Goal: Task Accomplishment & Management: Complete application form

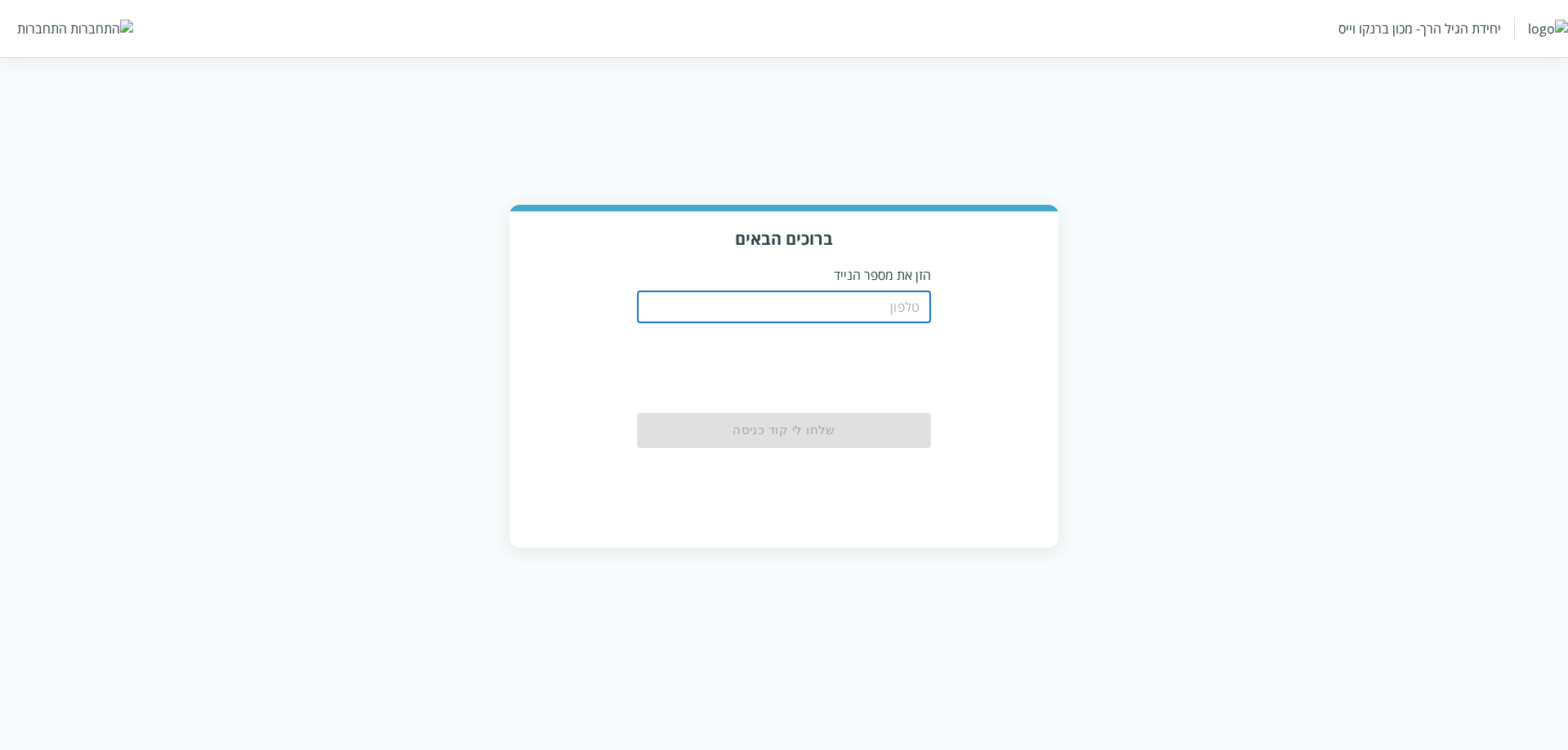
click at [840, 309] on input "tel" at bounding box center [784, 307] width 294 height 33
type input "0511123160"
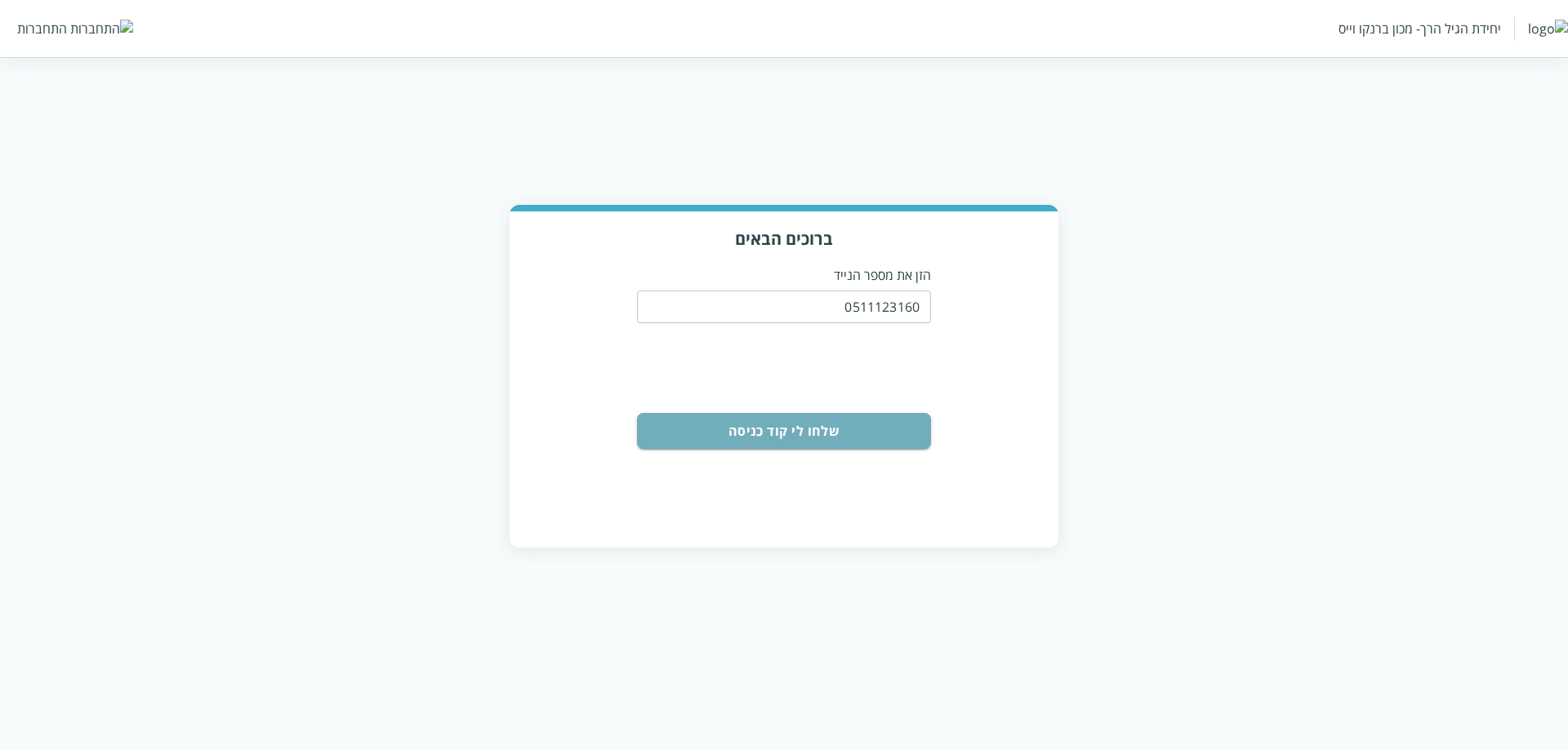
click at [853, 415] on button "שלחו לי קוד כניסה" at bounding box center [784, 431] width 294 height 36
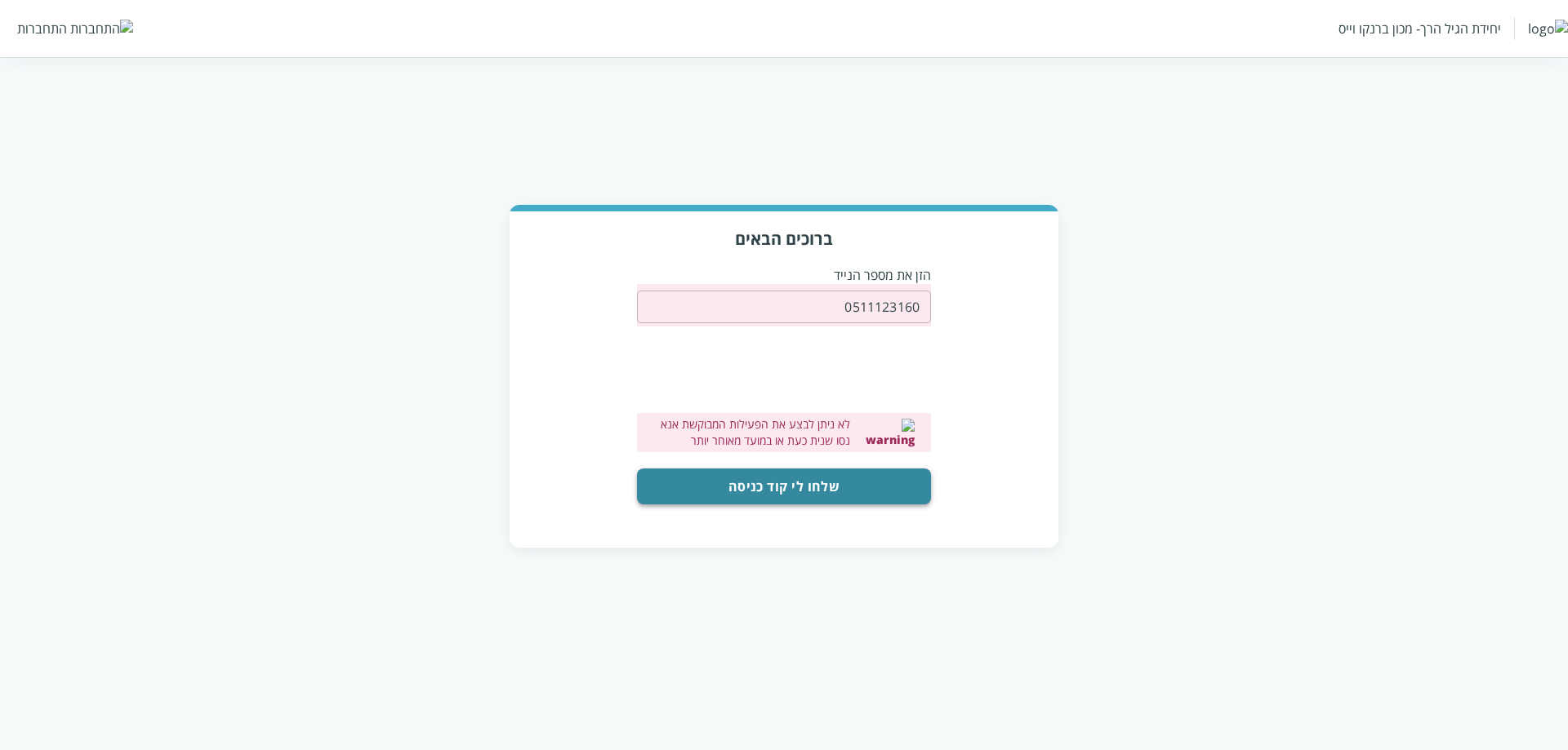
click at [876, 470] on button "שלחו לי קוד כניסה" at bounding box center [784, 486] width 294 height 36
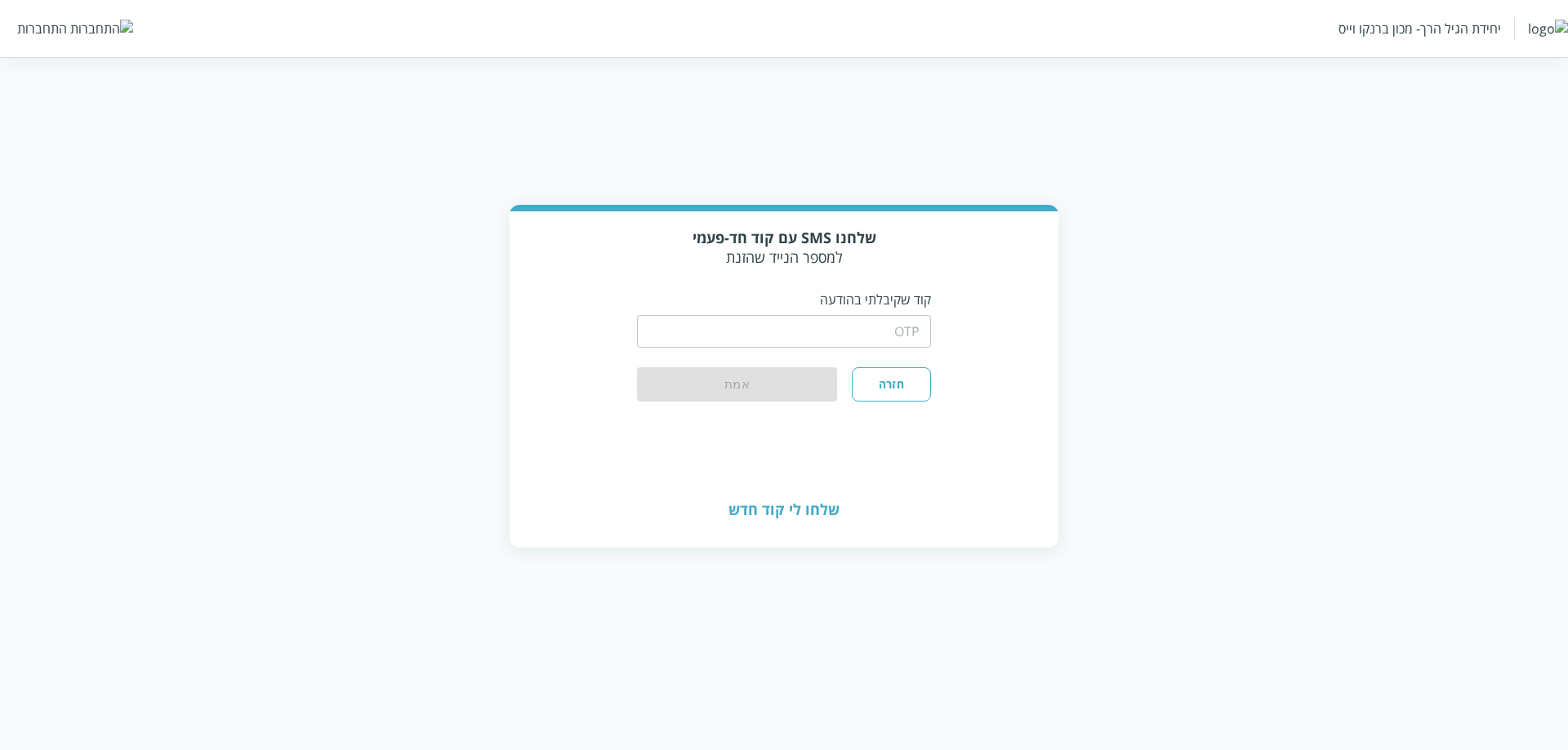
click at [863, 315] on input "string" at bounding box center [784, 332] width 294 height 33
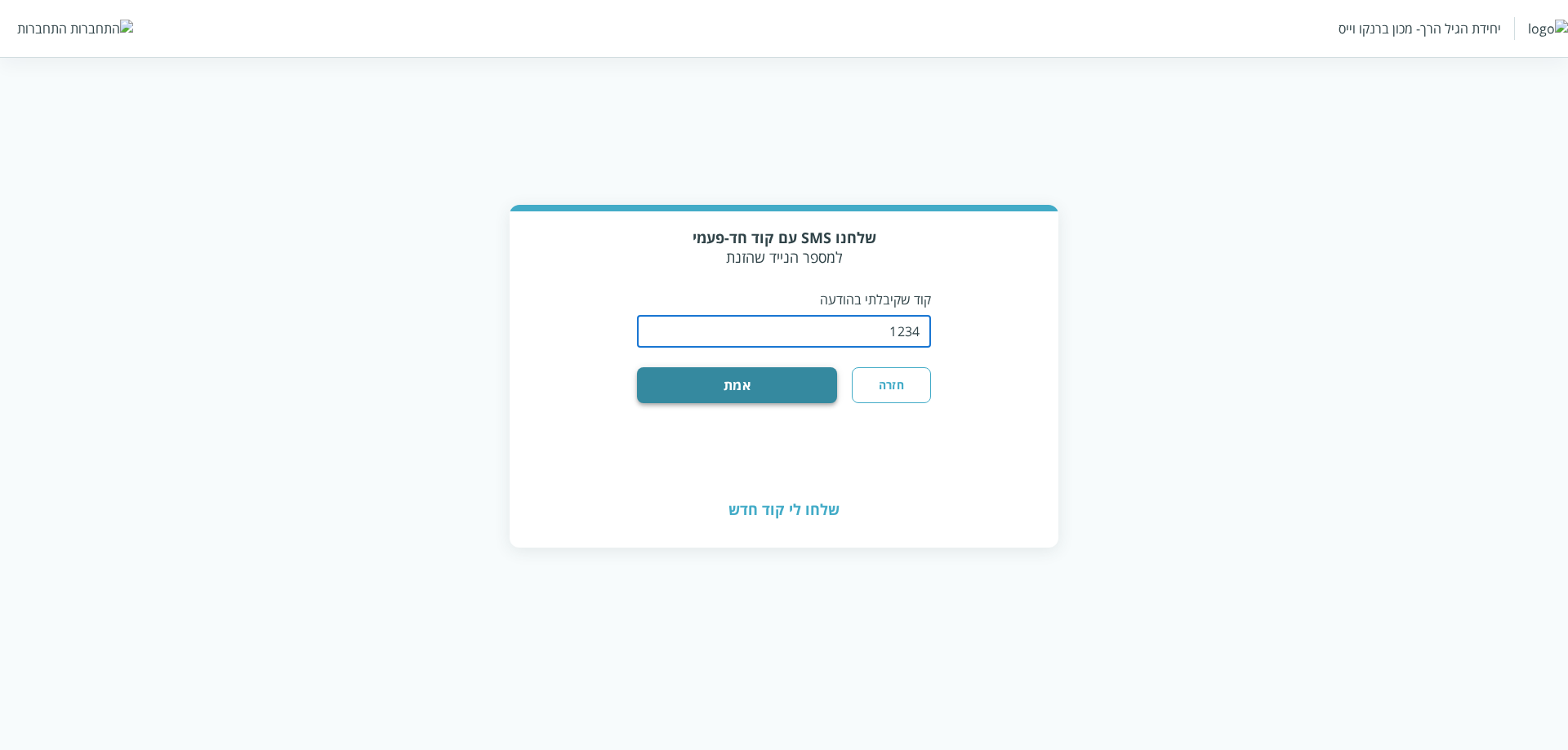
type input "1234"
click at [715, 387] on button "אמת" at bounding box center [738, 385] width 201 height 36
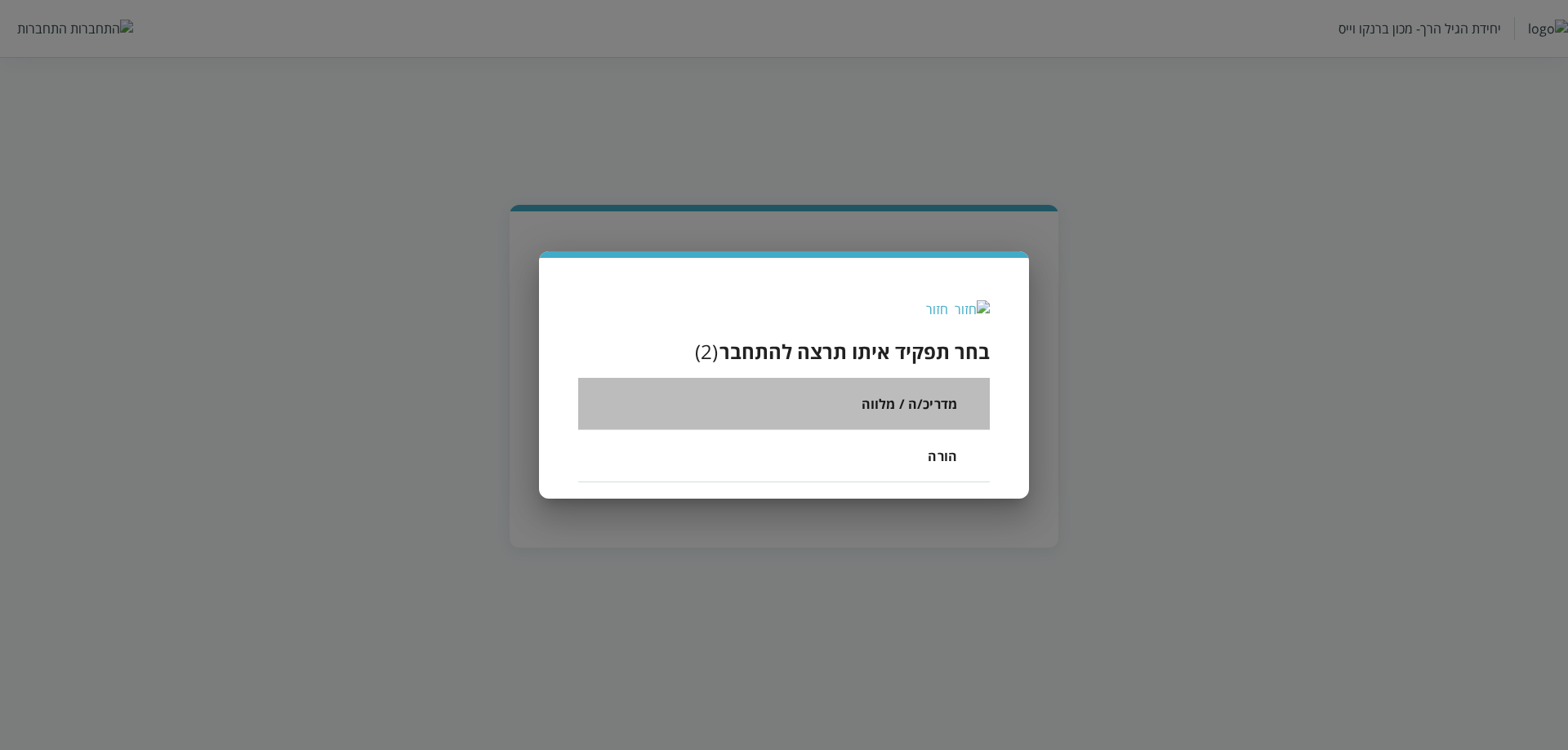
click at [923, 391] on div "מדריכ/ה / מלווה" at bounding box center [909, 404] width 95 height 25
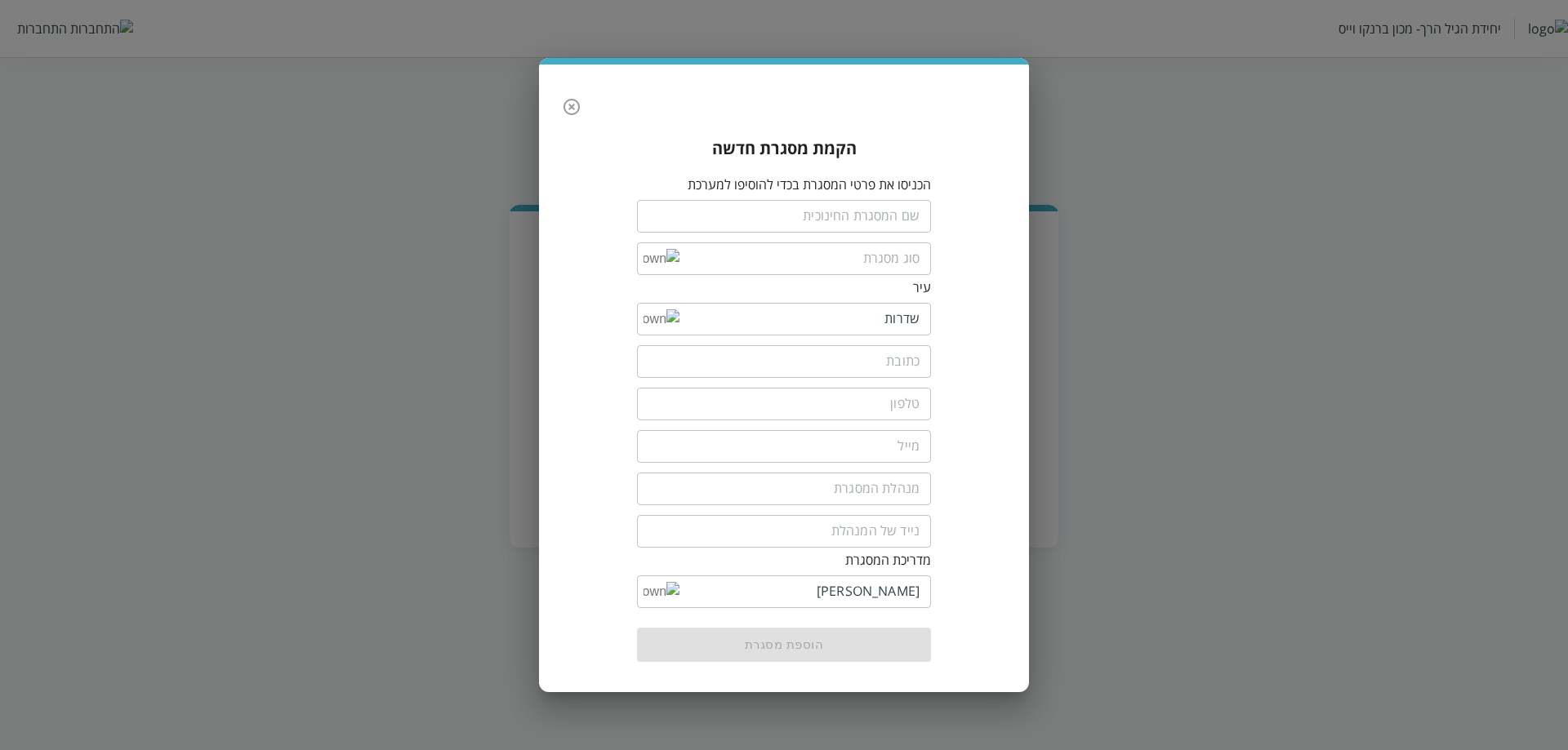
click at [585, 108] on button "button" at bounding box center [572, 107] width 33 height 33
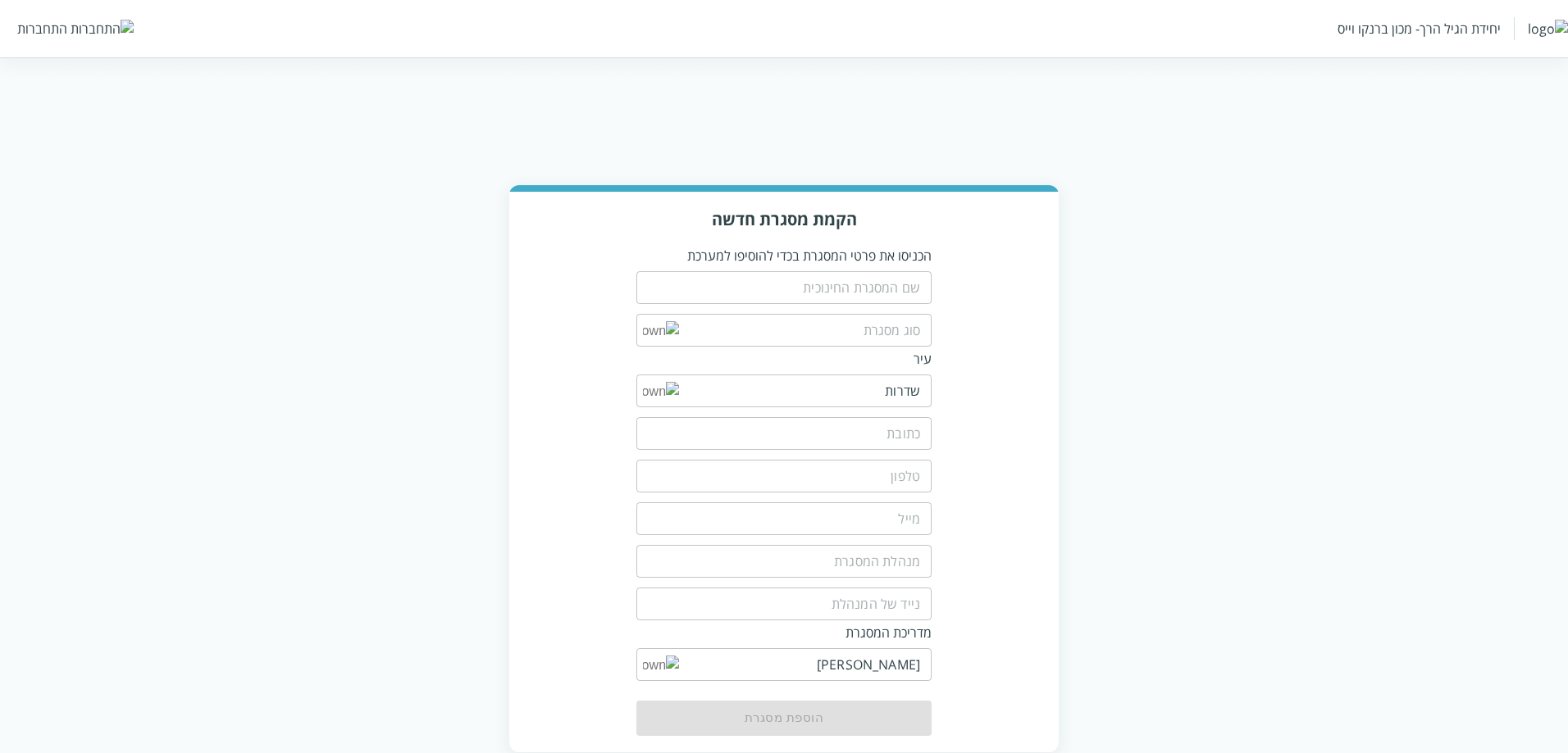
scroll to position [39, 0]
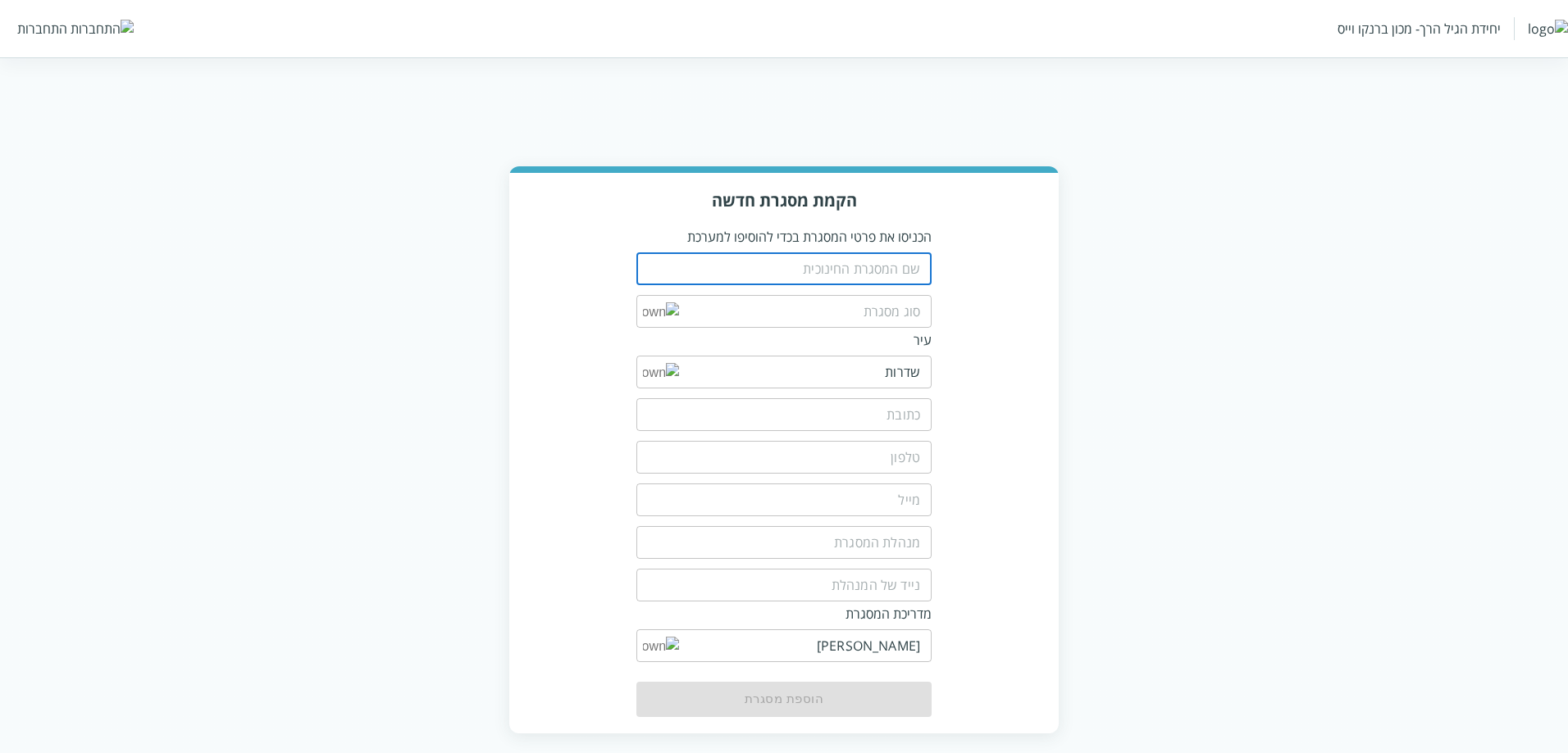
click at [886, 253] on input "text" at bounding box center [784, 270] width 295 height 33
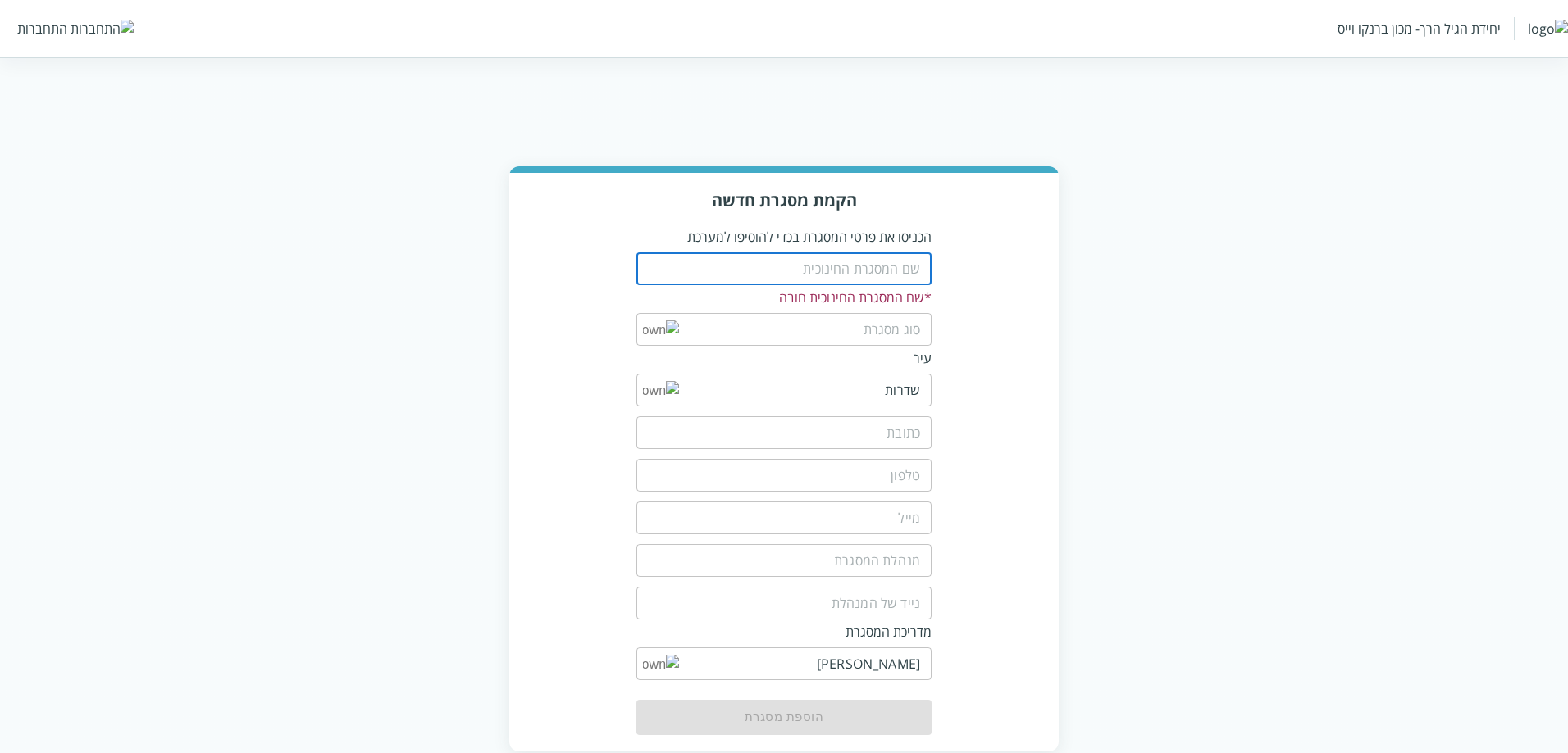
click at [42, 35] on div "התחברות" at bounding box center [42, 28] width 50 height 18
click at [44, 29] on div "התחברות" at bounding box center [42, 28] width 50 height 18
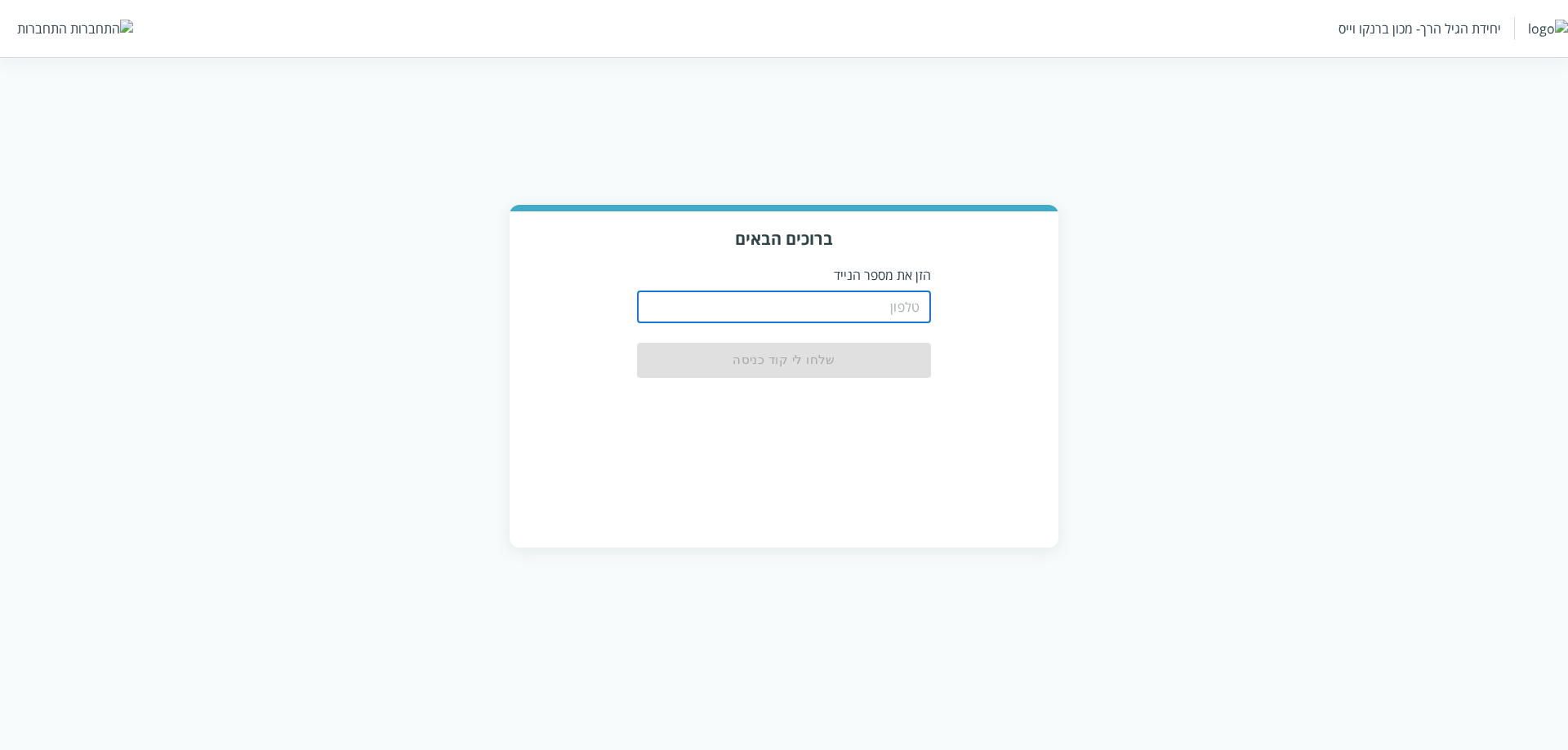
click at [781, 292] on input "tel" at bounding box center [784, 307] width 294 height 33
type input "0511123160"
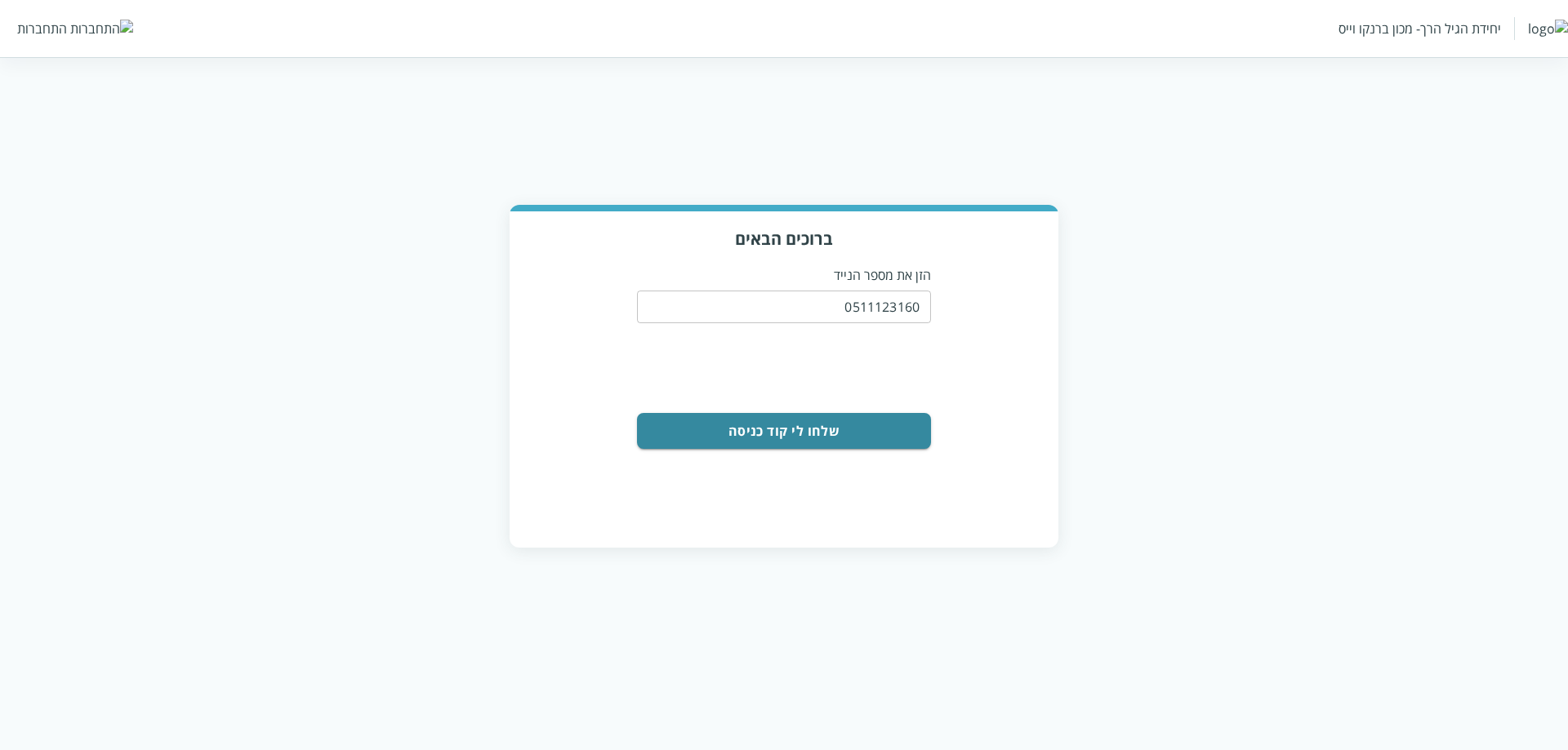
click at [885, 426] on button "שלחו לי קוד כניסה" at bounding box center [784, 431] width 294 height 36
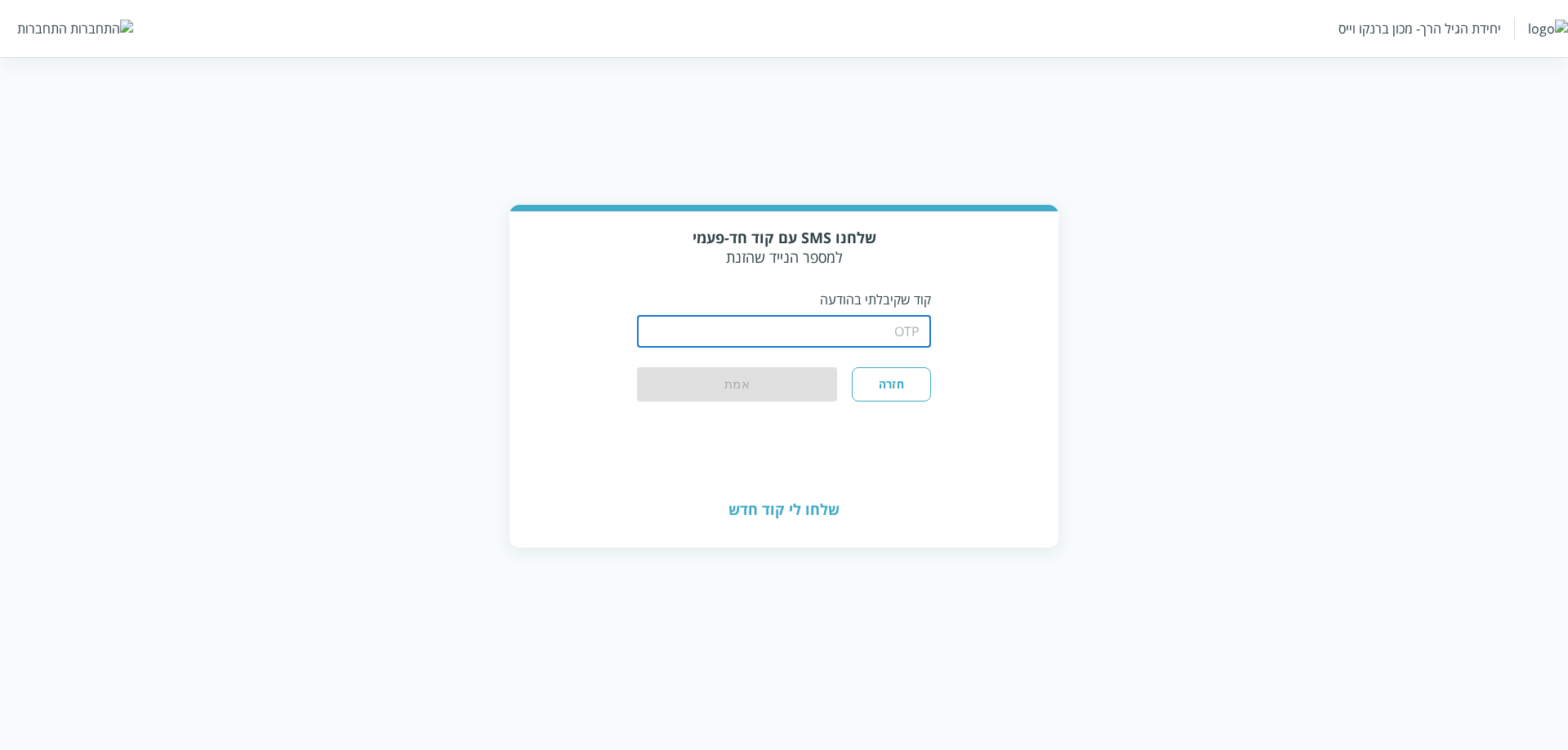
click at [856, 317] on input "string" at bounding box center [784, 332] width 294 height 33
type input "1234"
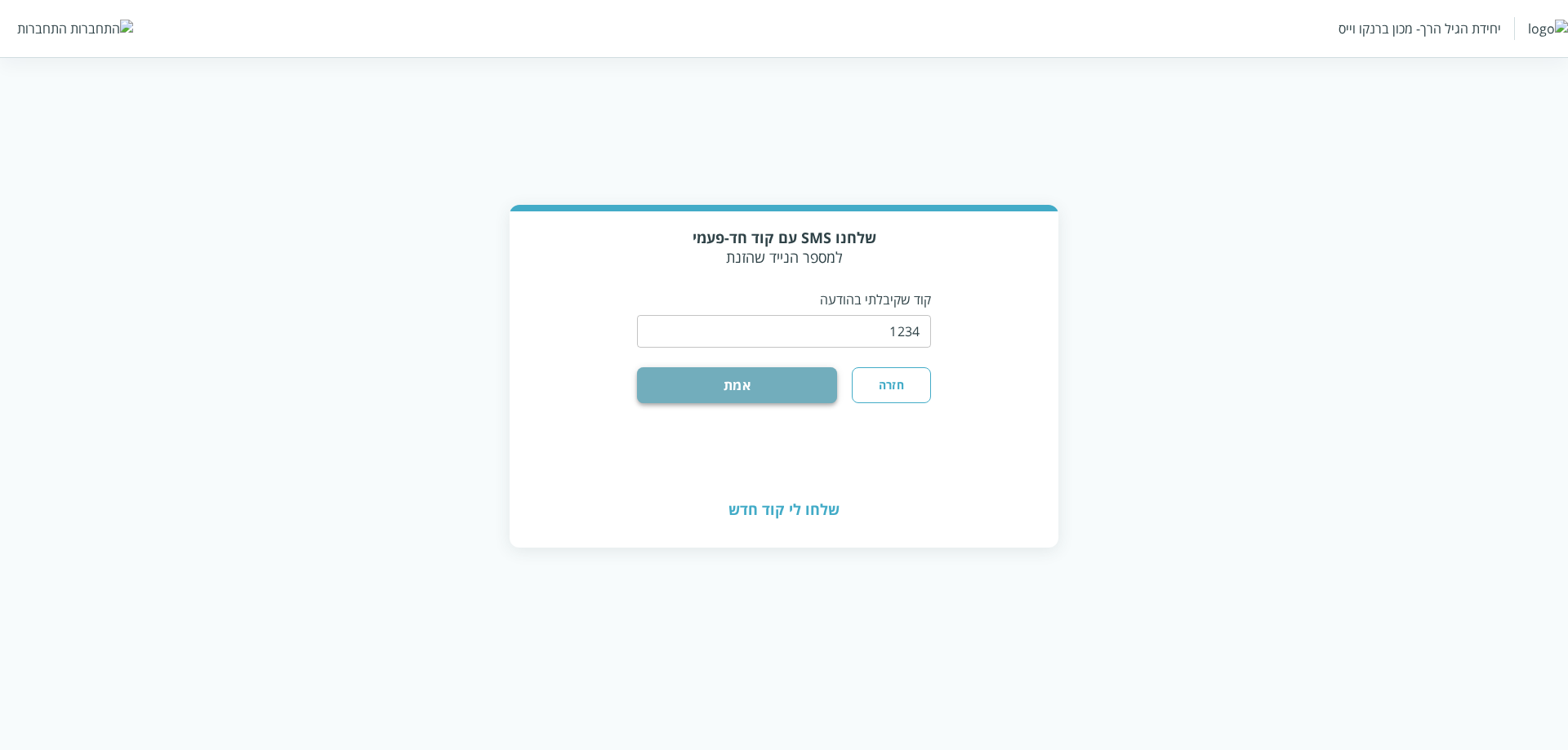
click at [673, 368] on button "אמת" at bounding box center [738, 385] width 201 height 36
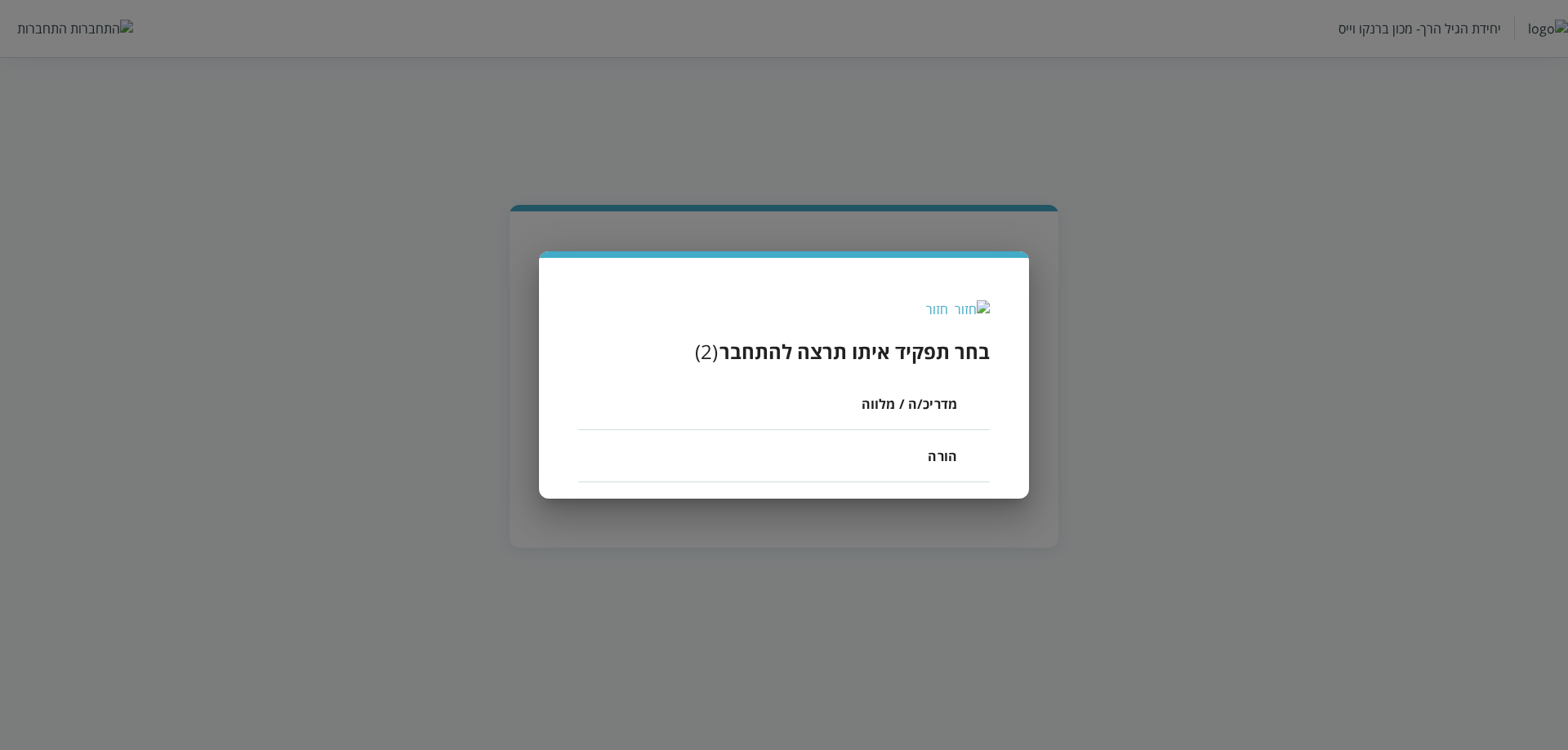
click at [921, 410] on div "מדריכ/ה / מלווה" at bounding box center [909, 404] width 95 height 25
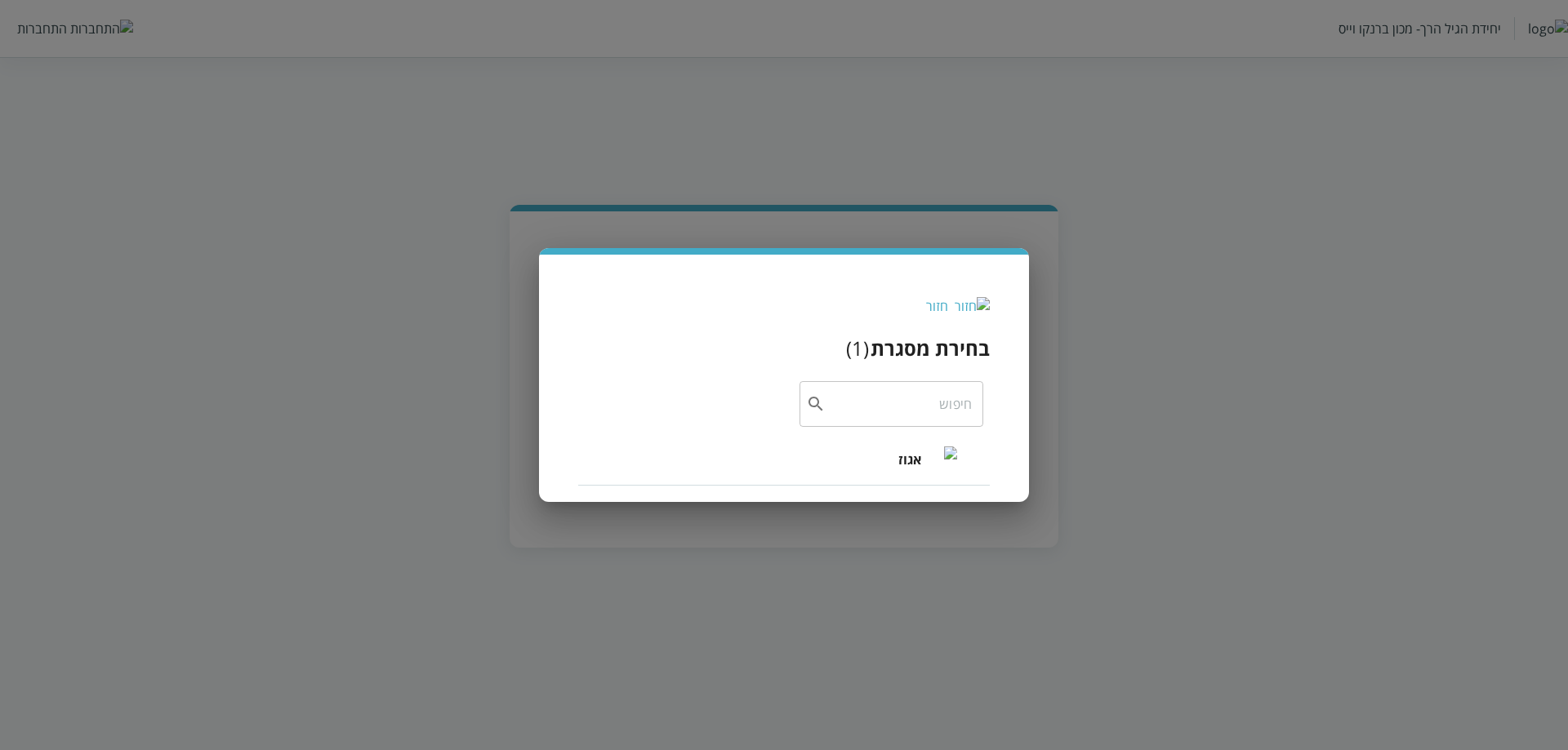
click at [890, 394] on input "text" at bounding box center [899, 404] width 146 height 46
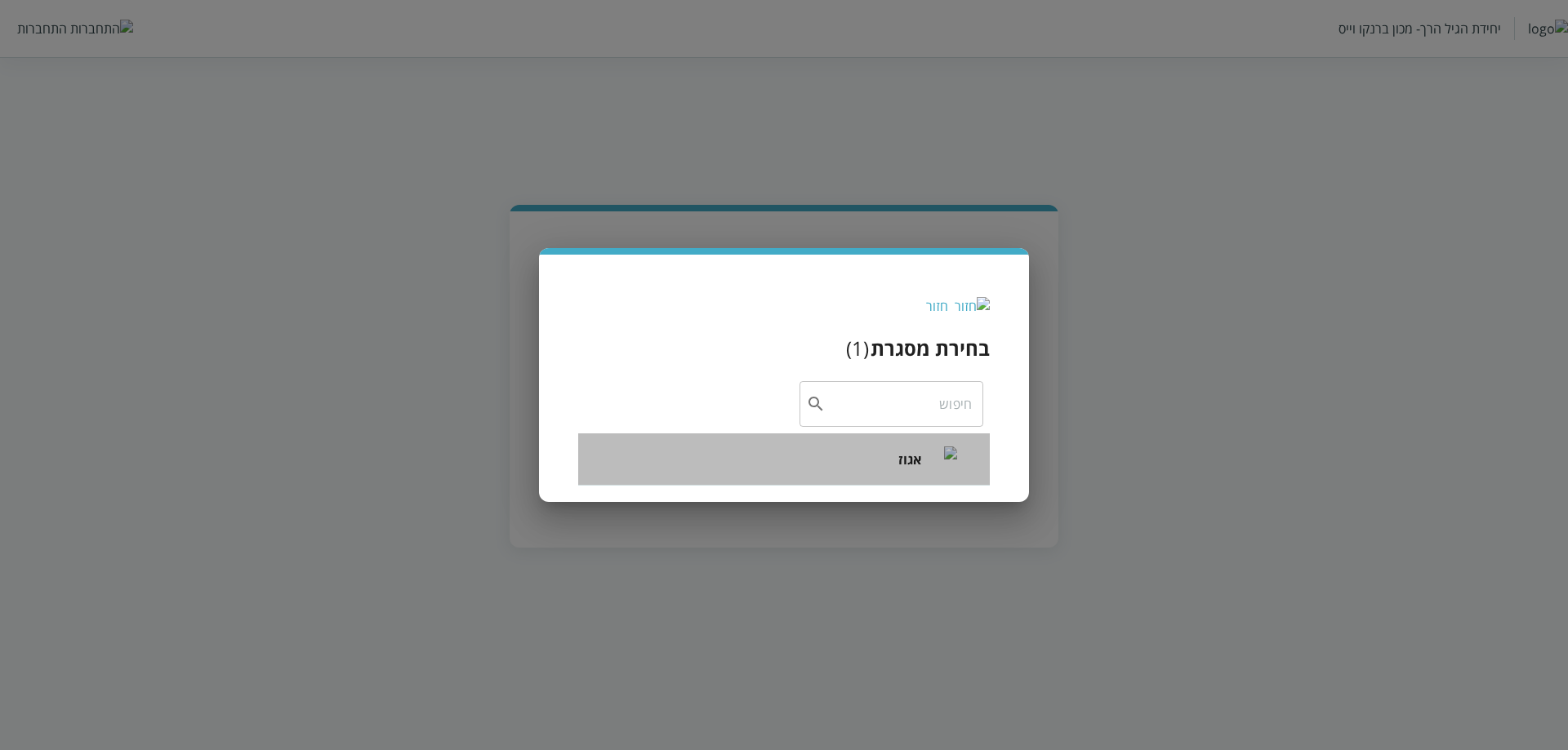
click at [894, 445] on li "אגוז" at bounding box center [784, 460] width 412 height 53
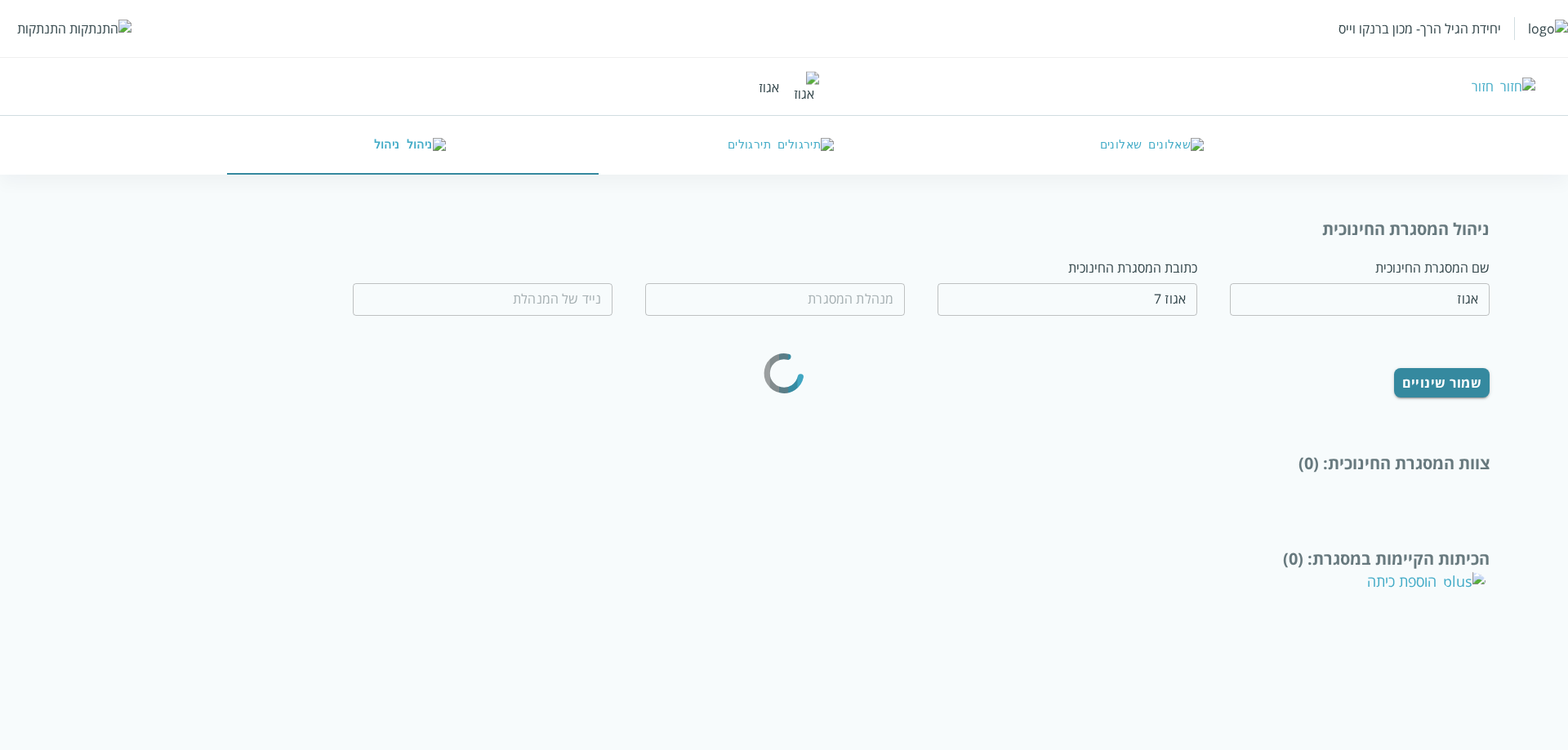
type input "טובה לבנון"
type input "0544356777"
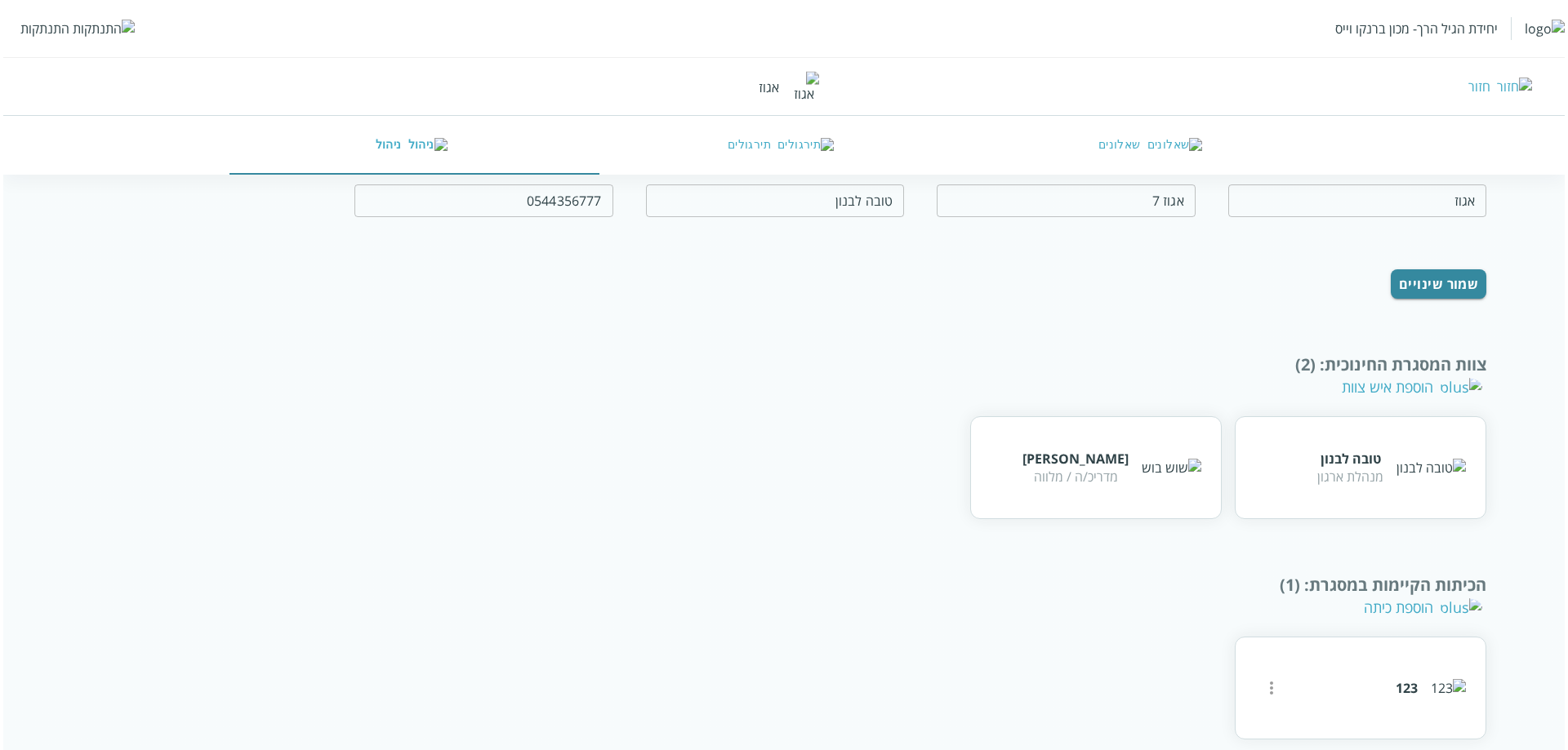
scroll to position [100, 0]
click at [896, 577] on div "הכיתות הקיימות במסגרת : (1) הוספת כיתה" at bounding box center [782, 593] width 1405 height 44
click at [1260, 676] on icon "more" at bounding box center [1268, 686] width 19 height 19
click at [1309, 661] on div "עריכה" at bounding box center [1295, 656] width 34 height 19
type input "123"
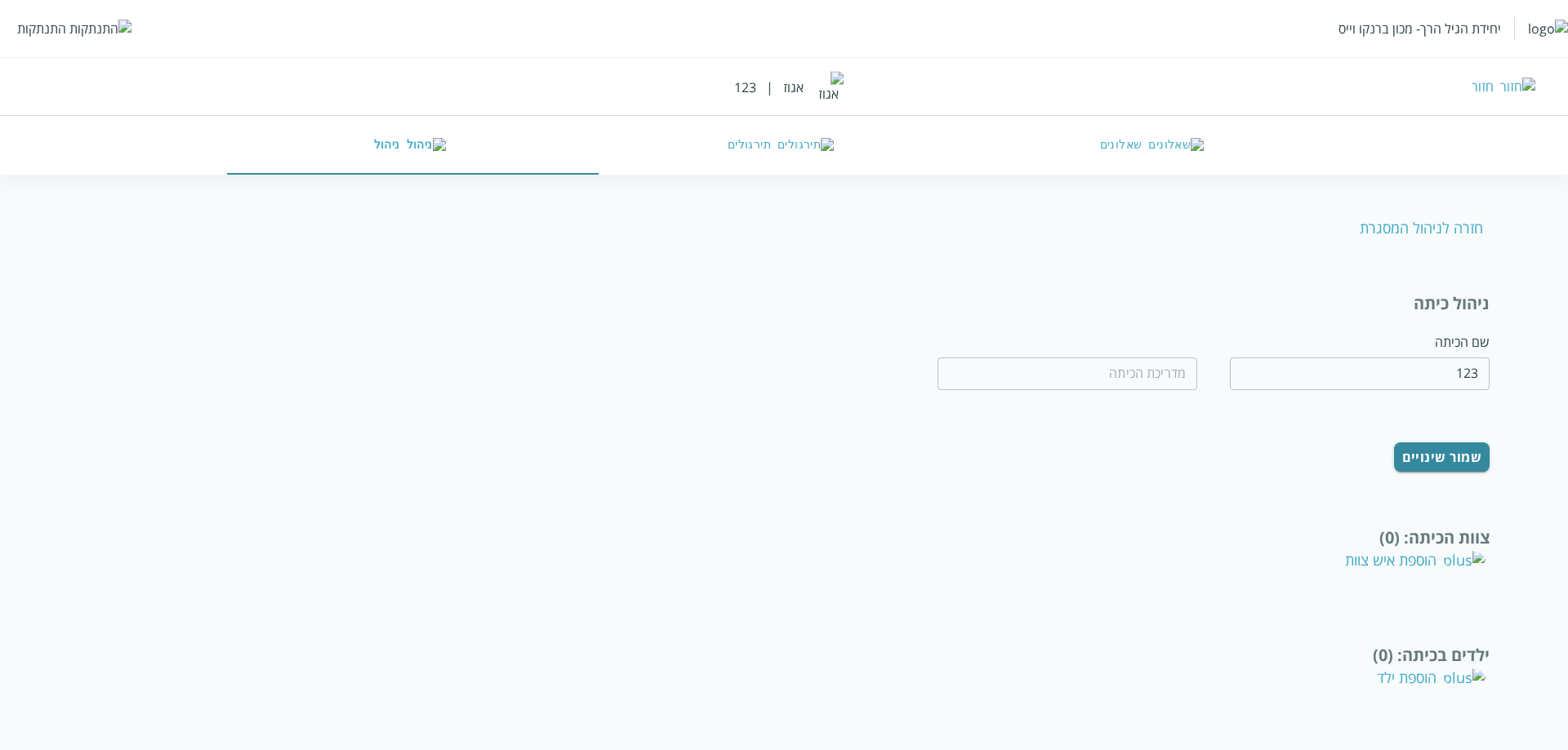
click at [1436, 668] on div "הוספת ילד" at bounding box center [1432, 678] width 109 height 19
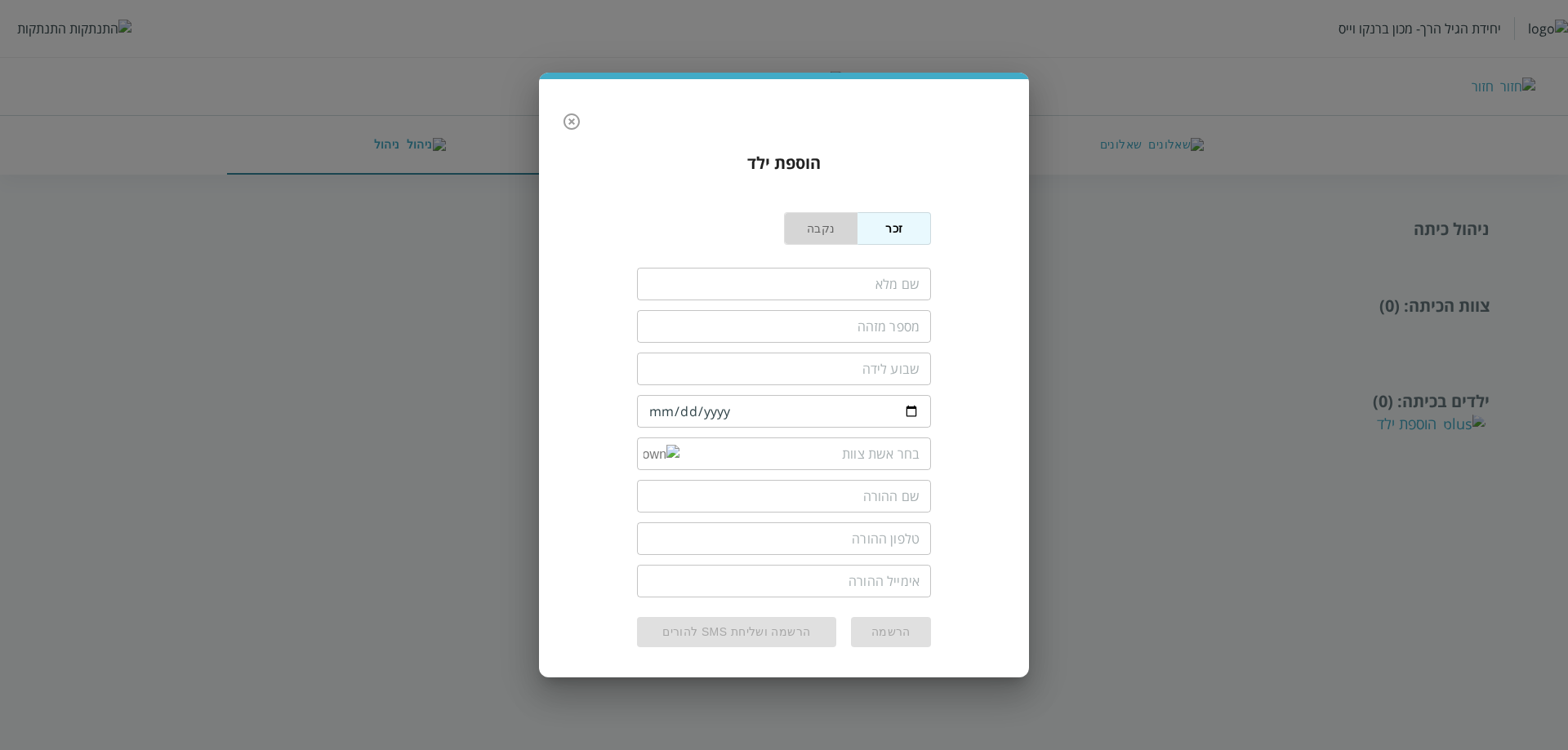
click at [807, 232] on button "נקבה" at bounding box center [821, 229] width 74 height 33
click at [829, 276] on input "fullName" at bounding box center [784, 284] width 294 height 33
type input "אסתר שמחוני"
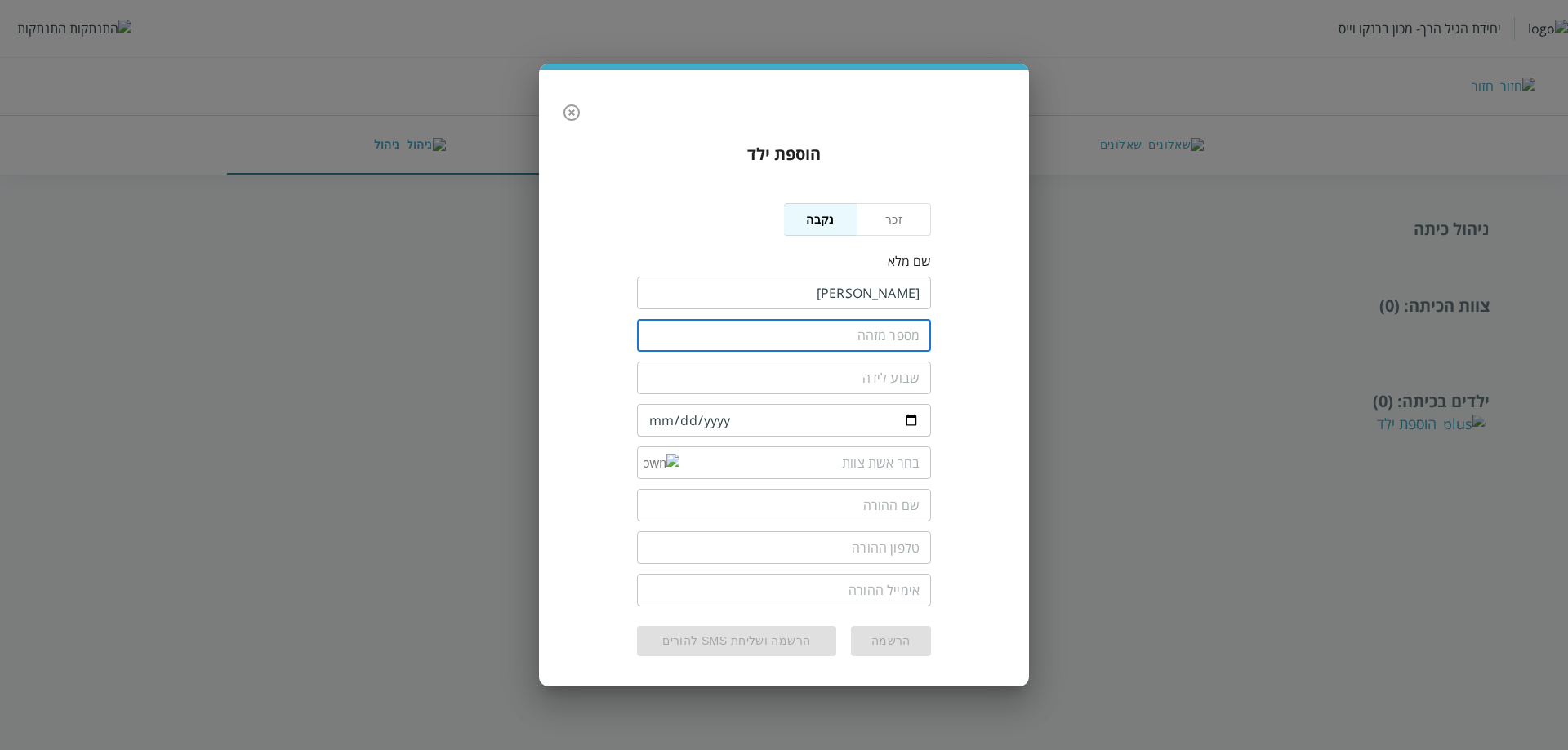
click at [907, 337] on input "text" at bounding box center [784, 336] width 294 height 33
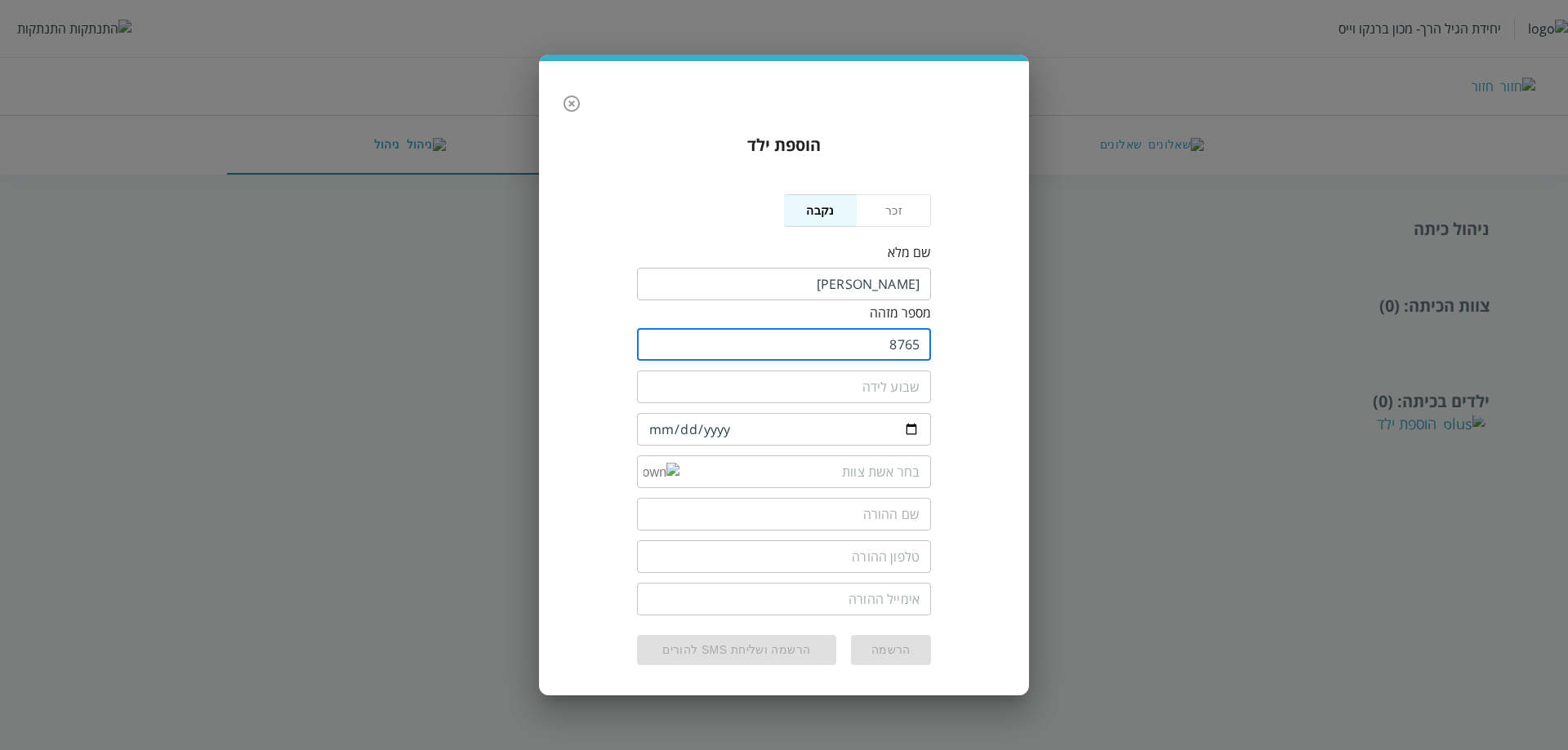
type input "8765"
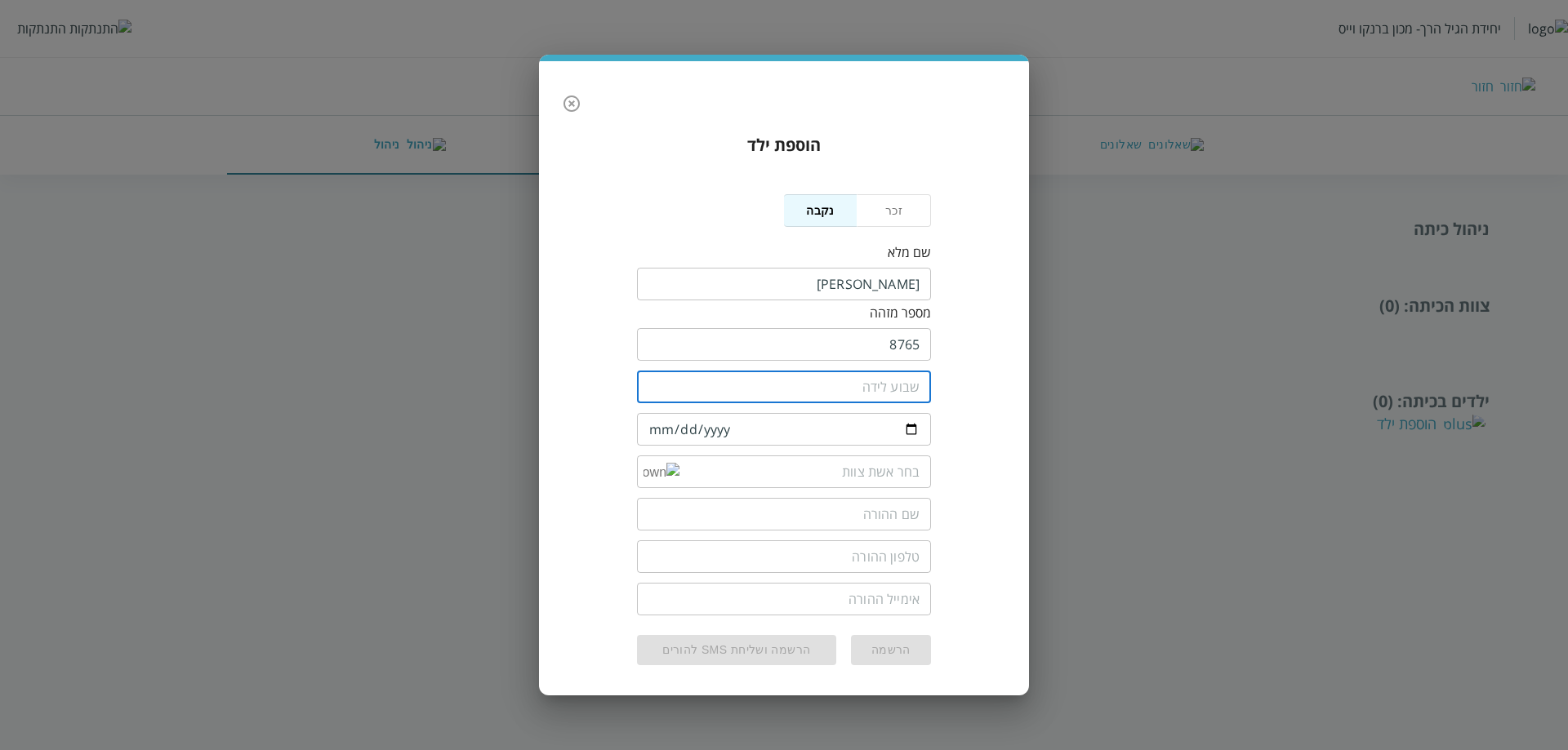
click at [865, 372] on input "number" at bounding box center [784, 387] width 294 height 33
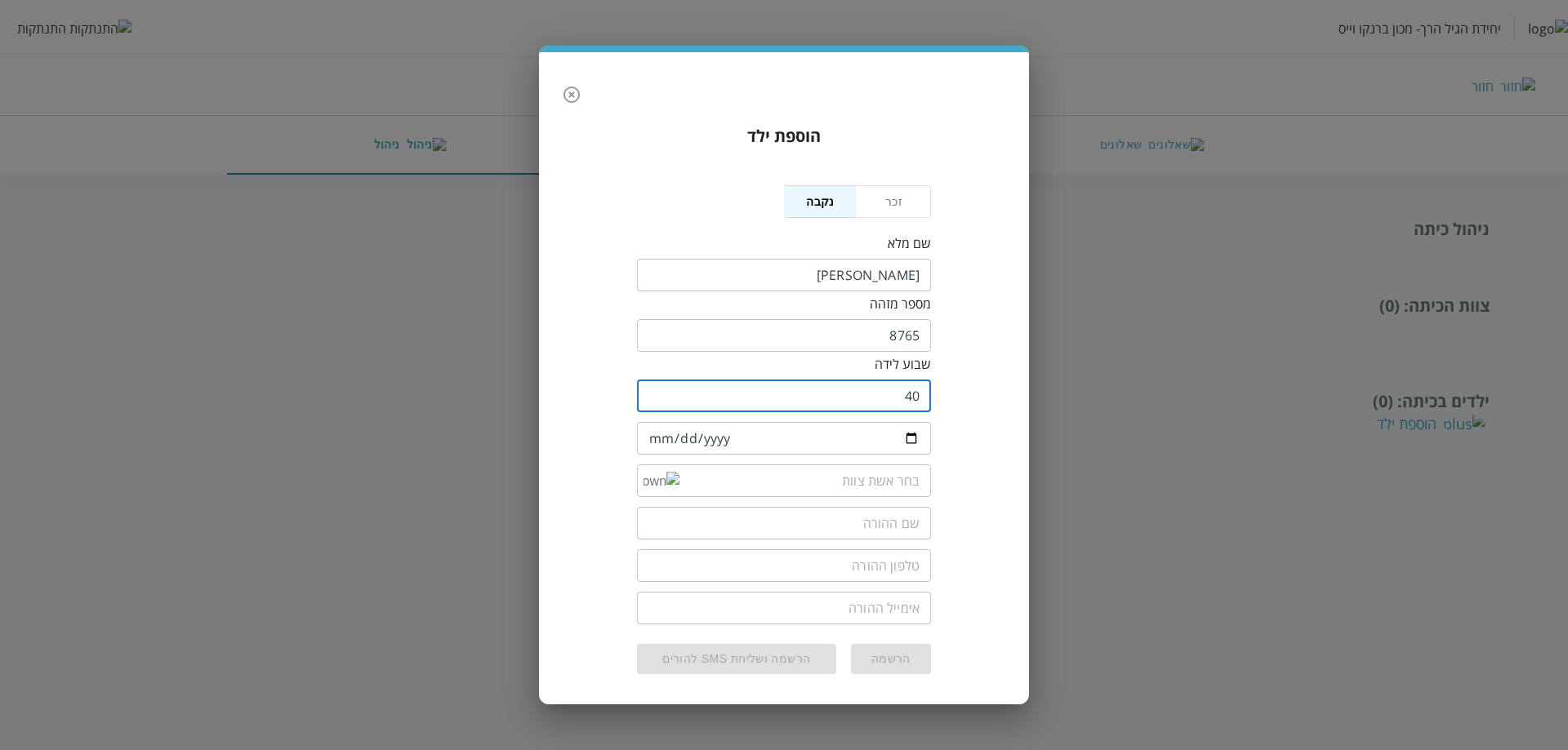
type input "40"
click at [658, 440] on input "date" at bounding box center [784, 439] width 294 height 33
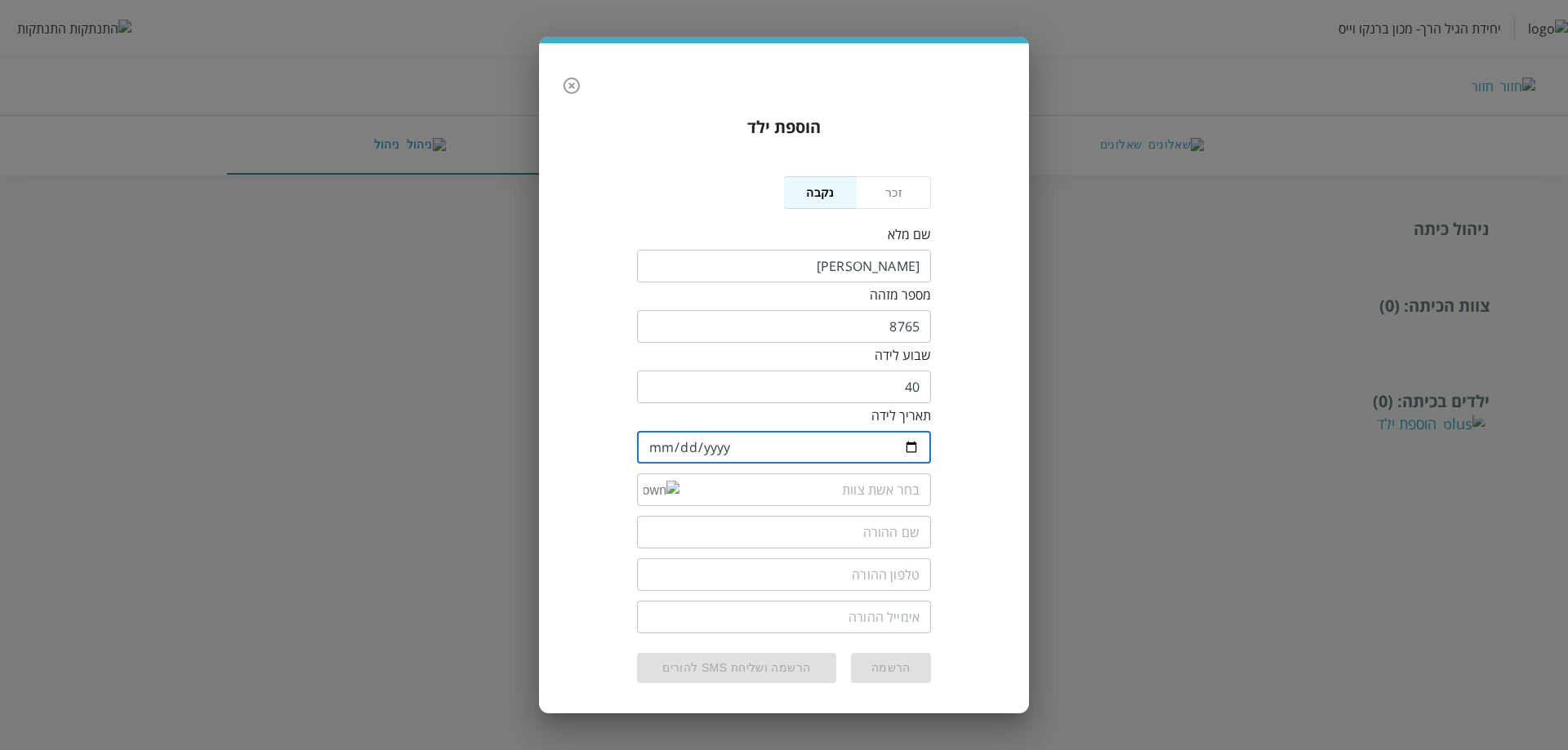
type input "2024-10-07"
click at [957, 449] on div "הוספת ילד נקבה זכר שם מלא ​ מספר מזהה 8765 ​ שבוע לידה 40 ​ תאריך לידה 2024-10-…" at bounding box center [784, 399] width 457 height 594
click at [880, 485] on input "list" at bounding box center [799, 490] width 240 height 33
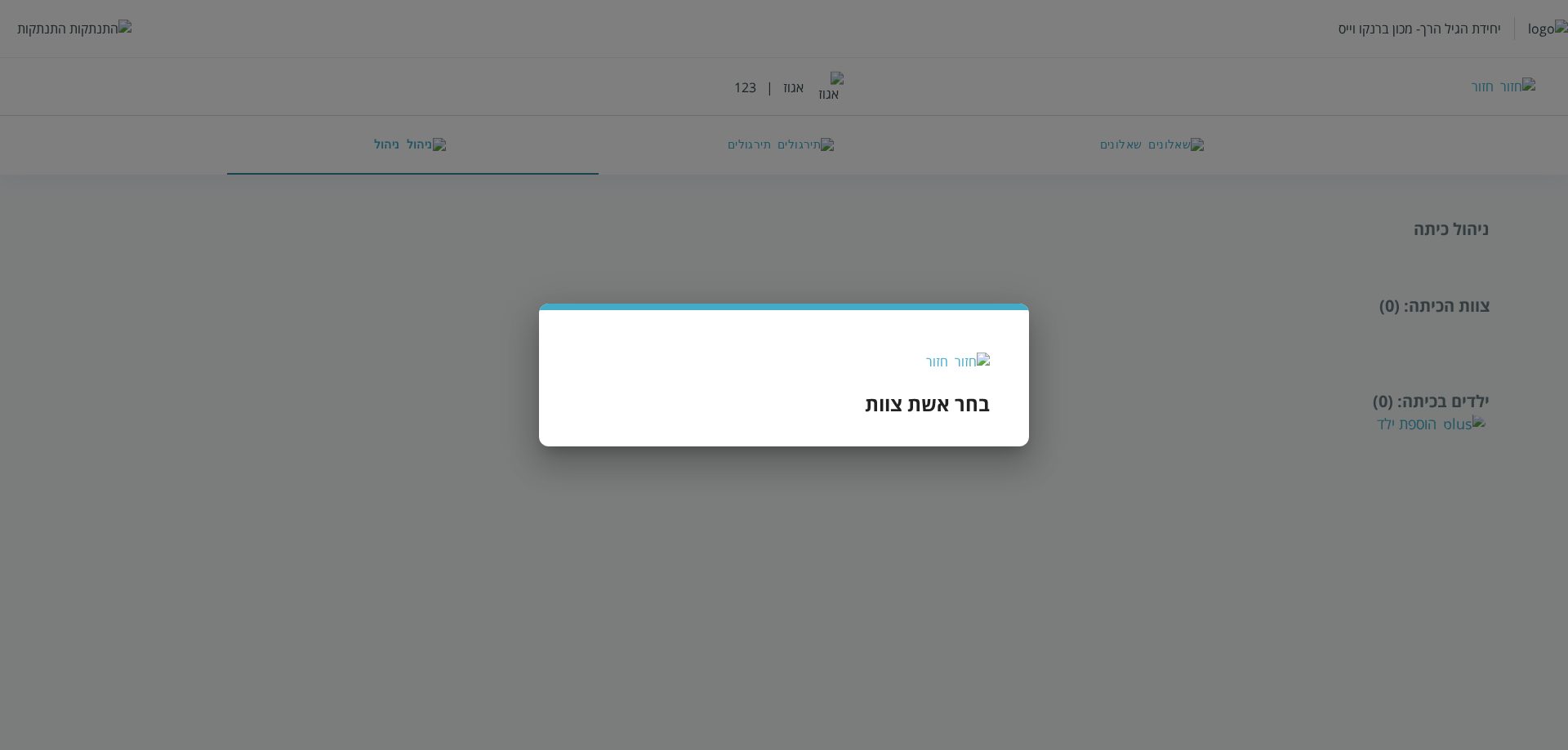
click at [986, 370] on img at bounding box center [972, 362] width 35 height 18
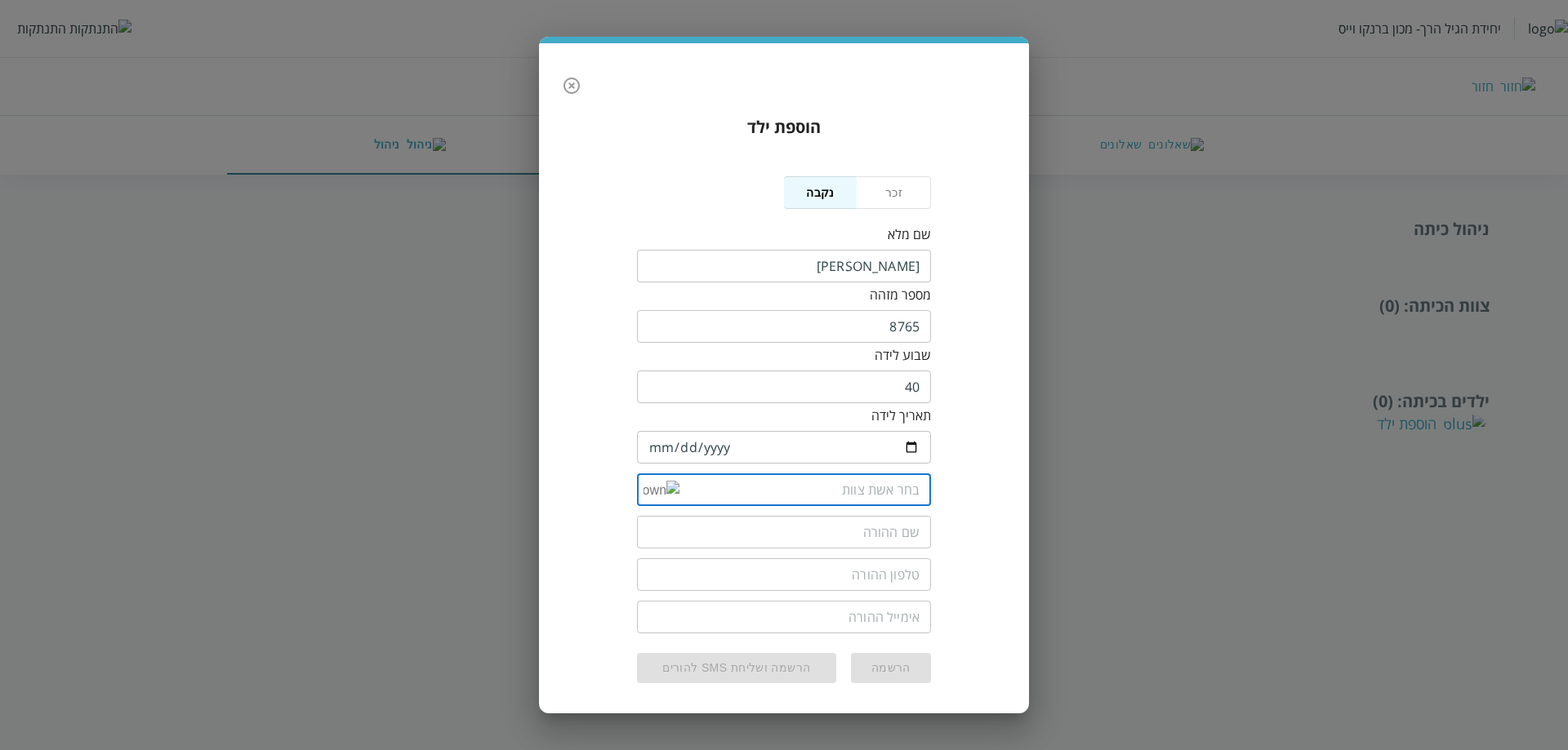
click at [864, 481] on input "list" at bounding box center [799, 490] width 240 height 33
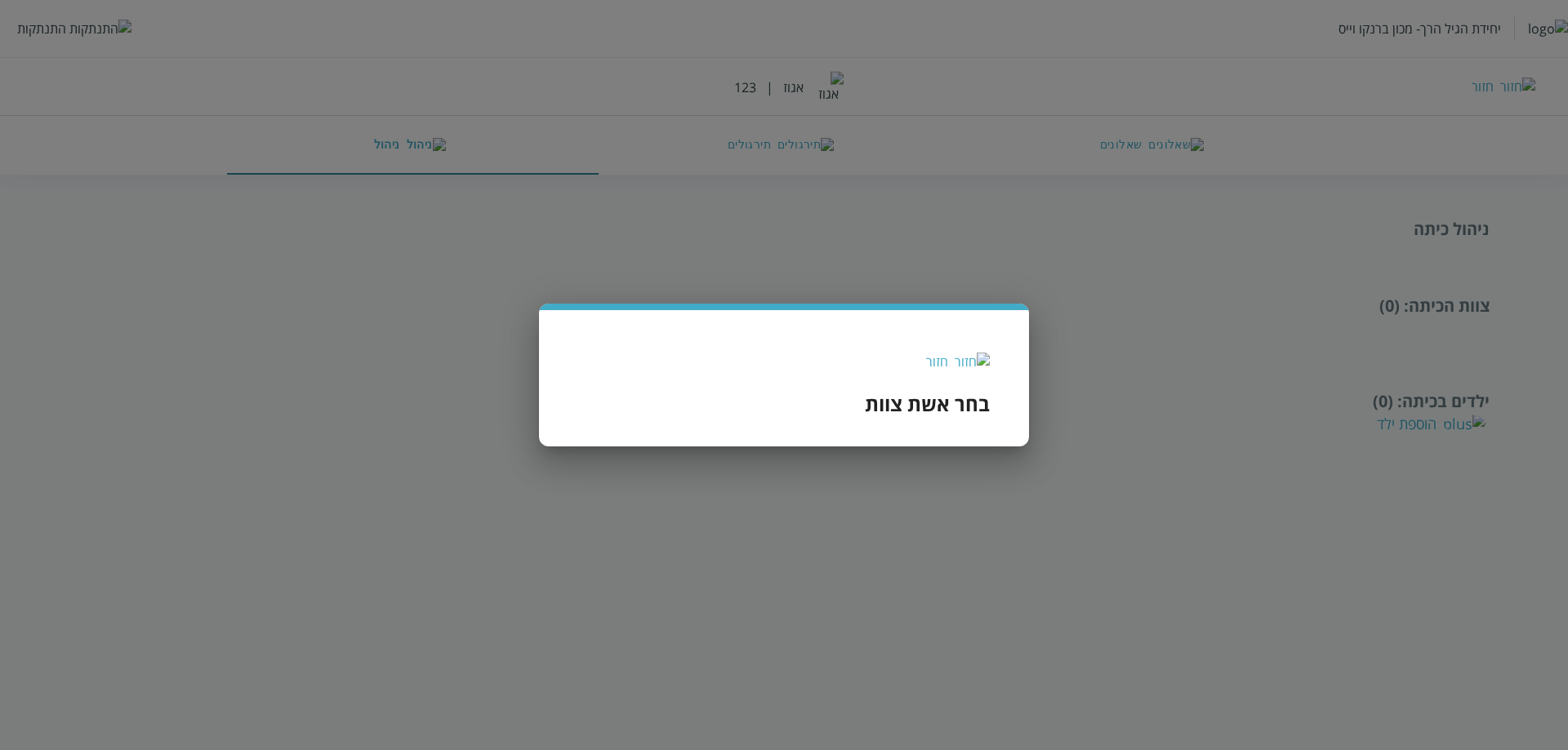
click at [985, 364] on img at bounding box center [972, 362] width 35 height 18
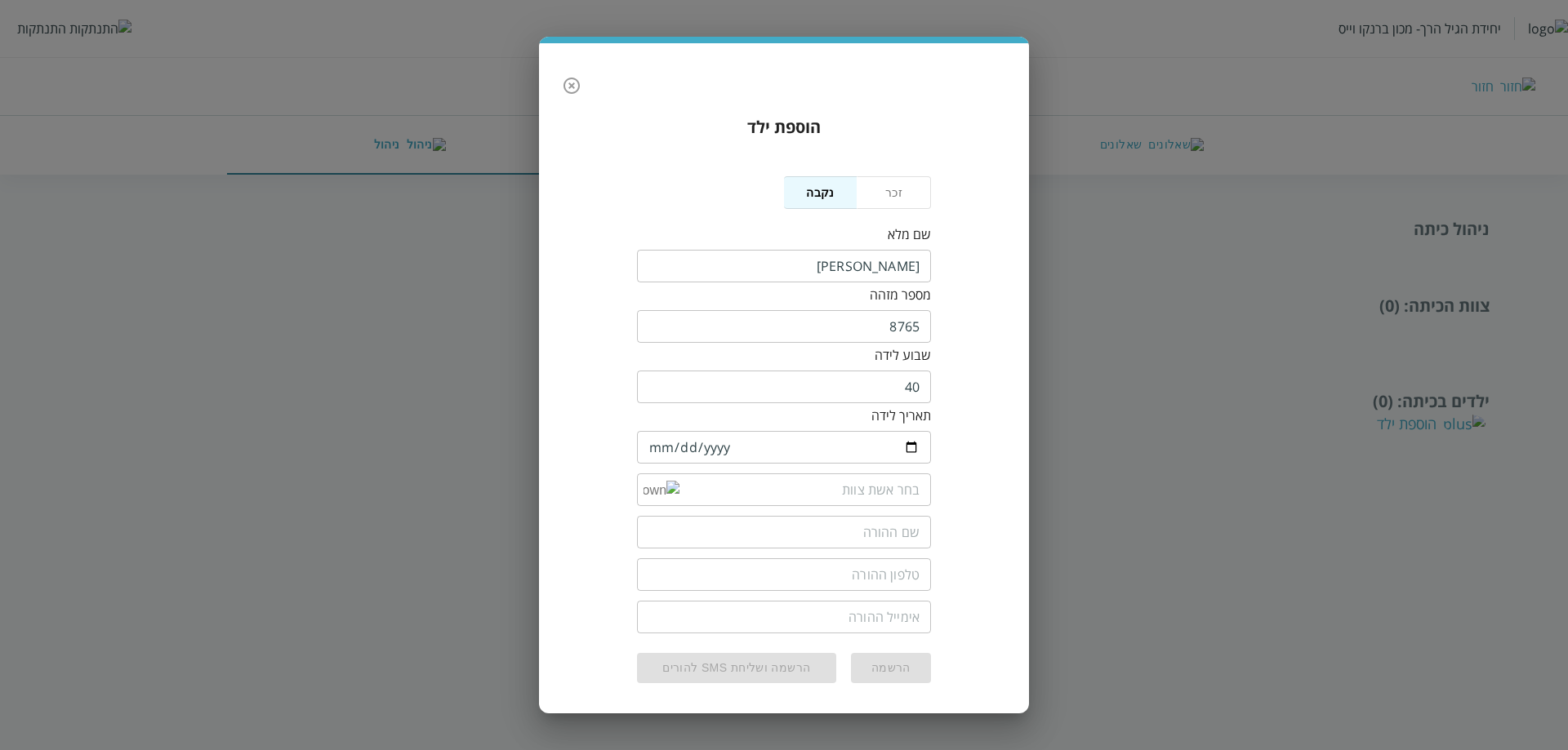
click at [582, 89] on button "button" at bounding box center [572, 86] width 33 height 33
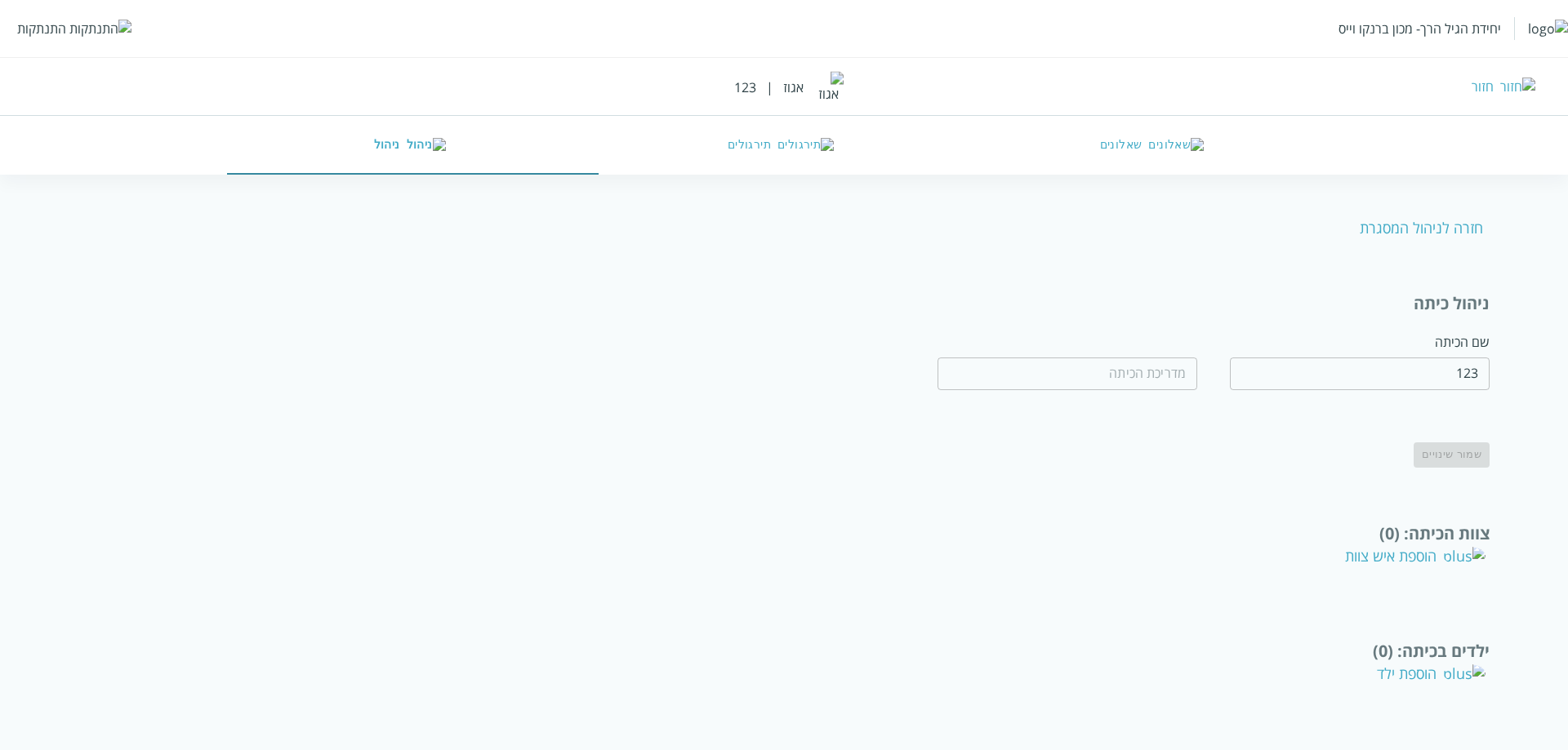
click at [1441, 547] on div "הוספת איש צוות" at bounding box center [1415, 556] width 140 height 19
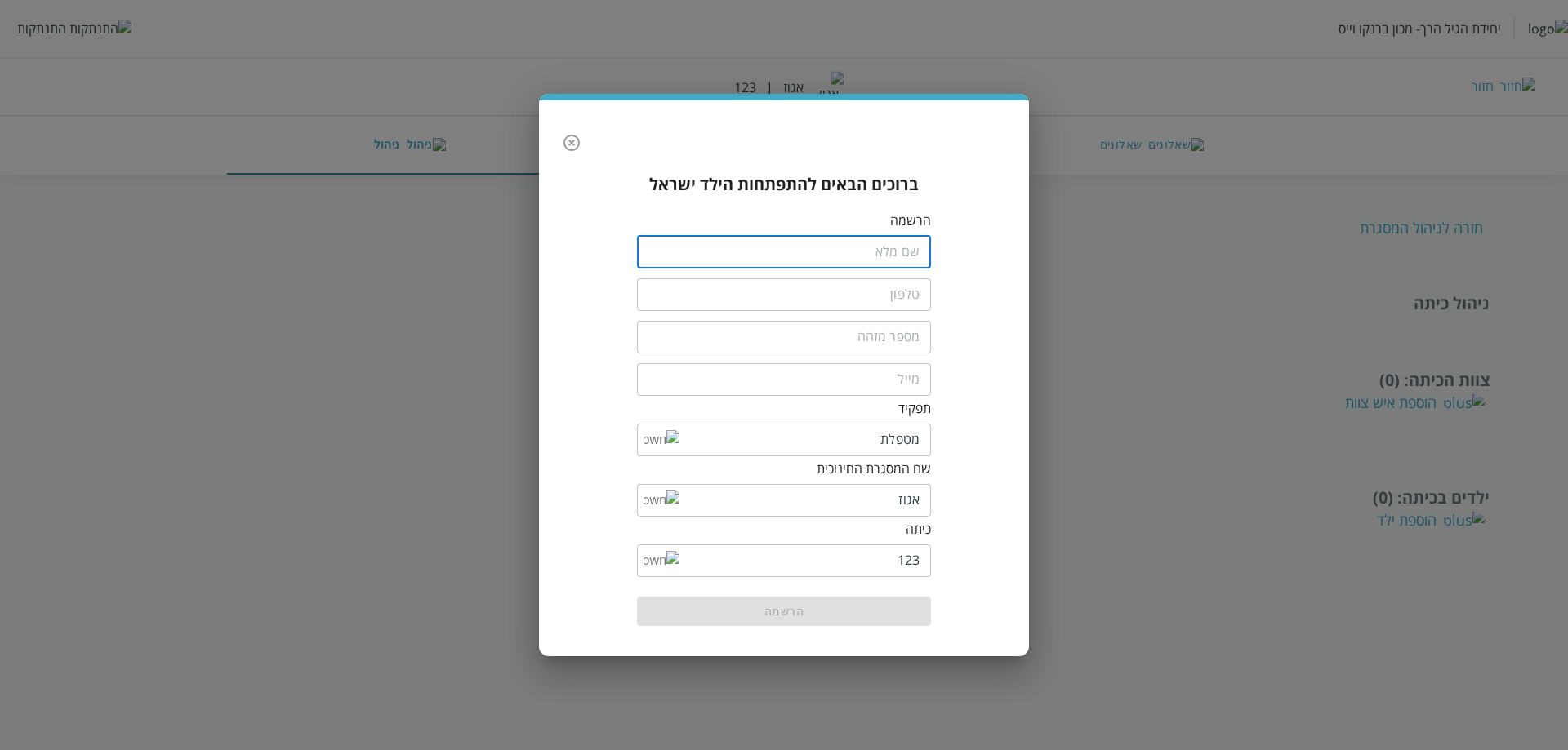
click at [867, 252] on input "fullName" at bounding box center [784, 253] width 294 height 33
type input "[PERSON_NAME]"
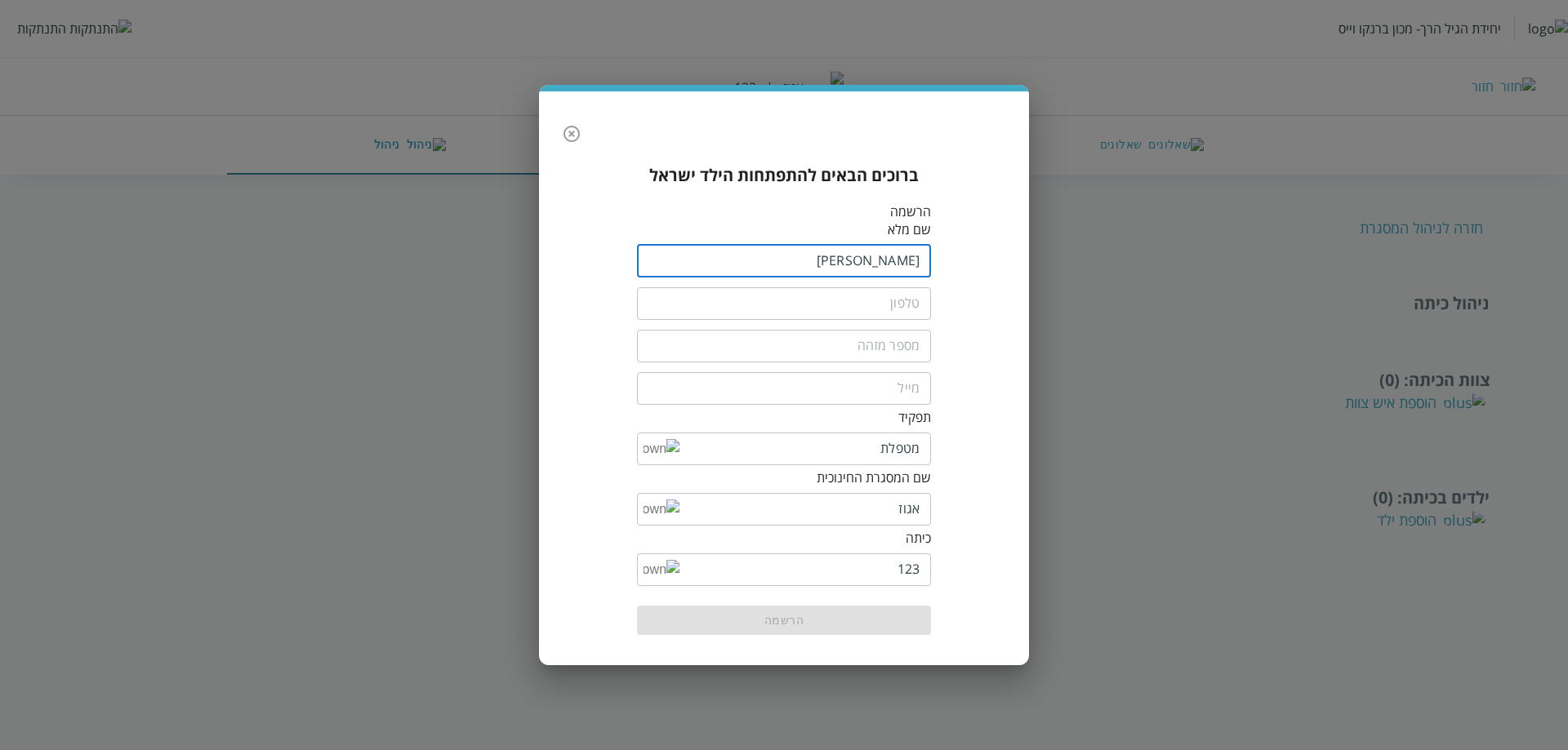
click at [890, 302] on input "tel" at bounding box center [784, 304] width 294 height 33
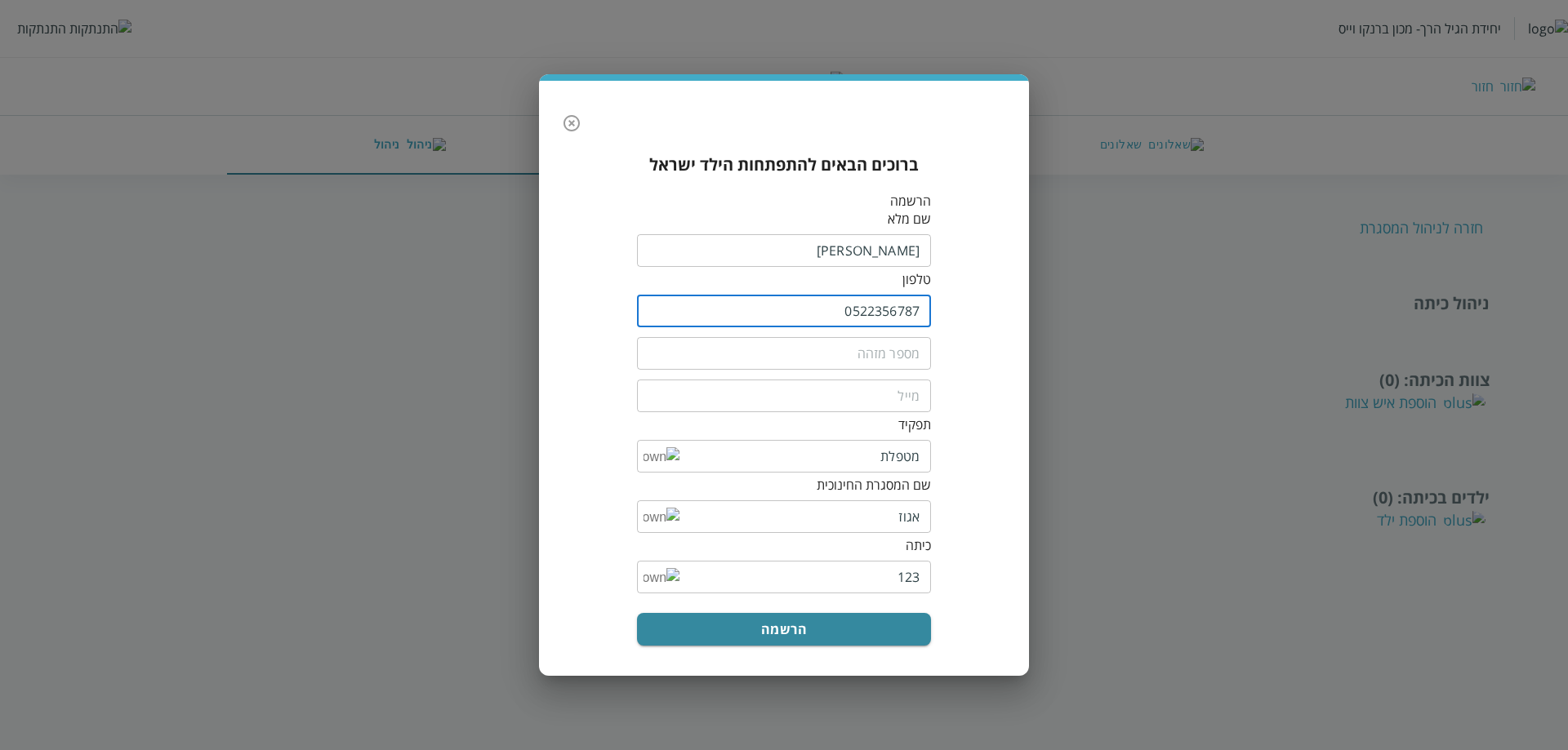
type input "0522356787"
click at [911, 353] on input "text" at bounding box center [784, 354] width 294 height 33
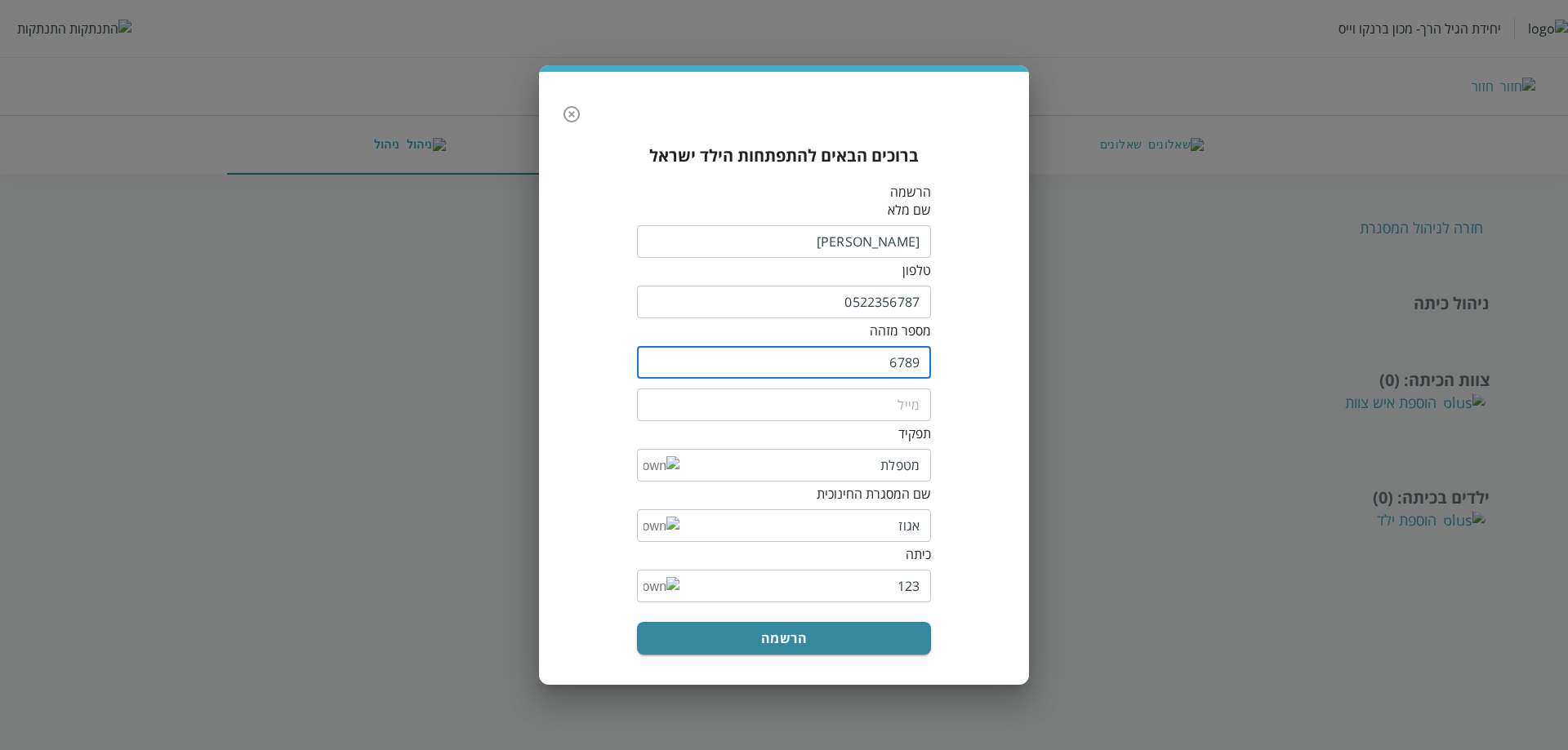
type input "6789"
click at [906, 414] on input "email" at bounding box center [784, 406] width 294 height 33
type input "ד"
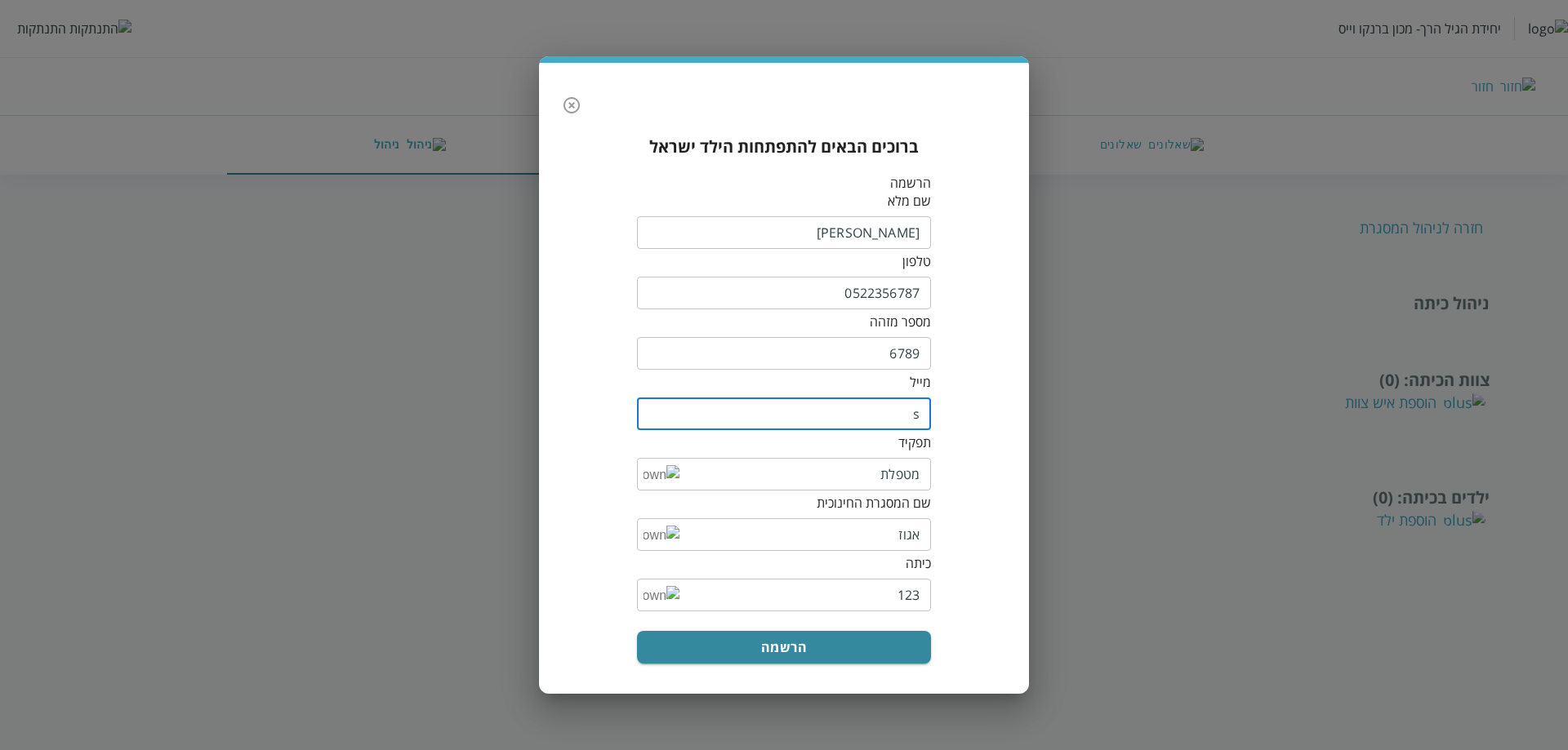
type input "[EMAIL_ADDRESS][DOMAIN_NAME]"
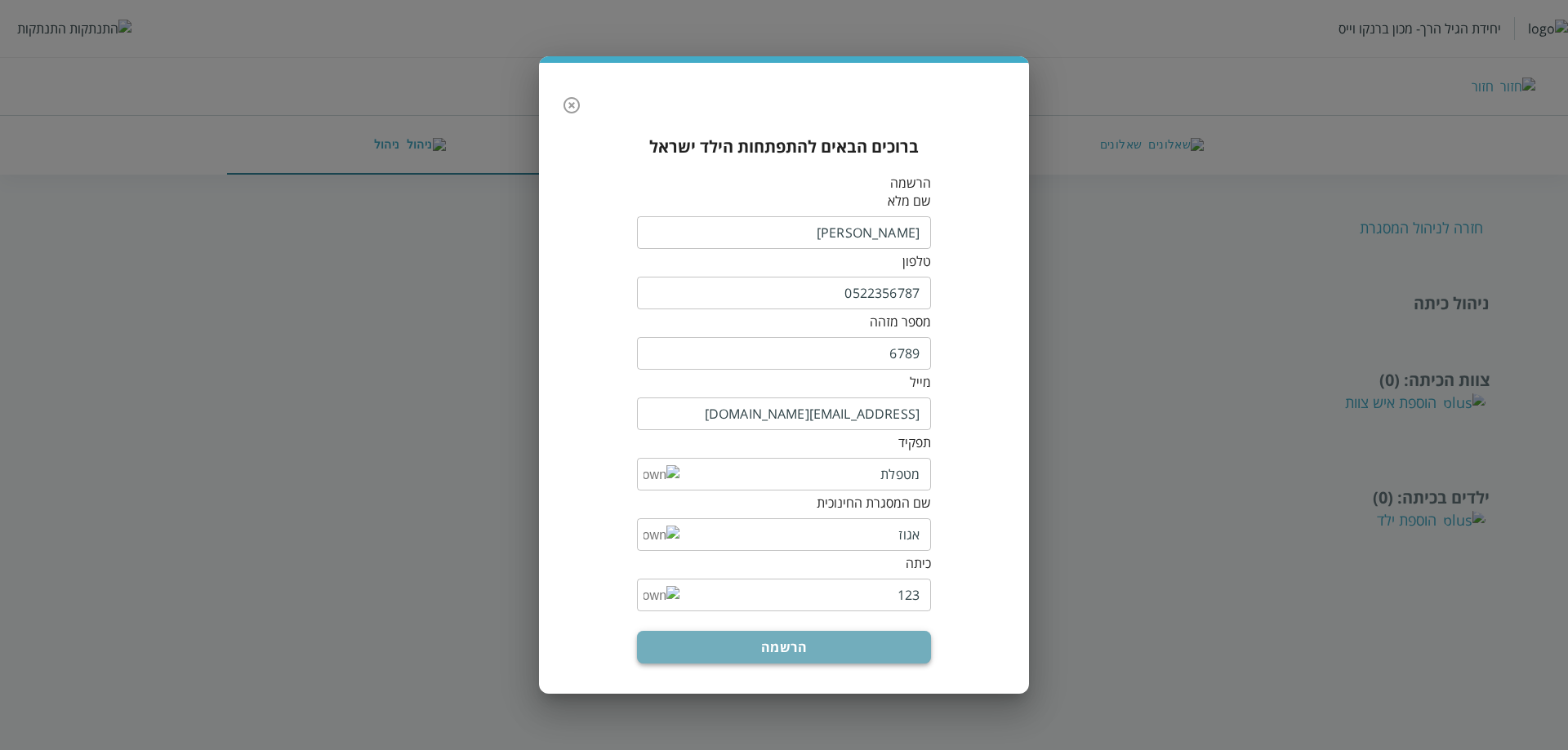
click at [796, 631] on button "הרשמה" at bounding box center [784, 648] width 294 height 33
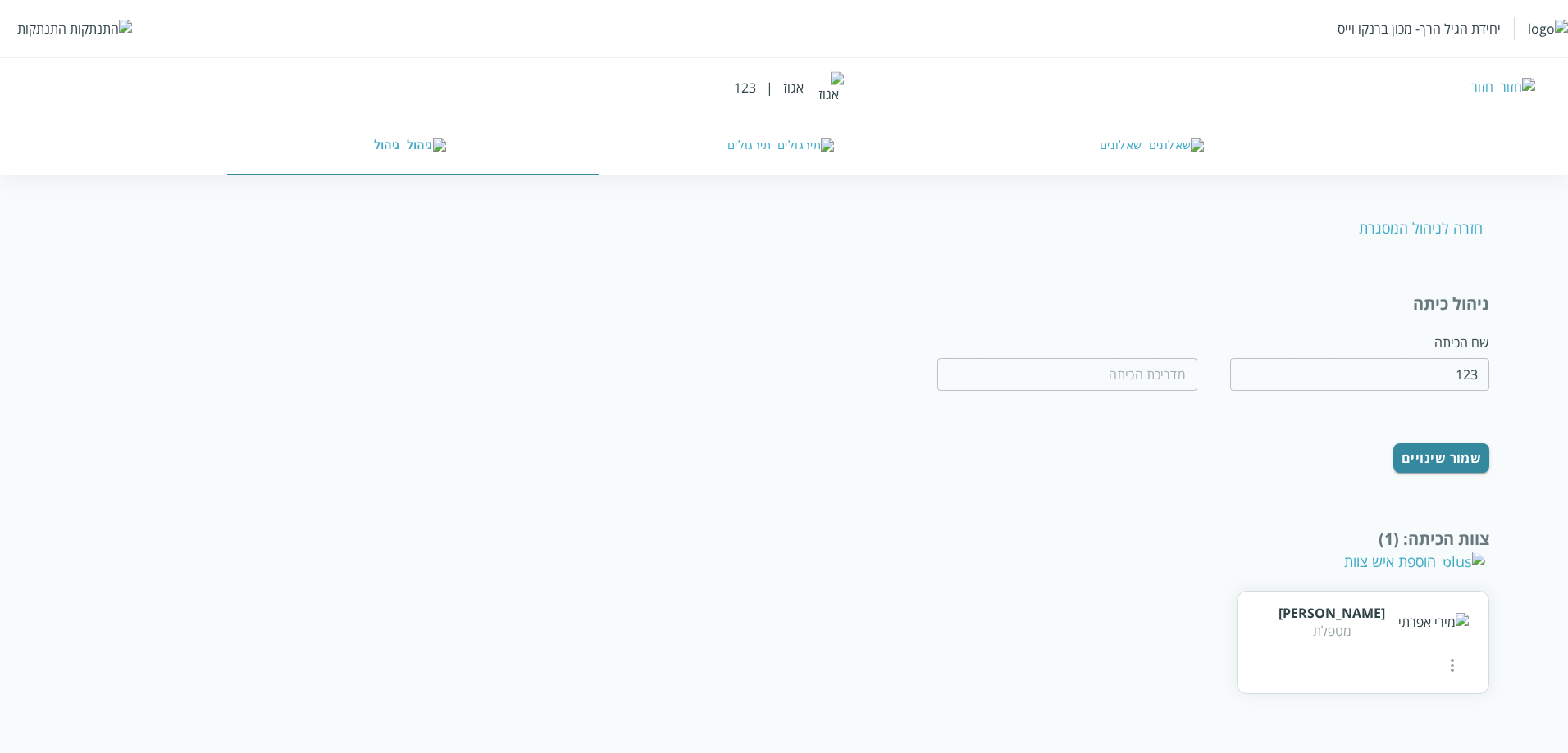
scroll to position [69, 0]
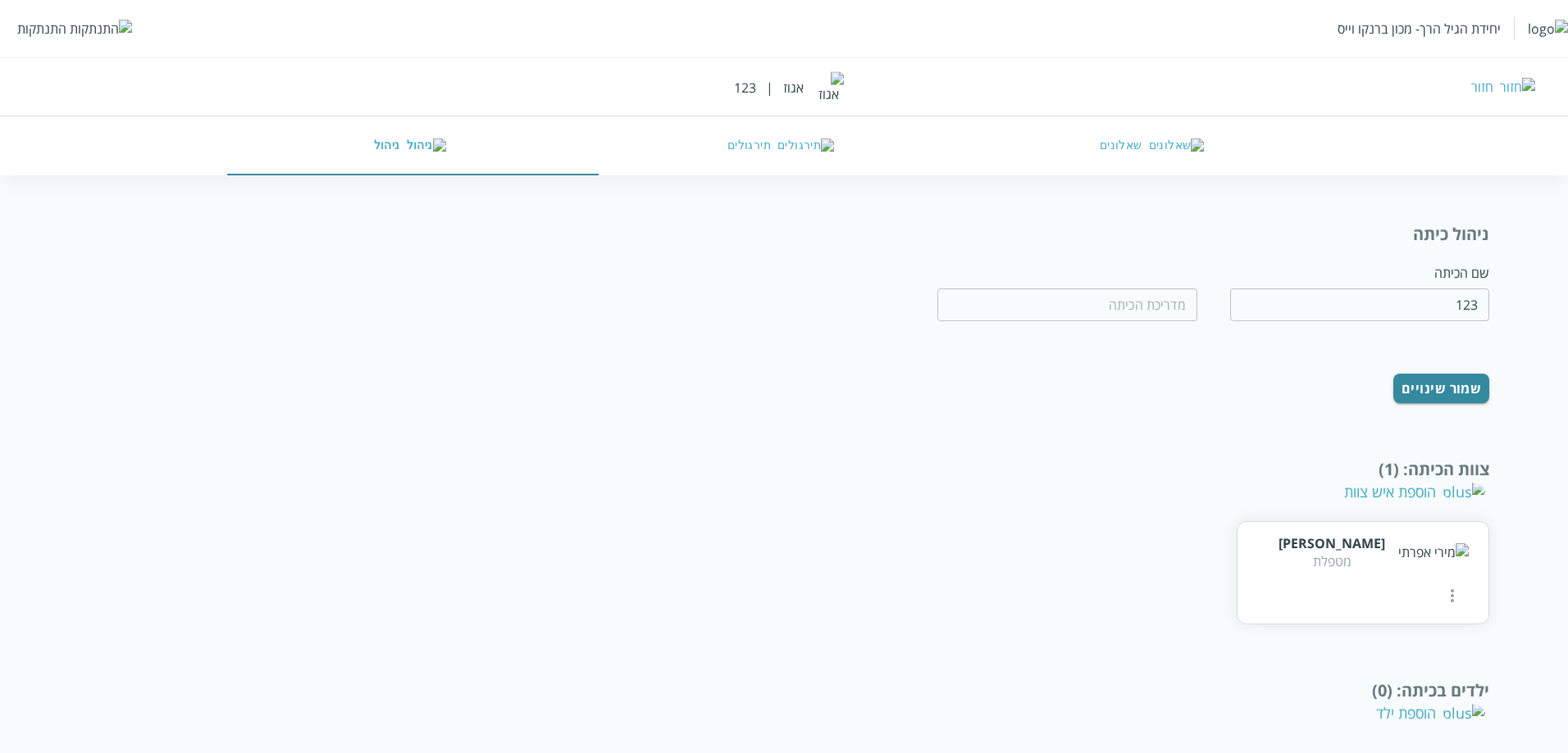
click at [1411, 690] on div "ילדים בכיתה : (0) הוספת ילד" at bounding box center [784, 701] width 1411 height 44
click at [1472, 703] on div "הוספת ילד" at bounding box center [1430, 713] width 109 height 20
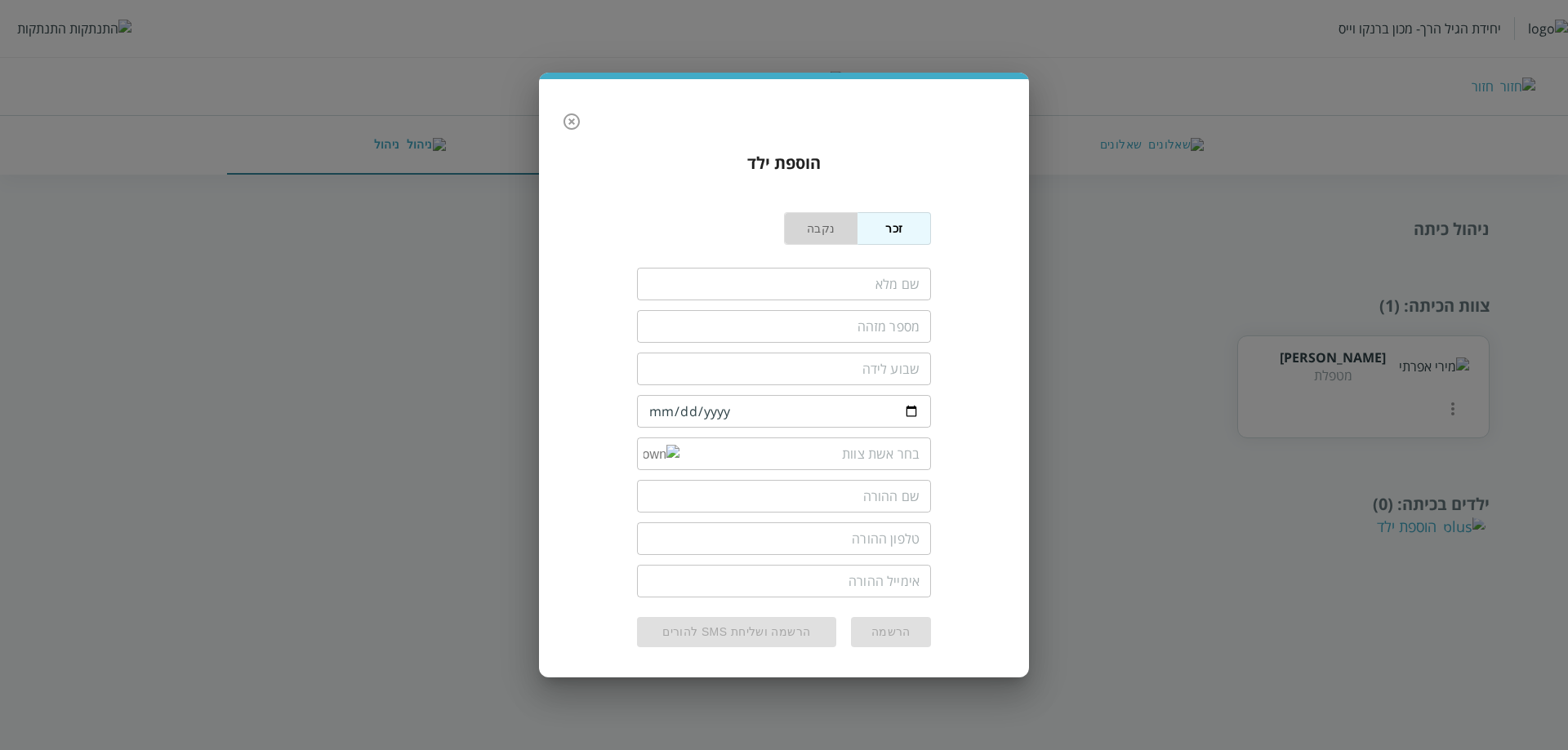
click at [836, 225] on button "נקבה" at bounding box center [821, 229] width 74 height 33
click at [850, 290] on input "fullName" at bounding box center [784, 284] width 294 height 33
type input "[PERSON_NAME] [PERSON_NAME]"
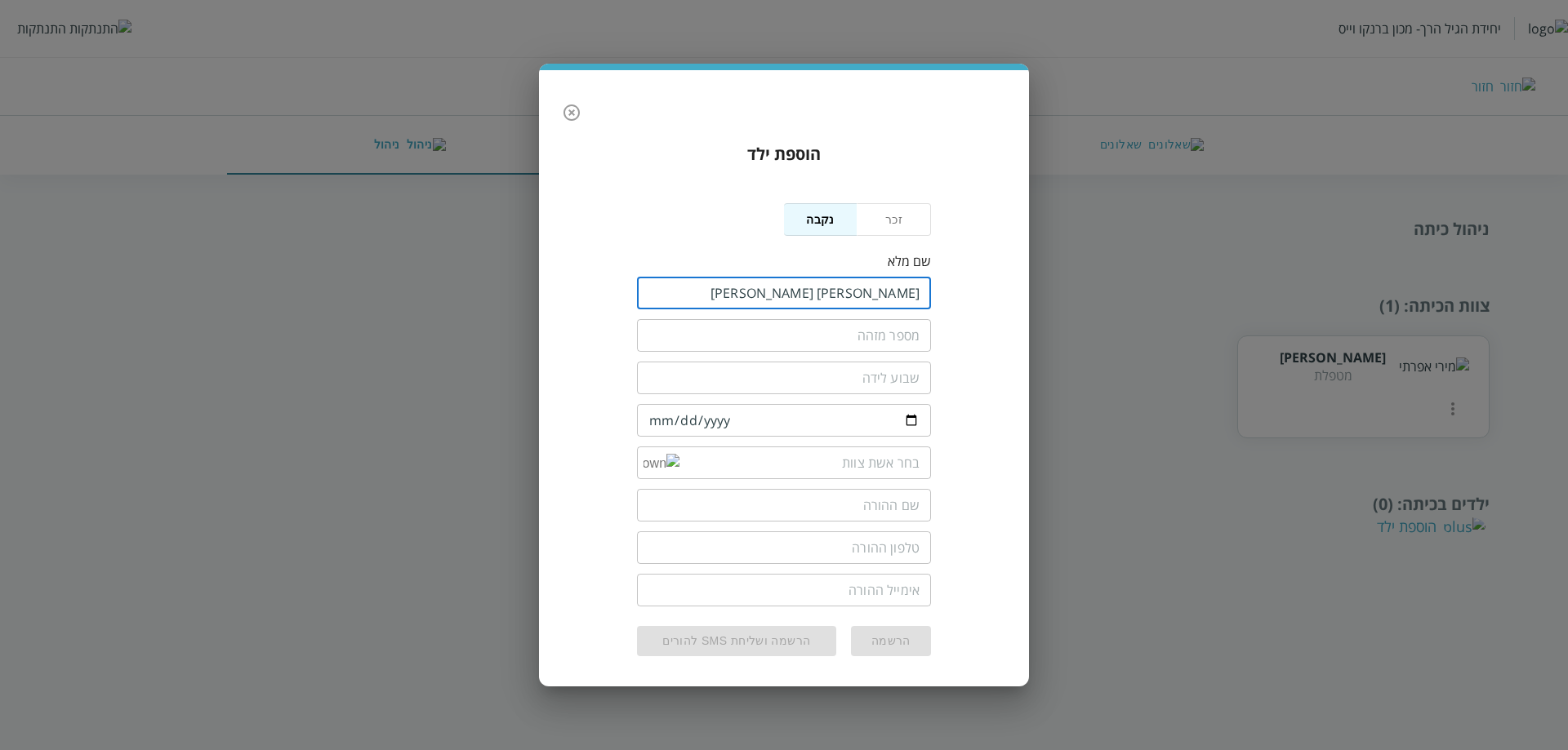
click at [868, 341] on input "text" at bounding box center [784, 336] width 294 height 33
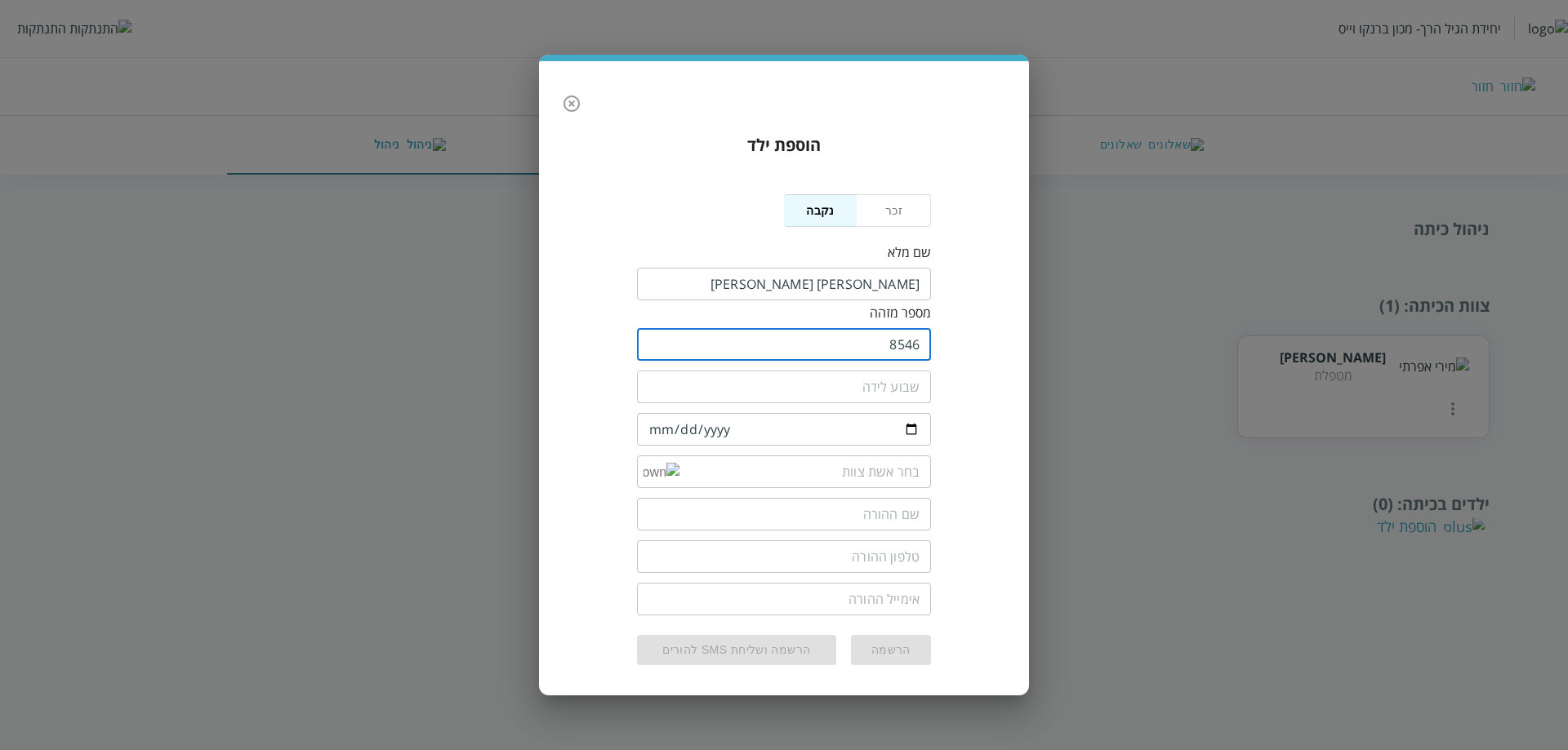
type input "8546"
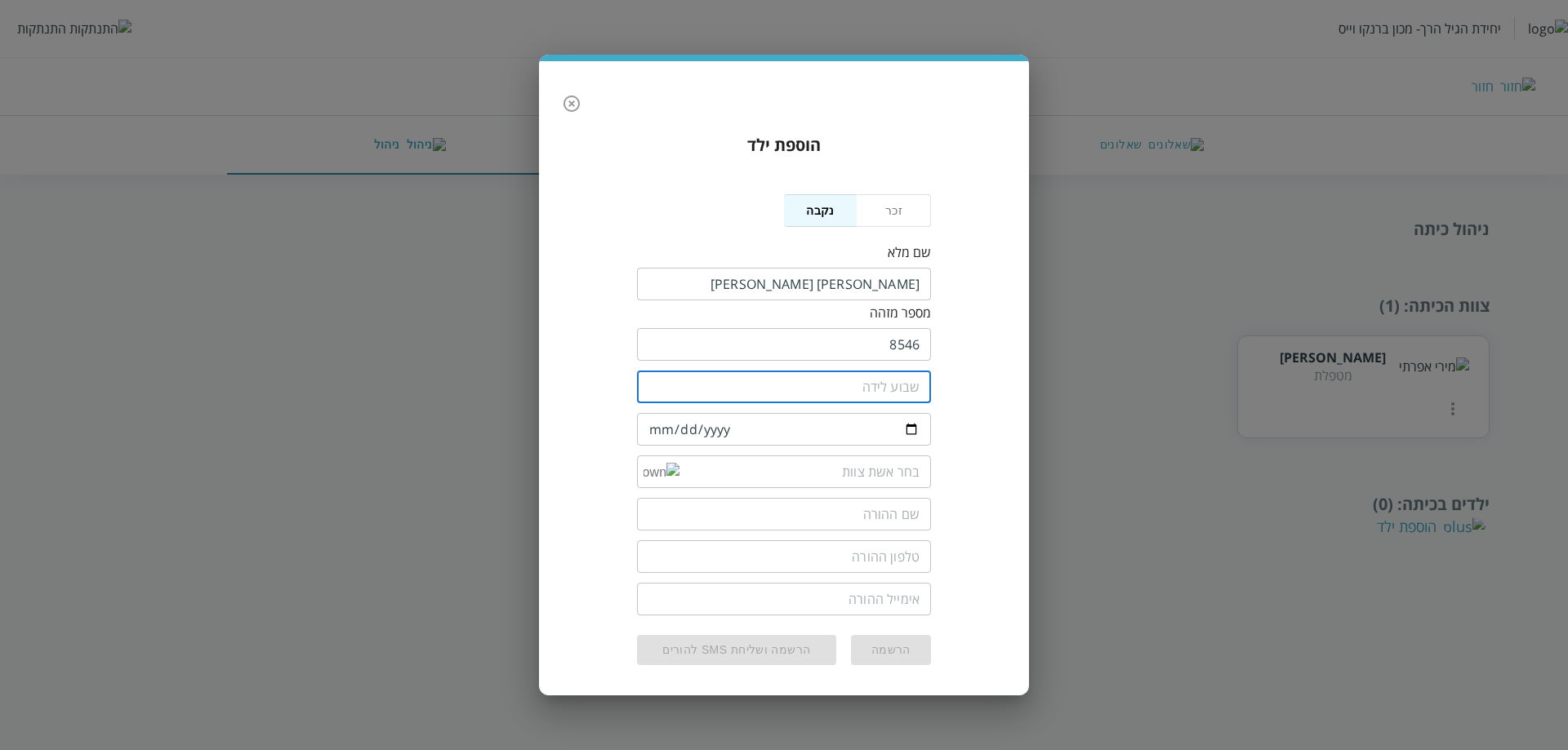
click at [877, 383] on input "number" at bounding box center [784, 387] width 294 height 33
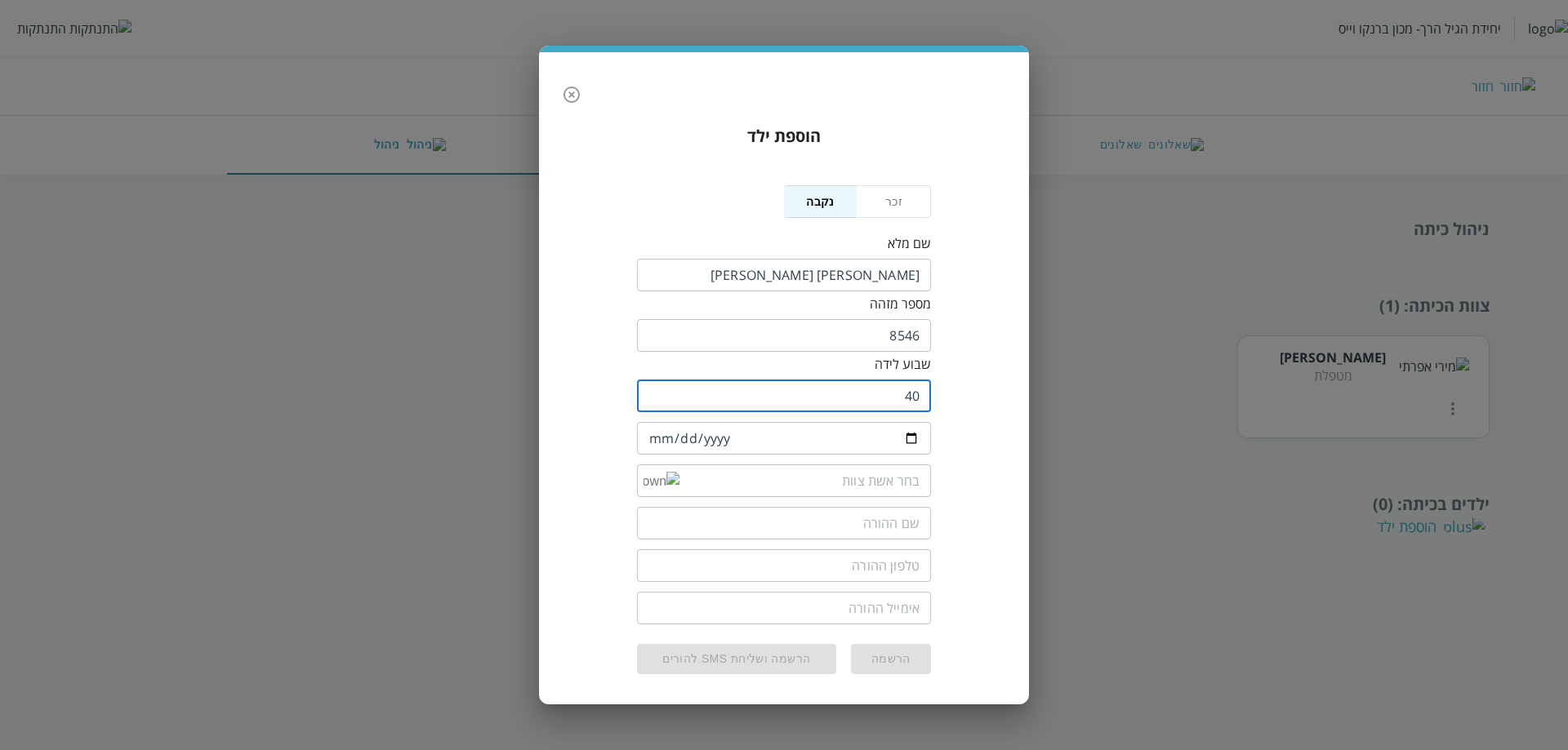
type input "40"
click at [647, 427] on input "date" at bounding box center [784, 439] width 294 height 33
click at [653, 427] on input "date" at bounding box center [784, 439] width 294 height 33
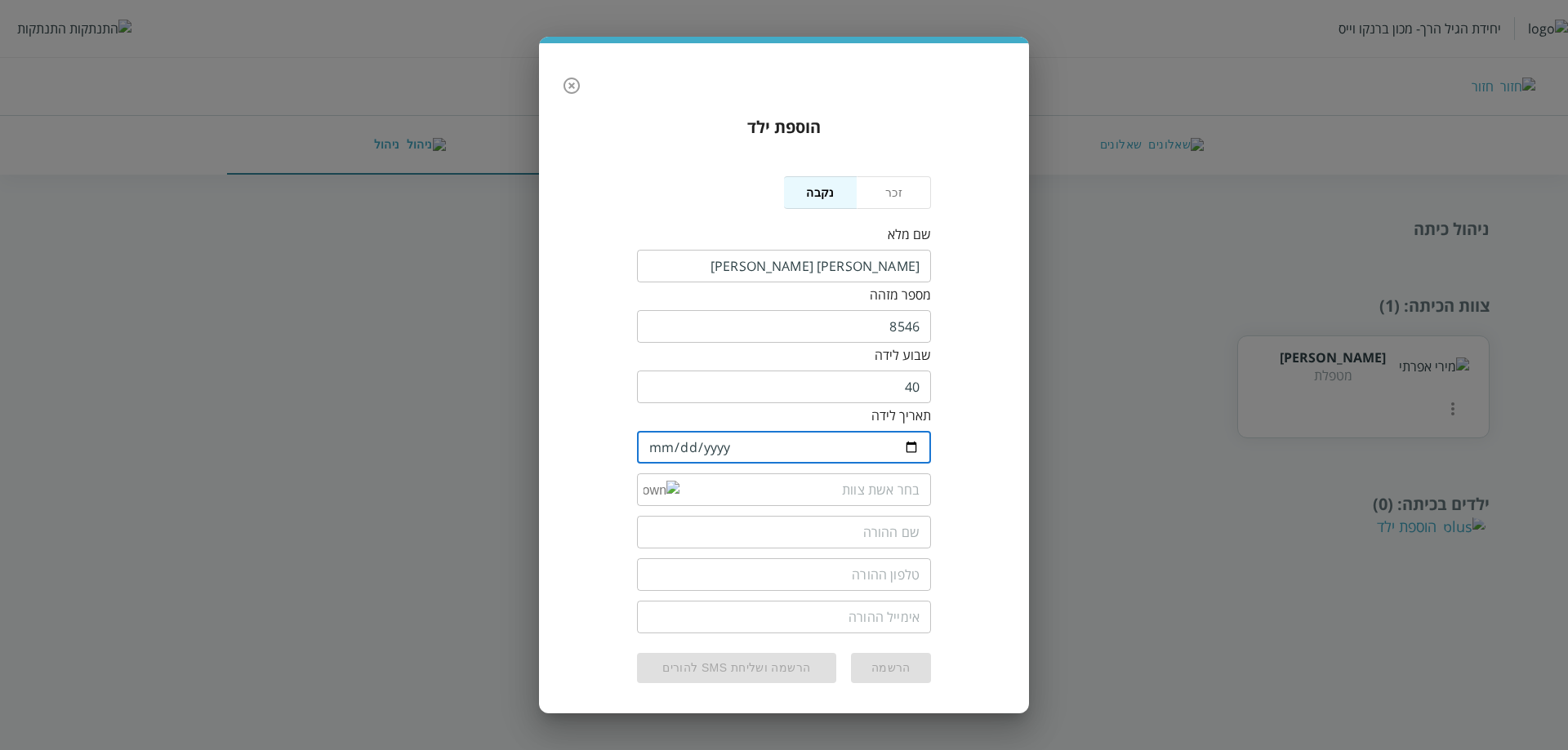
type input "[DATE]"
drag, startPoint x: 948, startPoint y: 455, endPoint x: 927, endPoint y: 460, distance: 21.6
click at [948, 455] on div "הוספת ילד נקבה זכר שם מלא ​ מספר מזהה 8546 ​ שבוע לידה 40 ​ תאריך לידה [DEMOGRA…" at bounding box center [784, 399] width 457 height 594
click at [871, 476] on input "list" at bounding box center [799, 490] width 240 height 33
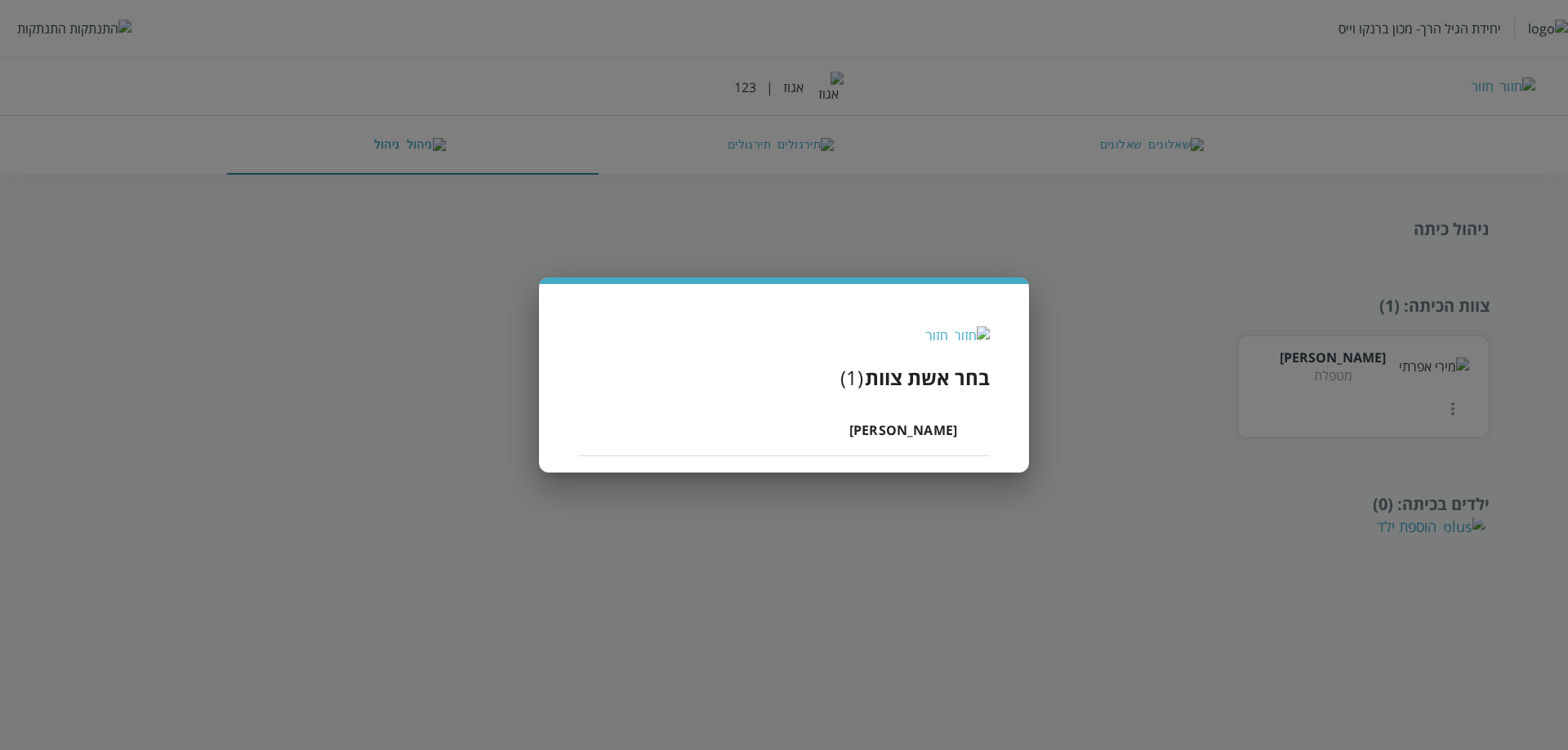
click at [907, 441] on li "[PERSON_NAME]" at bounding box center [784, 430] width 412 height 53
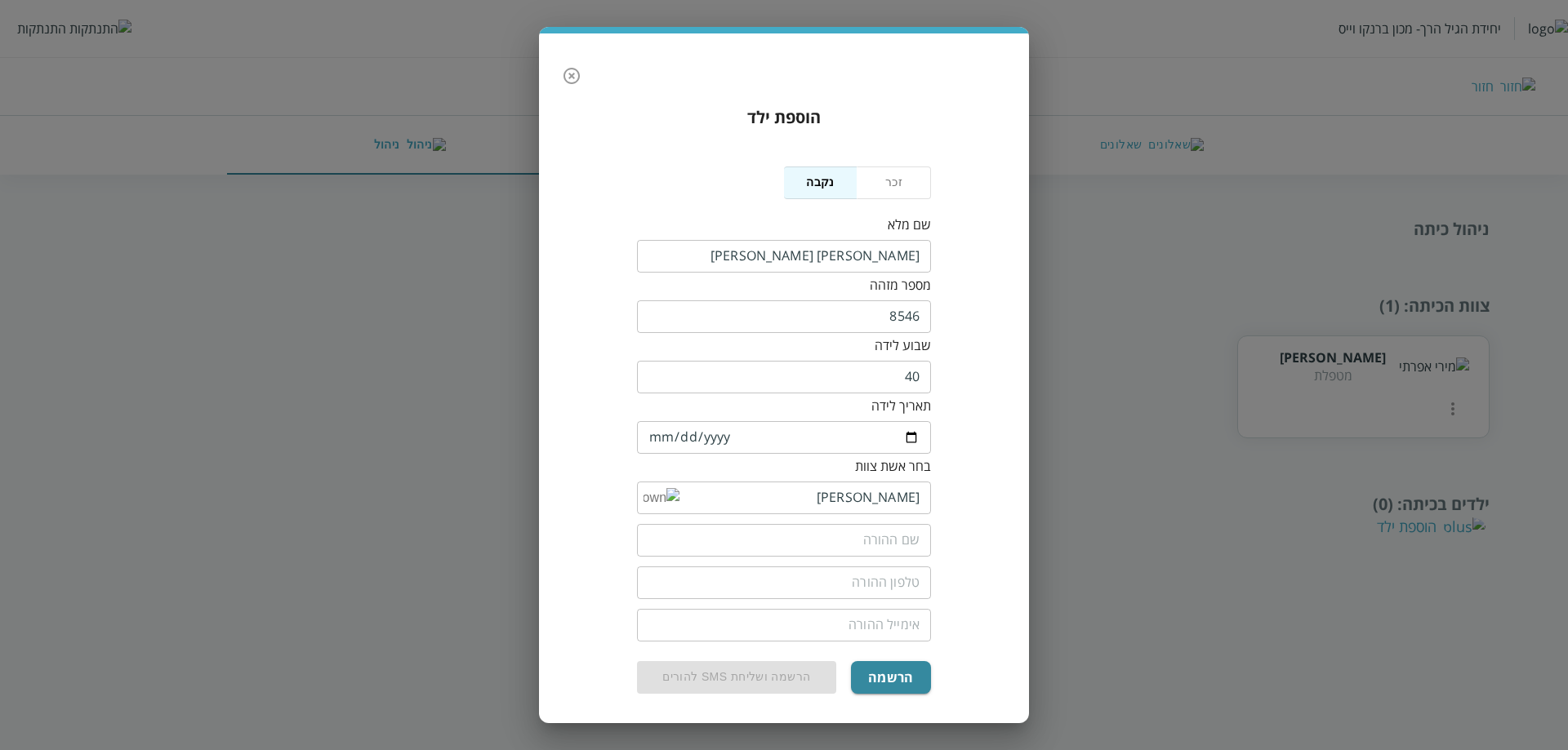
click at [884, 539] on input "text" at bounding box center [784, 541] width 294 height 33
type input "[PERSON_NAME] [PERSON_NAME]"
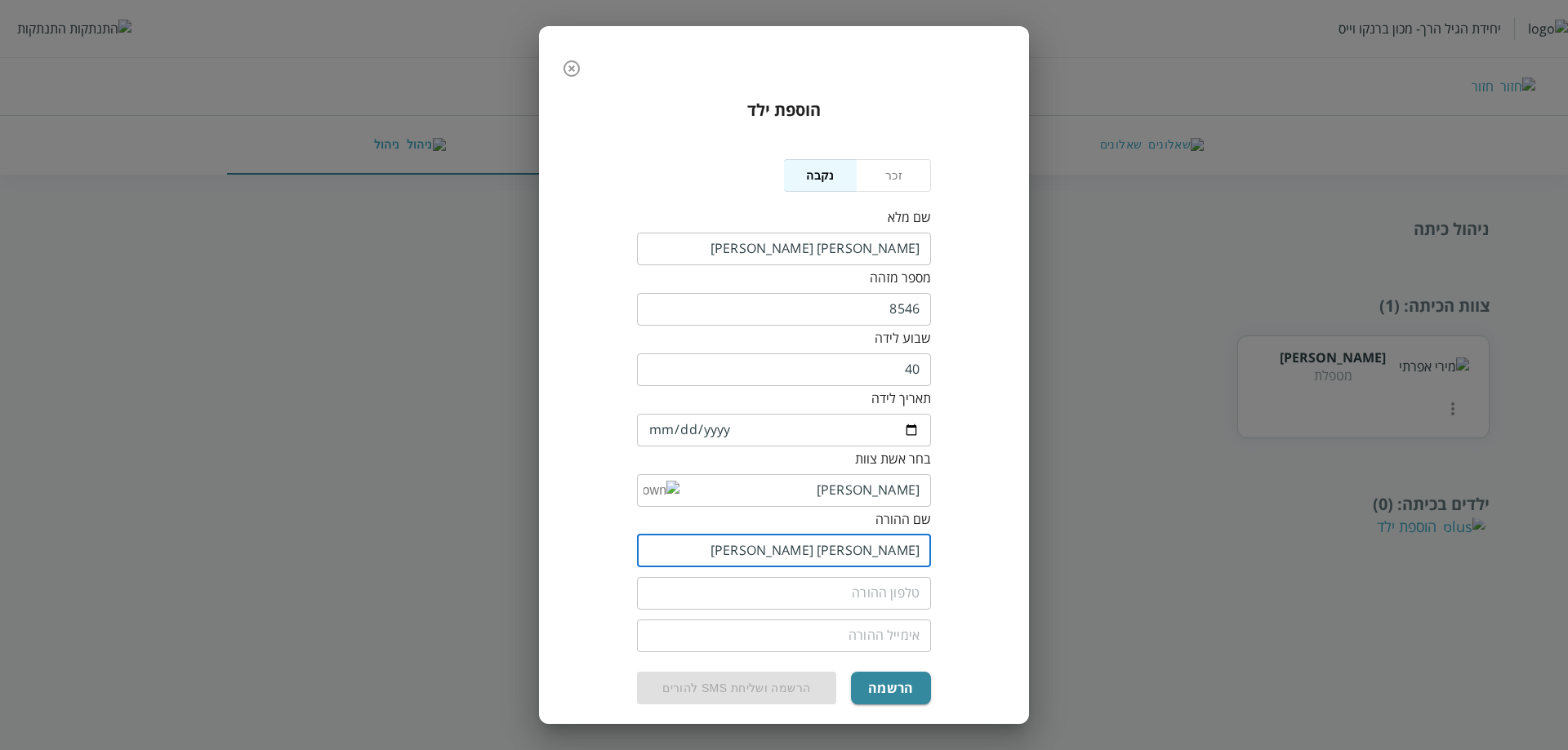
click at [893, 577] on input "tel" at bounding box center [784, 593] width 294 height 33
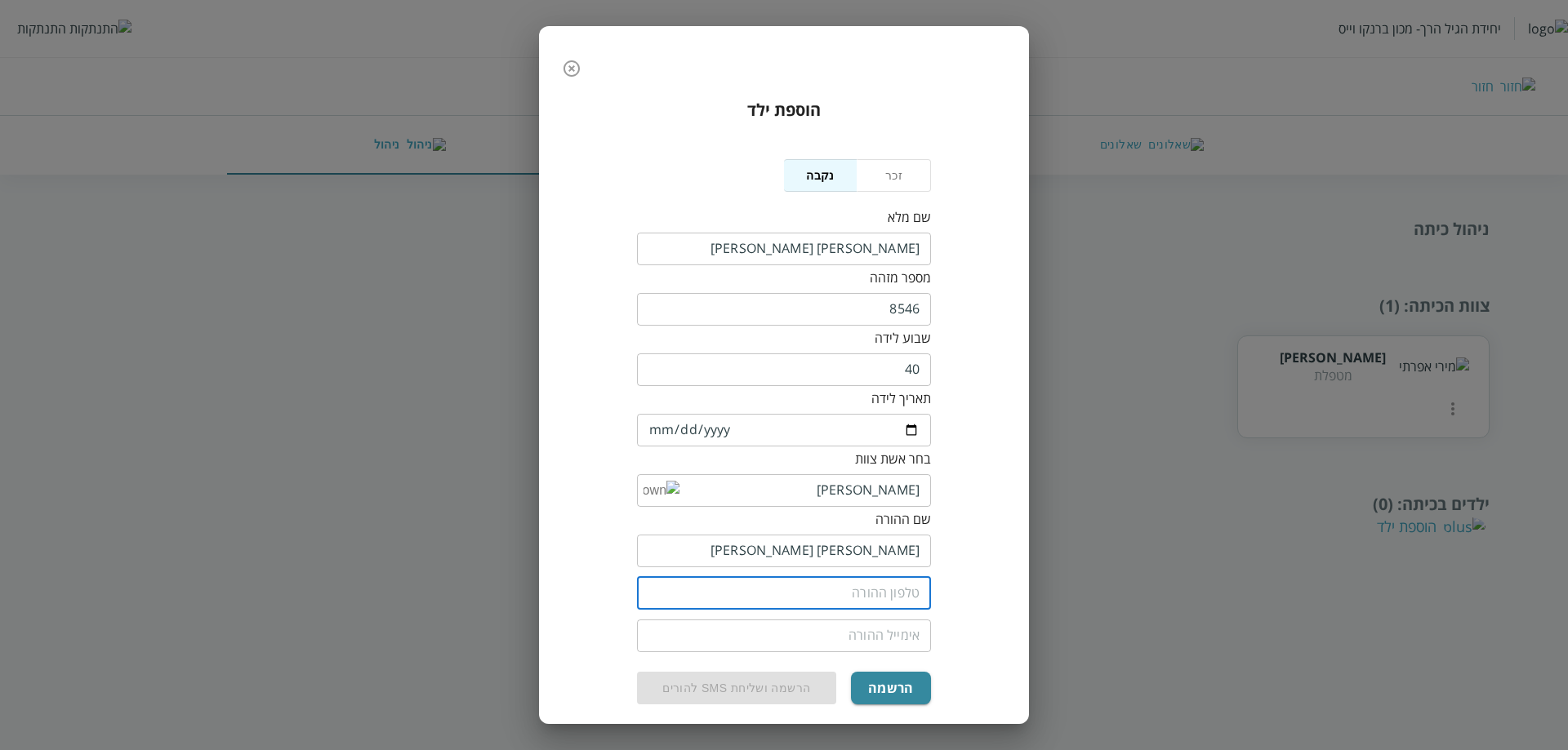
type input "0533124900"
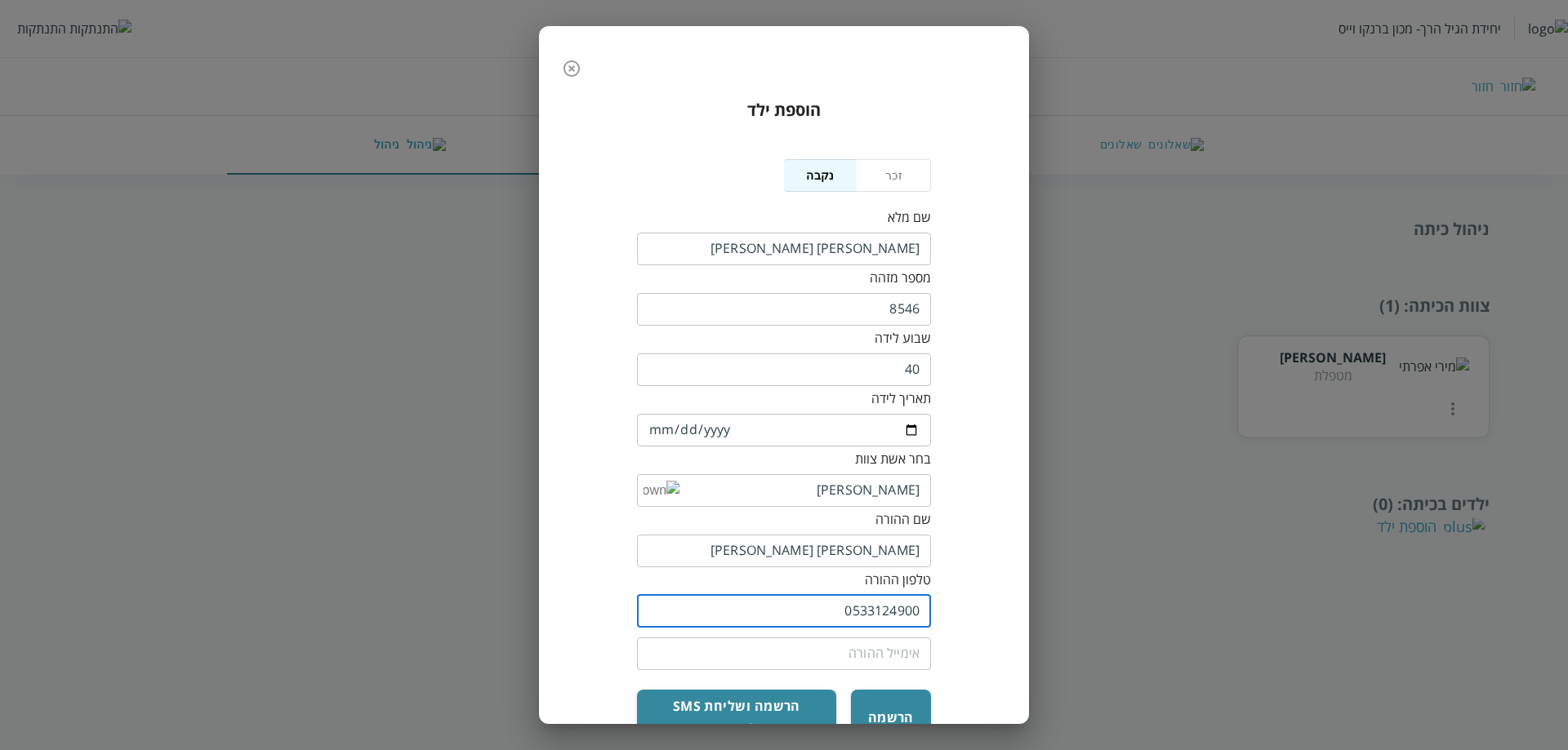
click at [871, 638] on input "email" at bounding box center [784, 655] width 294 height 33
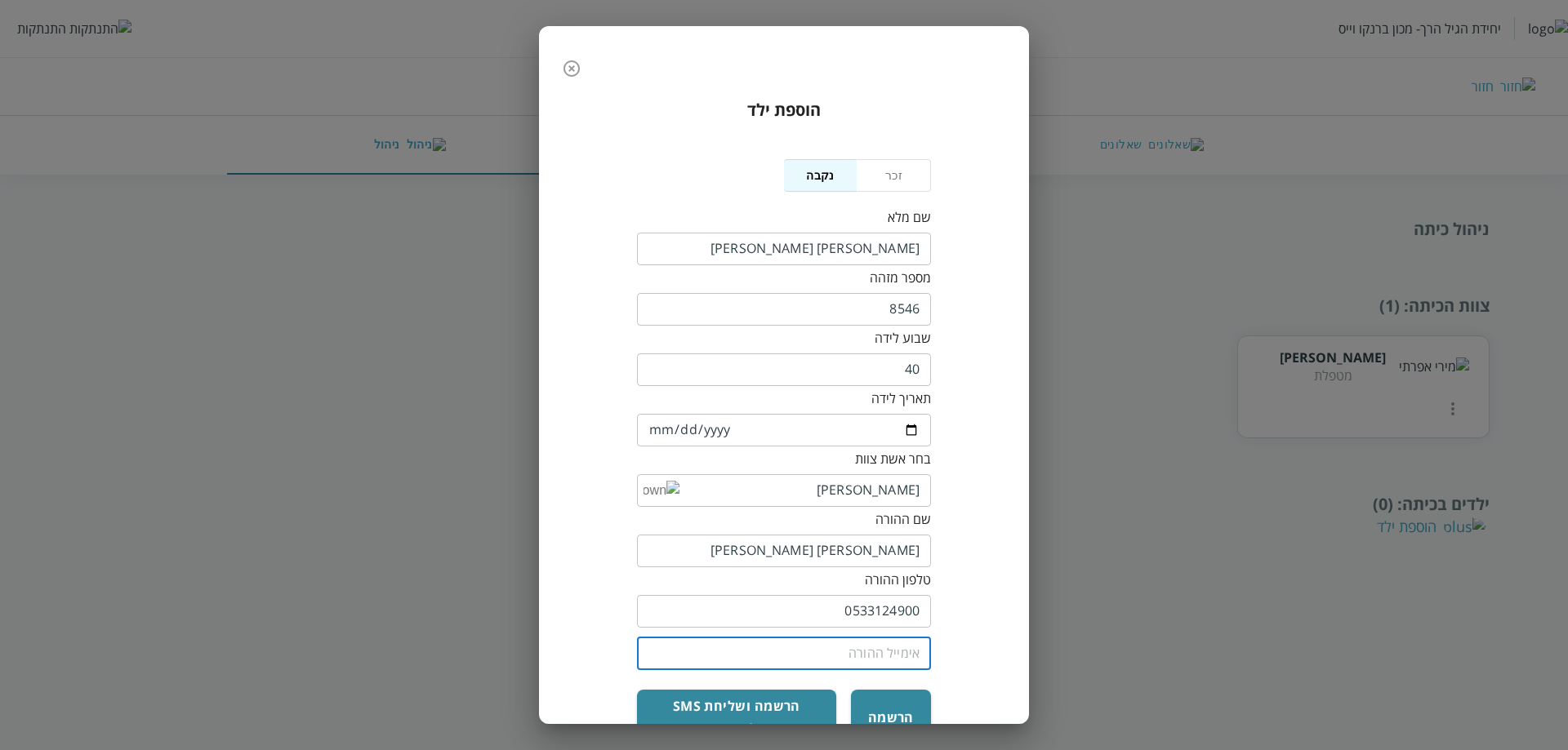
type input "[EMAIL_ADDRESS][DOMAIN_NAME]"
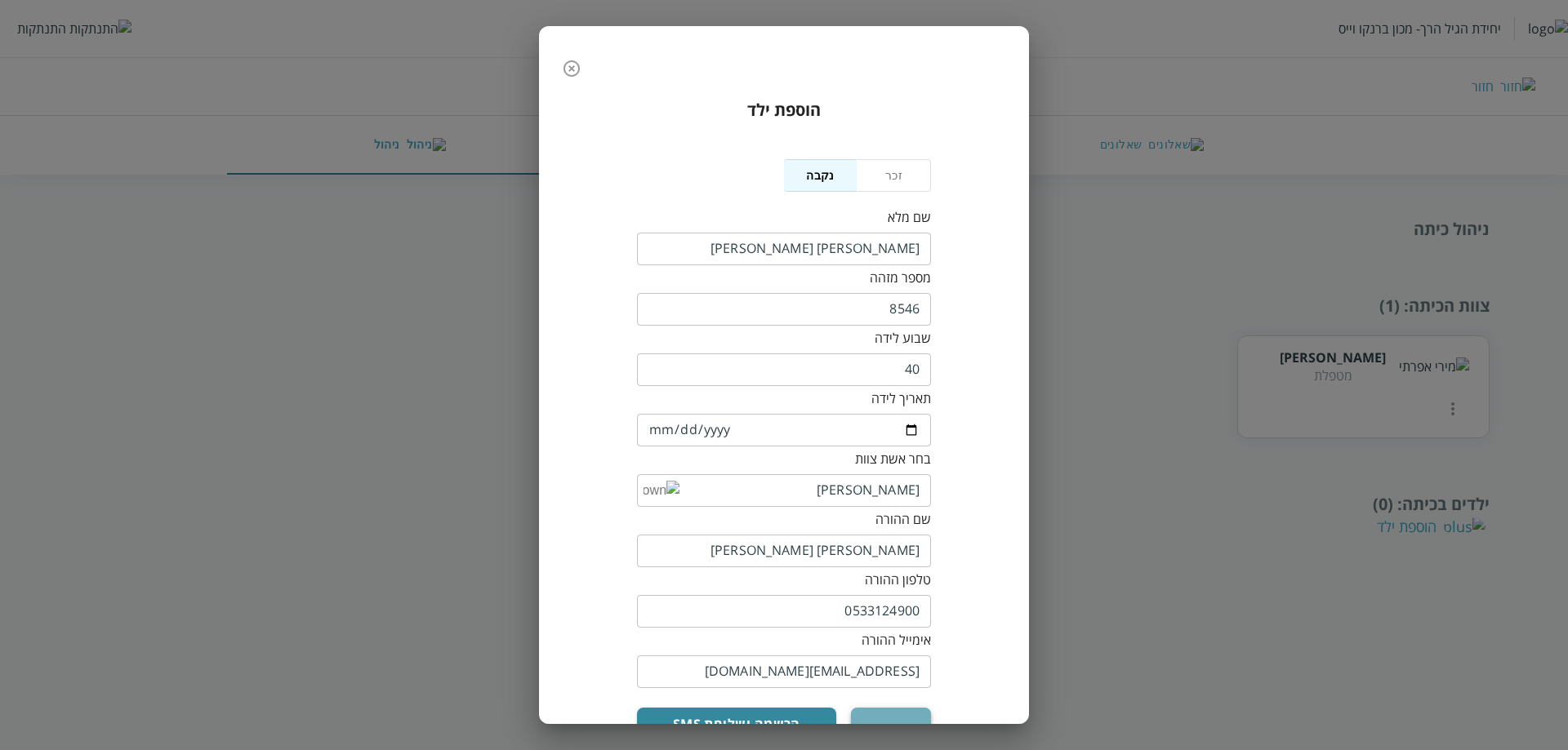
click at [869, 708] on button "הרשמה" at bounding box center [892, 735] width 80 height 55
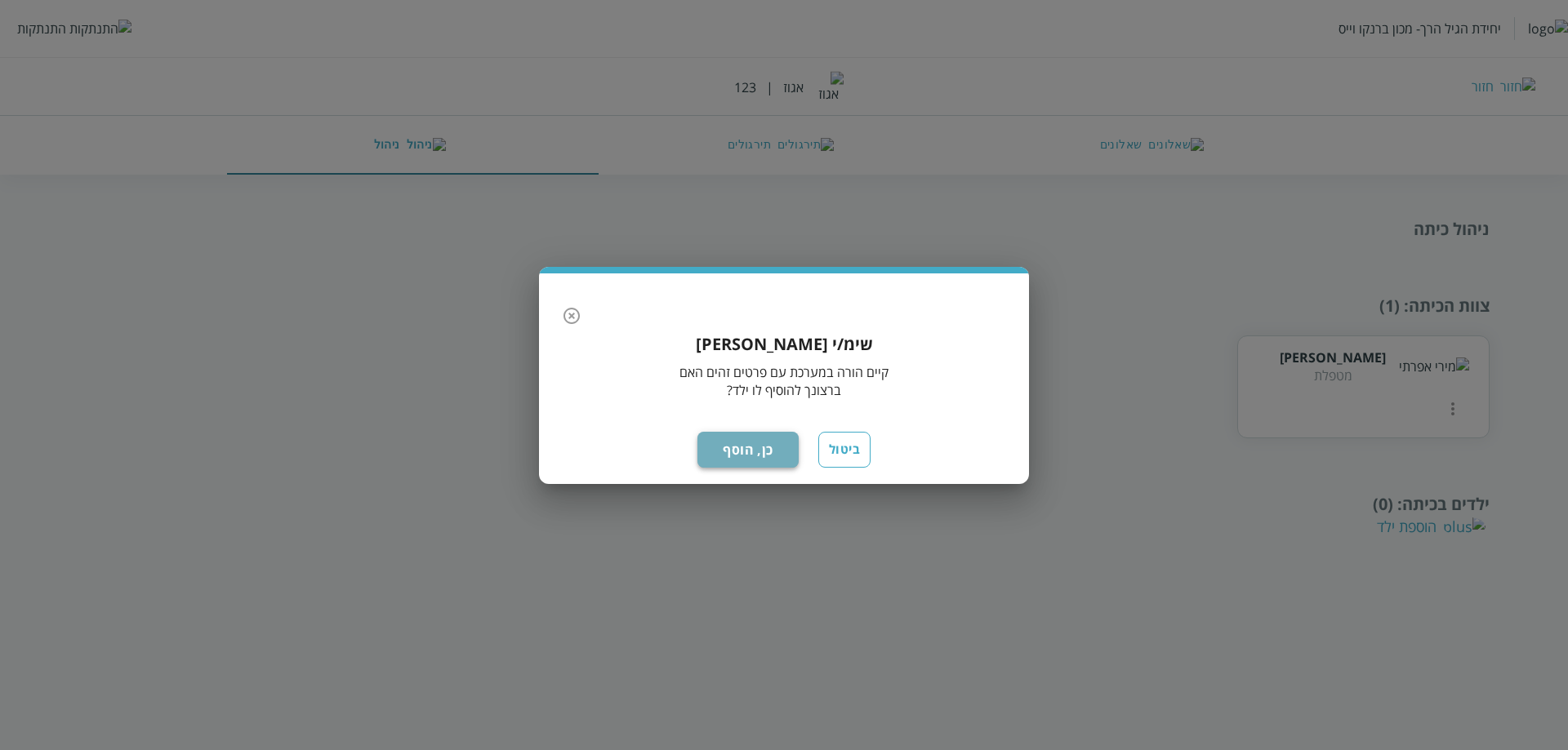
click at [755, 440] on button "כן, הוסף" at bounding box center [748, 449] width 101 height 36
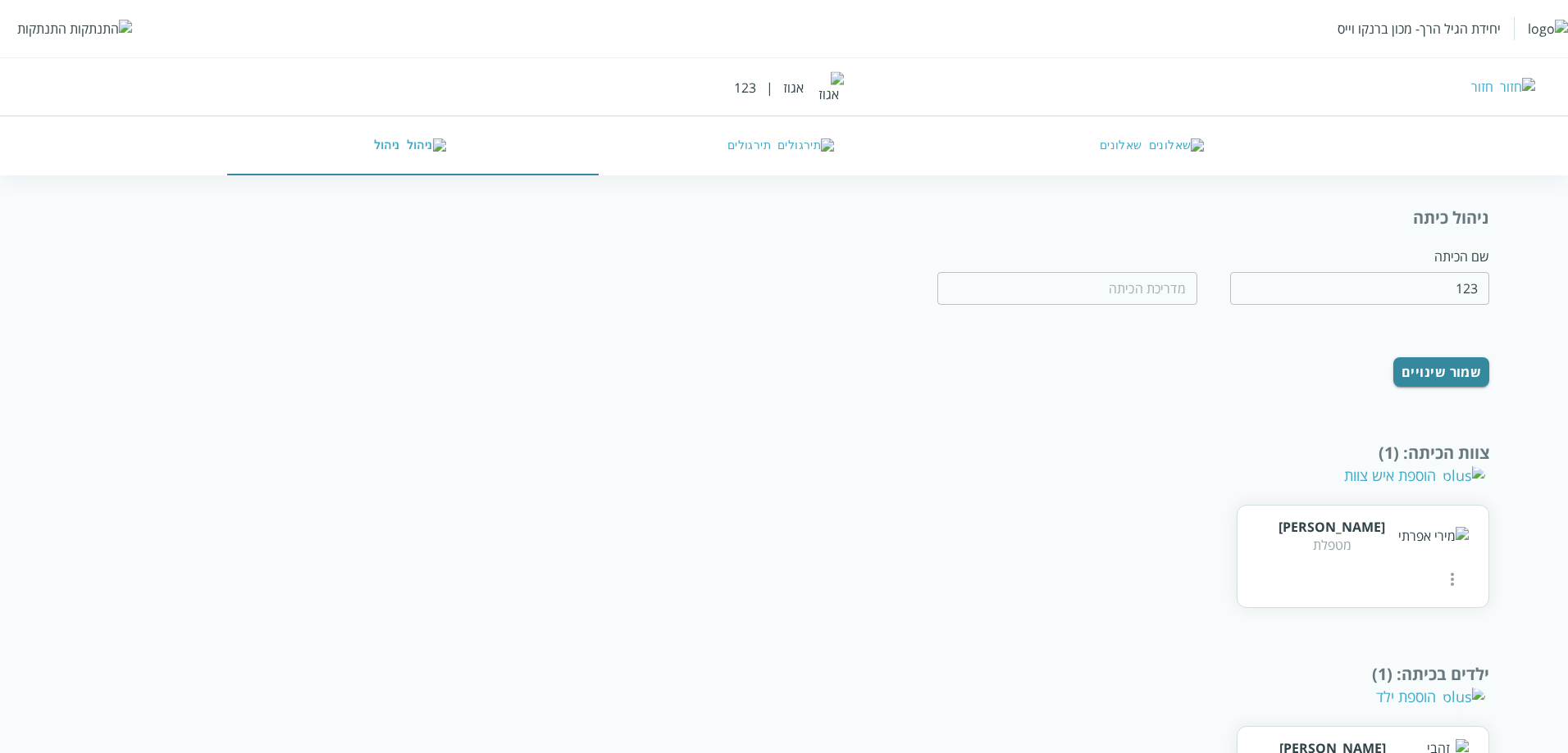
scroll to position [173, 0]
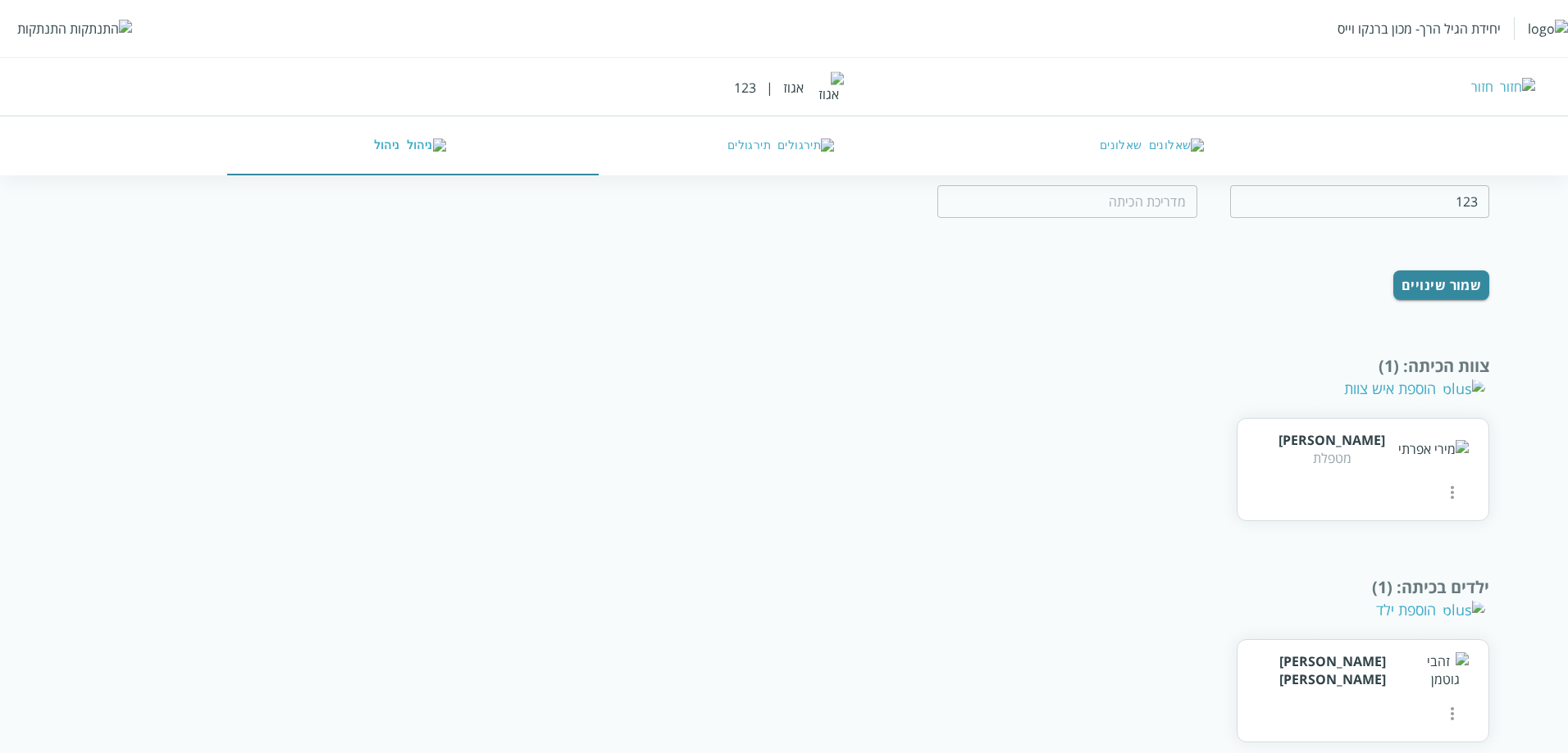
click at [1442, 600] on div "הוספת ילד" at bounding box center [1430, 609] width 109 height 20
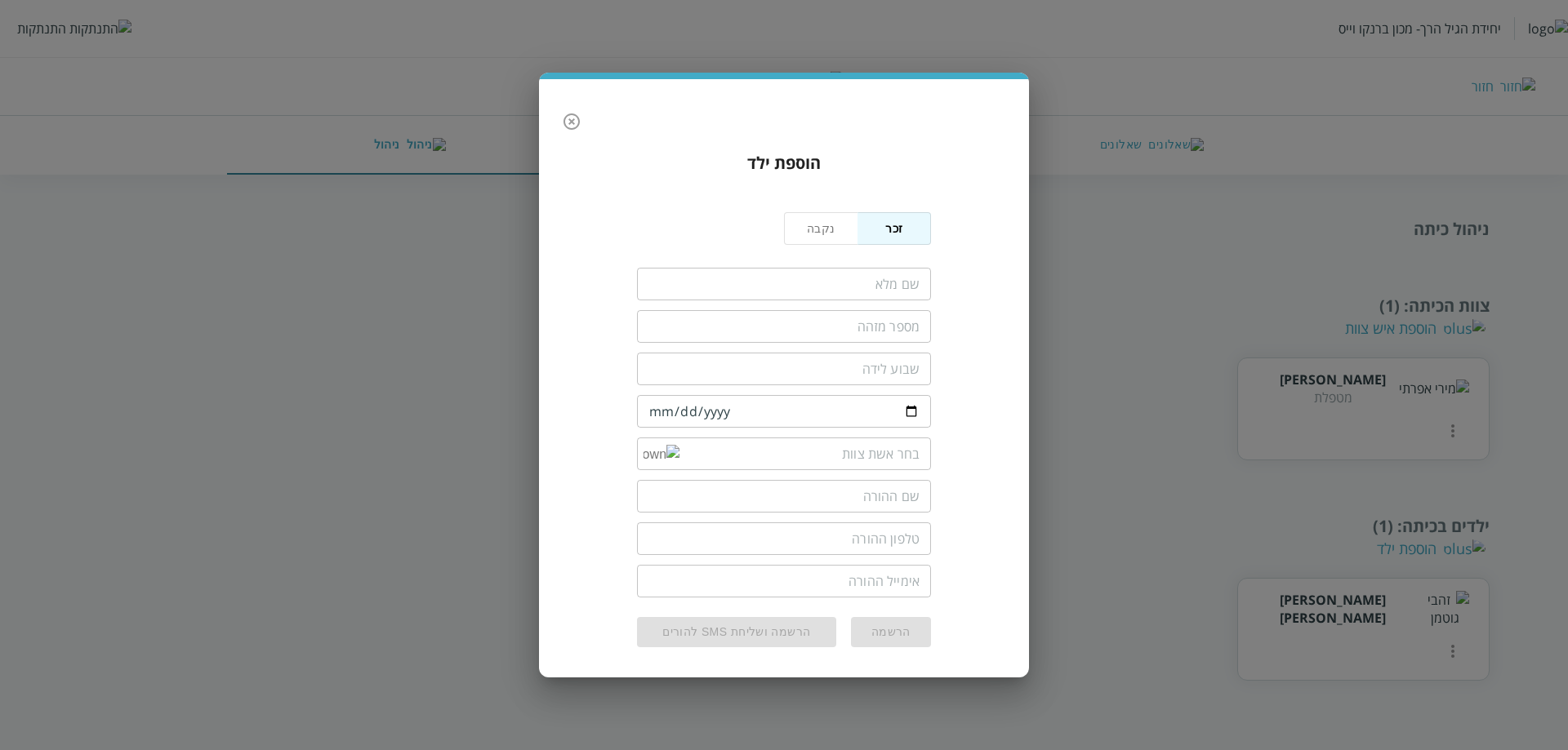
click at [815, 236] on button "נקבה" at bounding box center [821, 229] width 74 height 33
click at [823, 294] on input "fullName" at bounding box center [784, 284] width 294 height 33
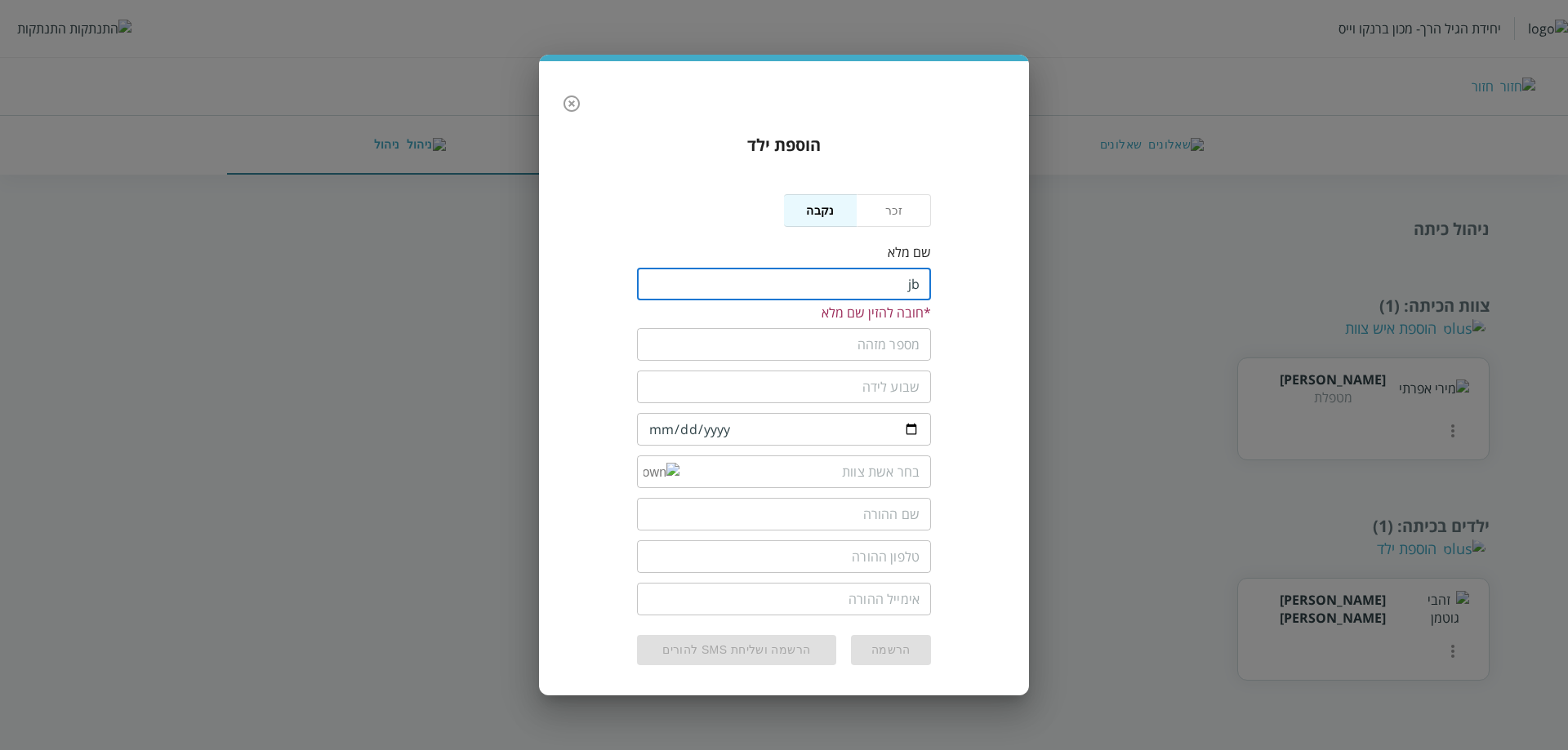
type input "j"
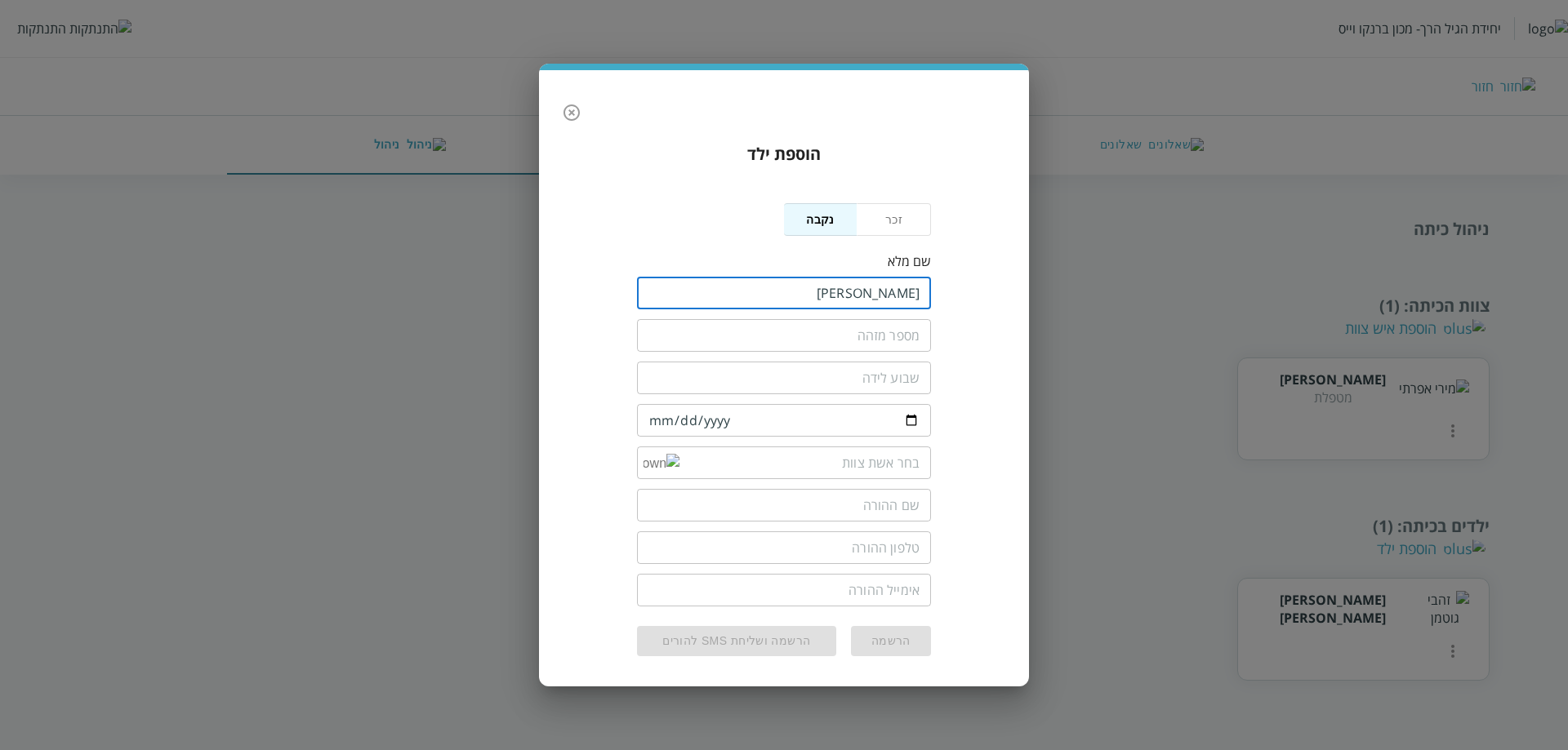
type input "[PERSON_NAME]"
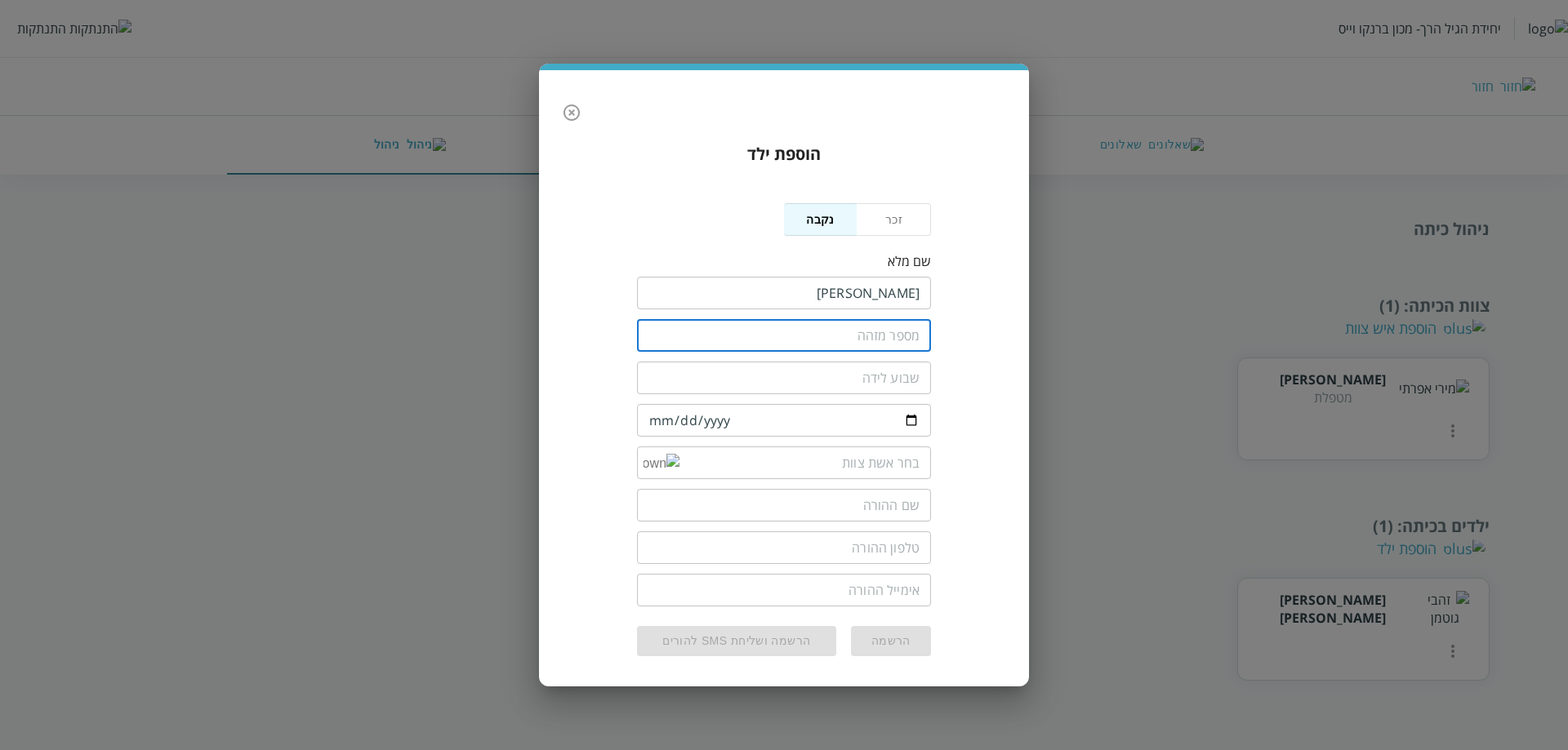
click at [900, 340] on input "text" at bounding box center [784, 336] width 294 height 33
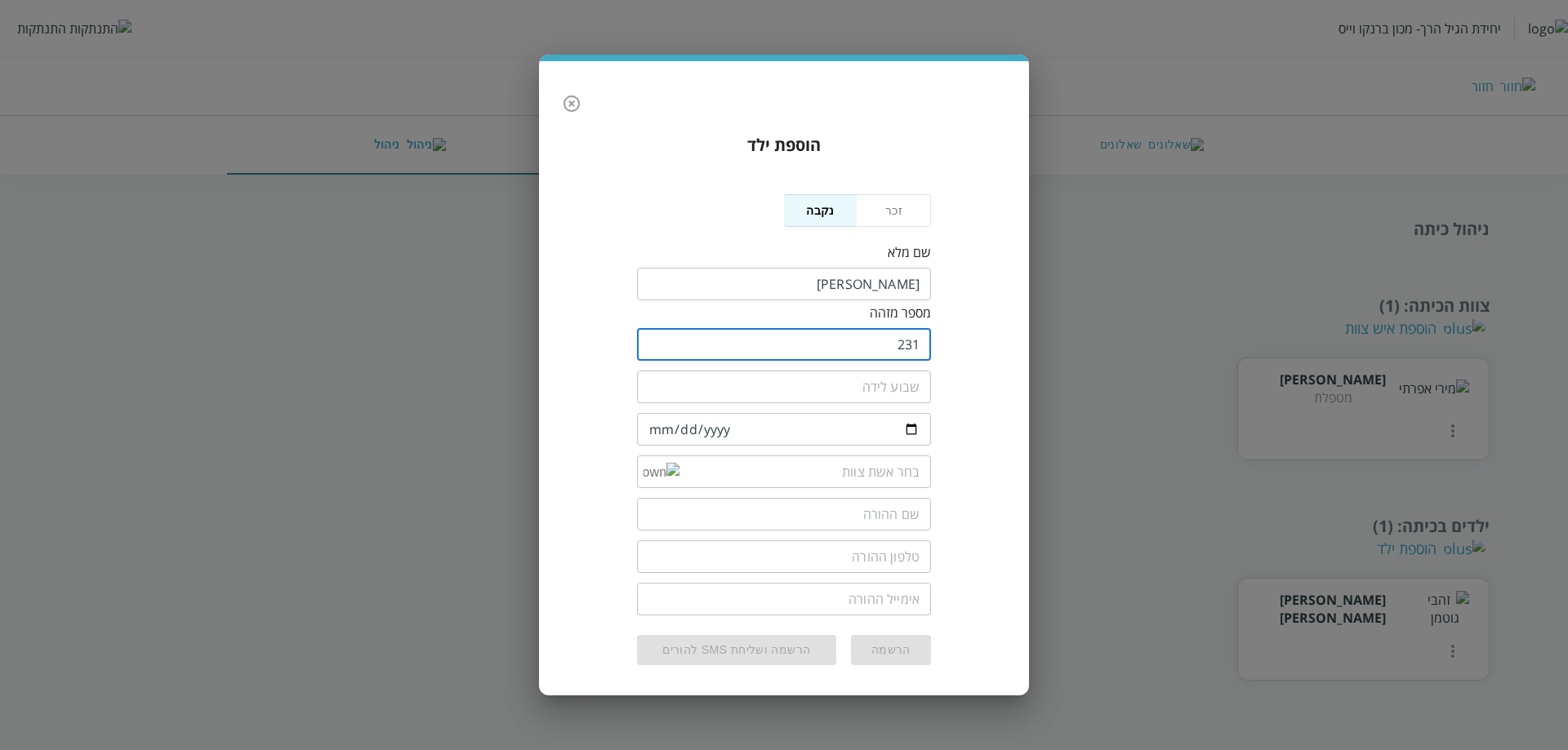
type input "231"
click at [902, 391] on input "number" at bounding box center [784, 387] width 294 height 33
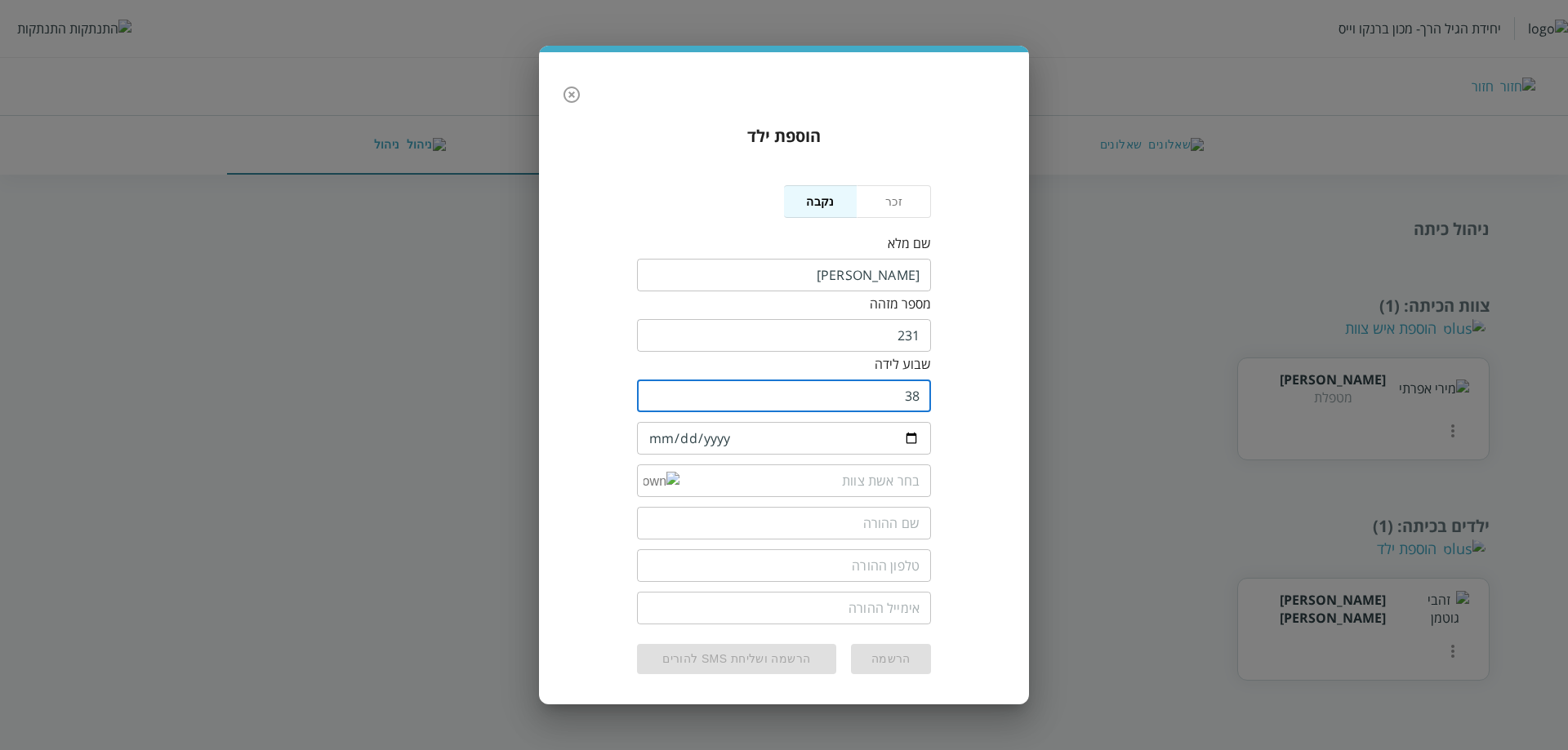
type input "38"
click at [885, 445] on input "date" at bounding box center [784, 439] width 294 height 33
click at [662, 429] on input "date" at bounding box center [784, 439] width 294 height 33
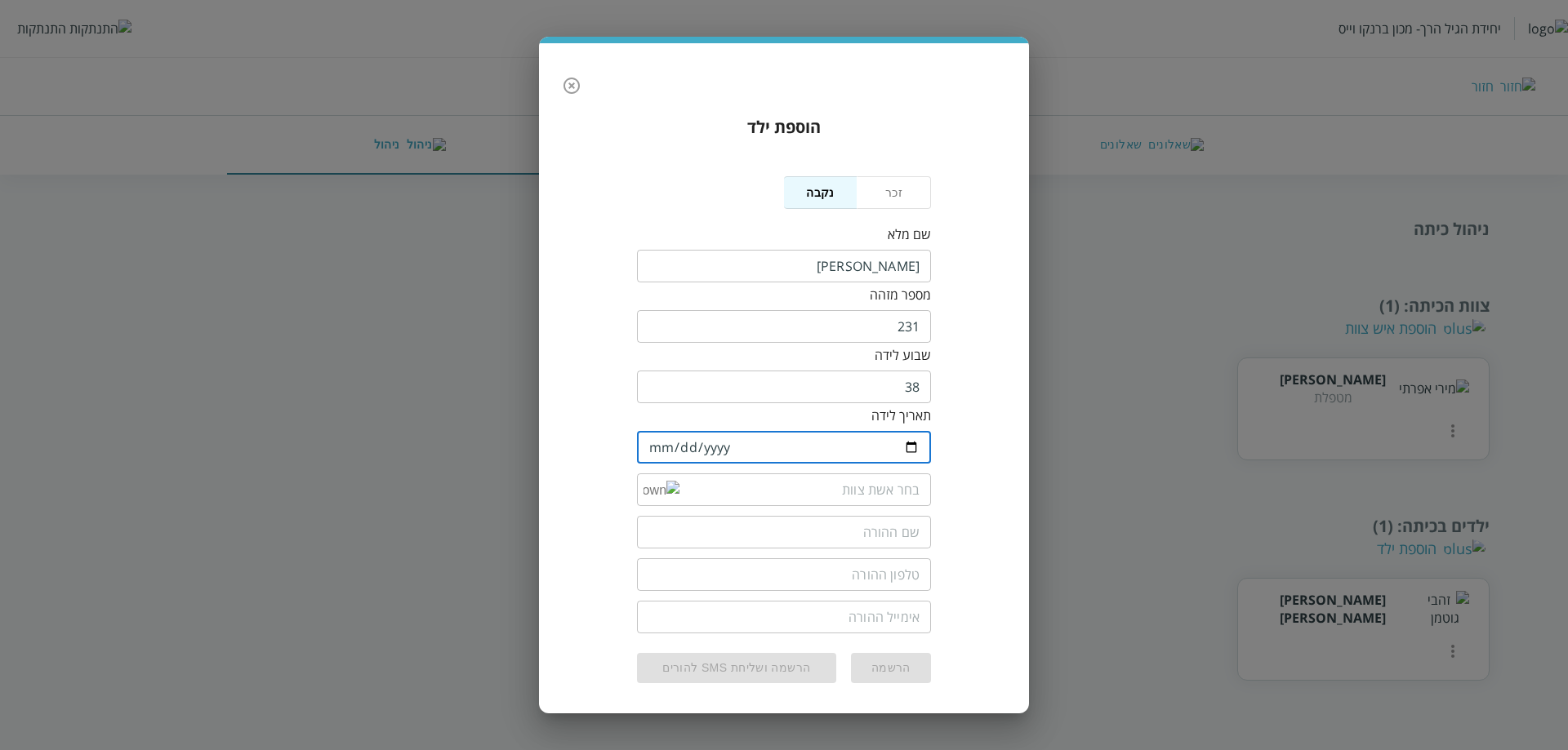
type input "[DATE]"
click at [948, 399] on div "הוספת ילד נקבה זכר שם מלא ​ מספר מזהה 231 ​ שבוע לידה 38 ​ תאריך לידה [DEMOGRAP…" at bounding box center [784, 399] width 457 height 594
click at [896, 474] on input "list" at bounding box center [799, 490] width 240 height 33
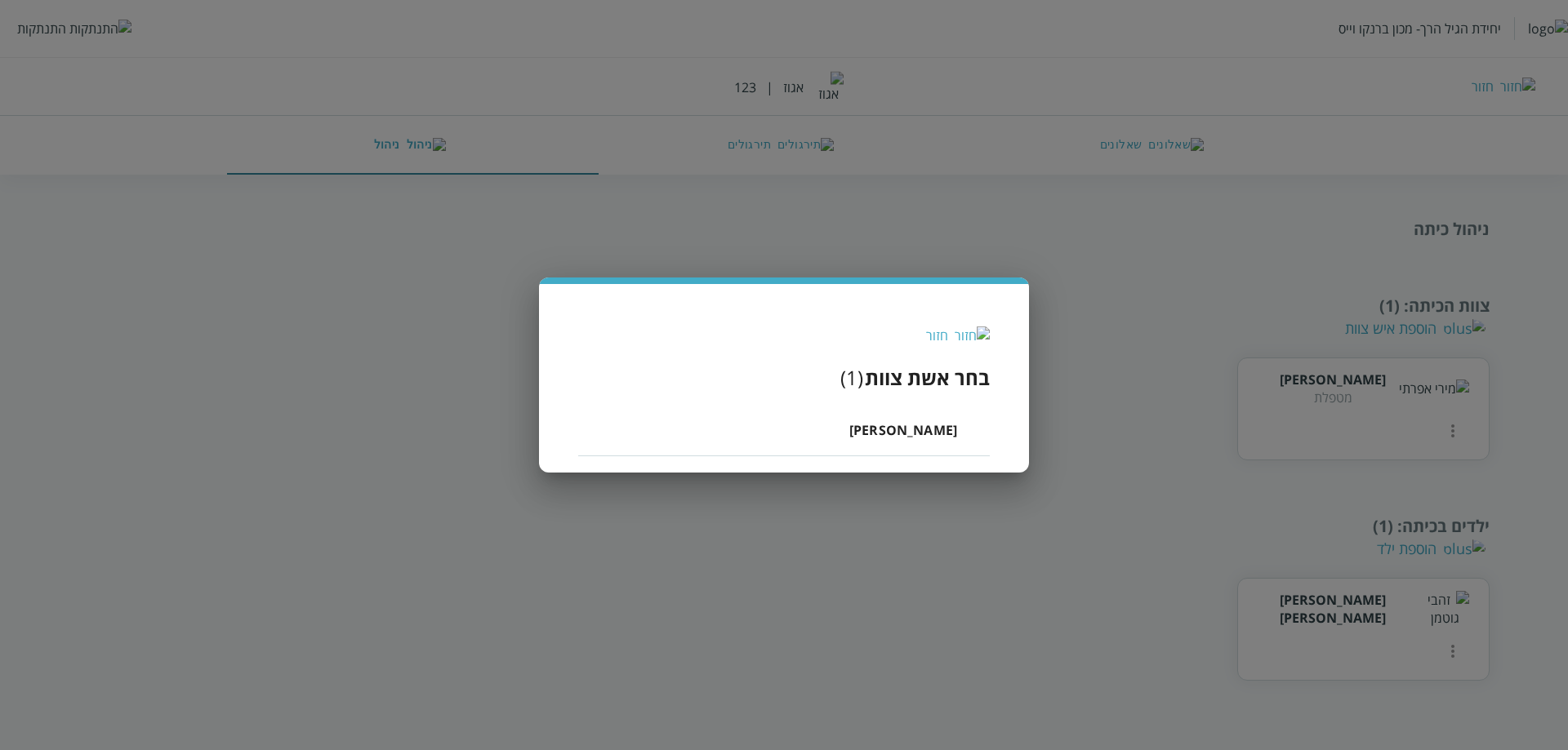
click at [884, 431] on li "[PERSON_NAME]" at bounding box center [784, 430] width 412 height 53
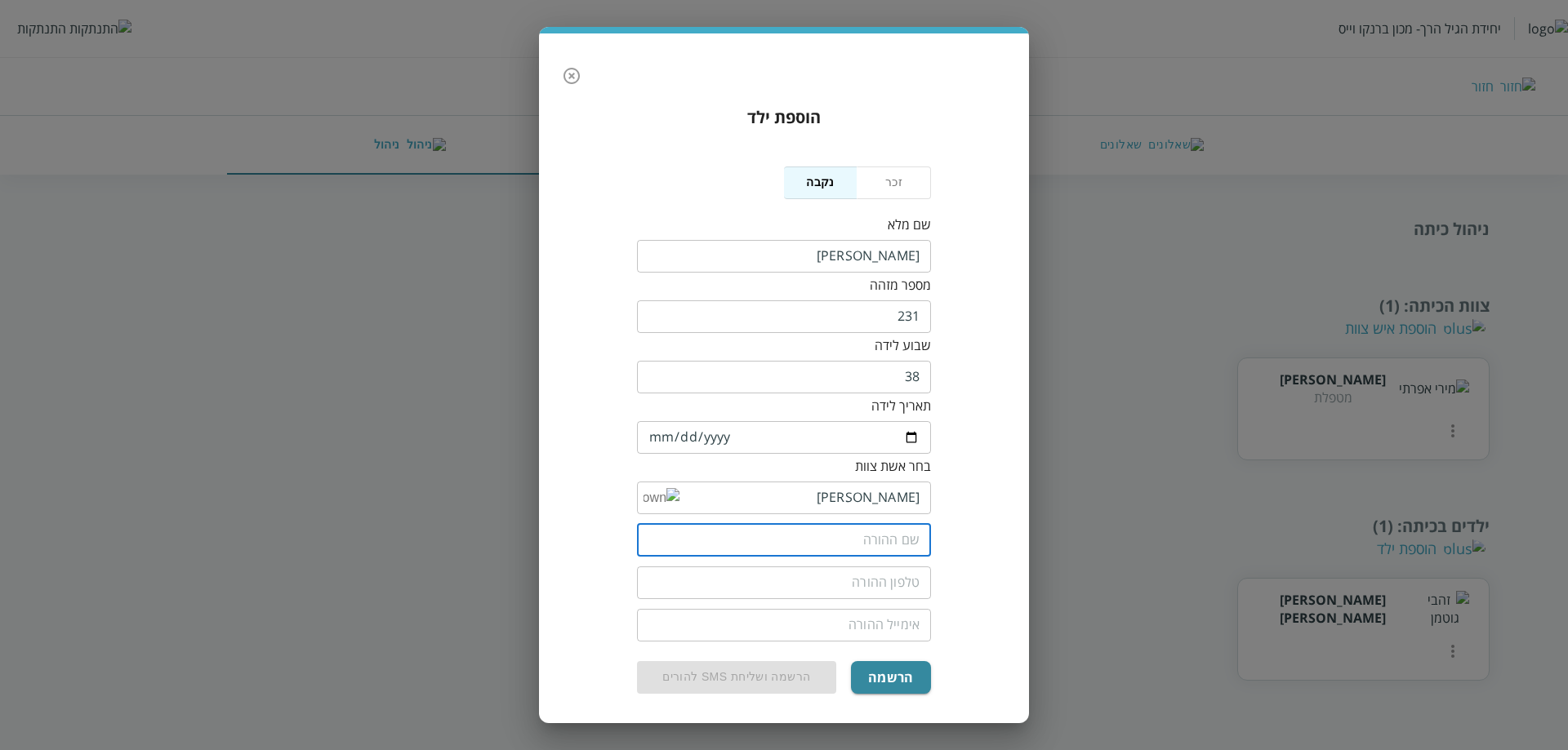
click at [803, 545] on input "text" at bounding box center [784, 541] width 294 height 33
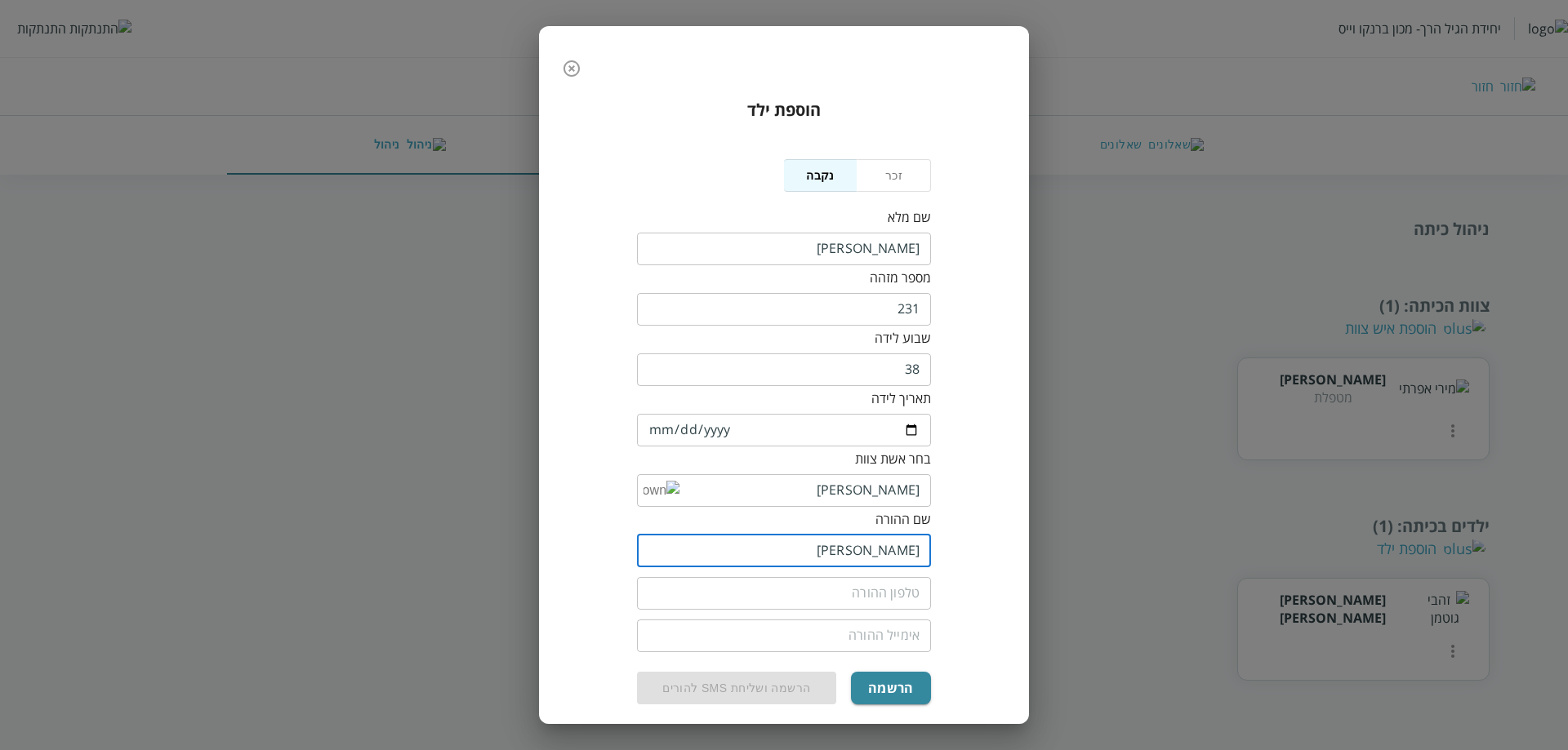
type input "[PERSON_NAME]"
click at [814, 585] on input "tel" at bounding box center [784, 593] width 294 height 33
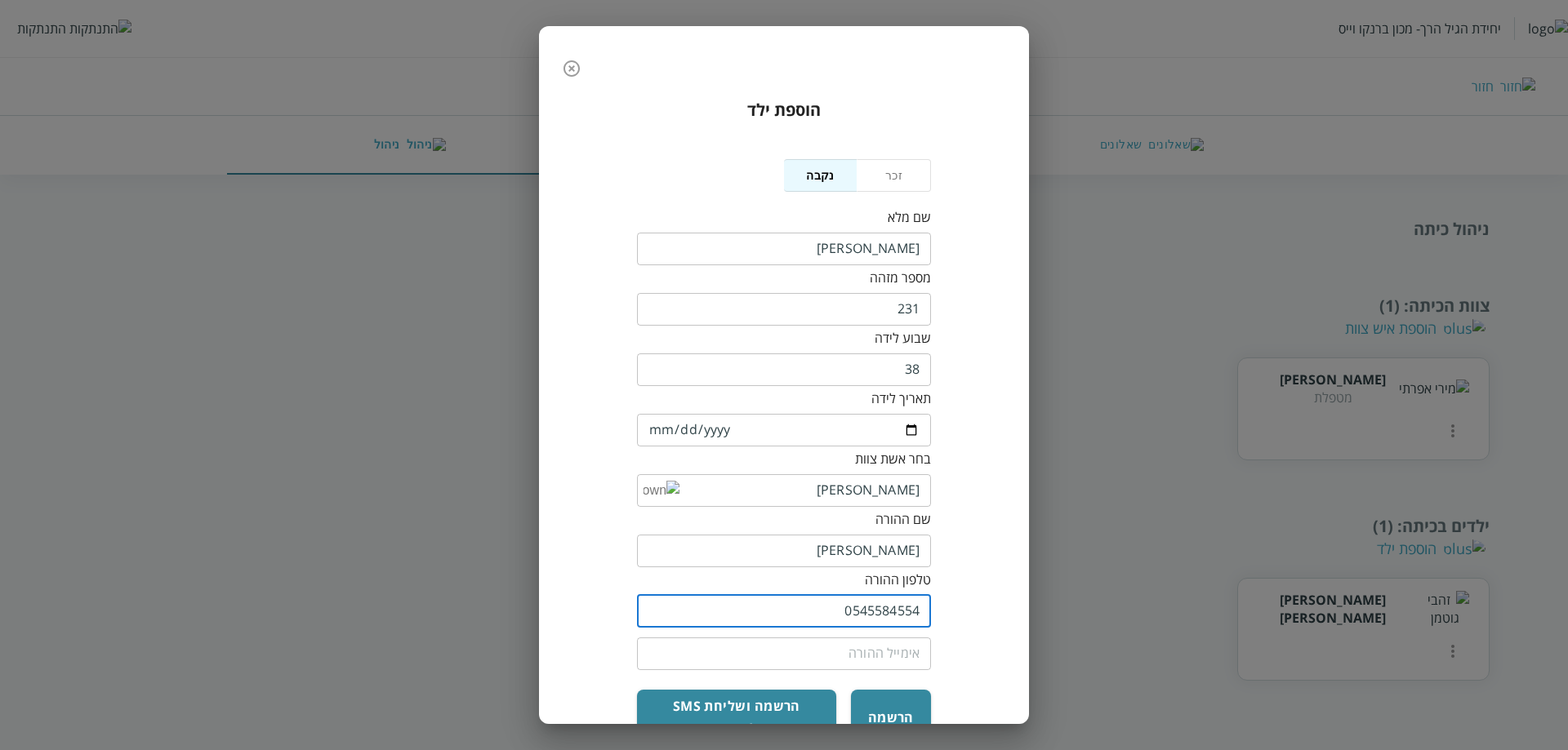
type input "0545584554"
click at [847, 638] on input "email" at bounding box center [784, 655] width 294 height 33
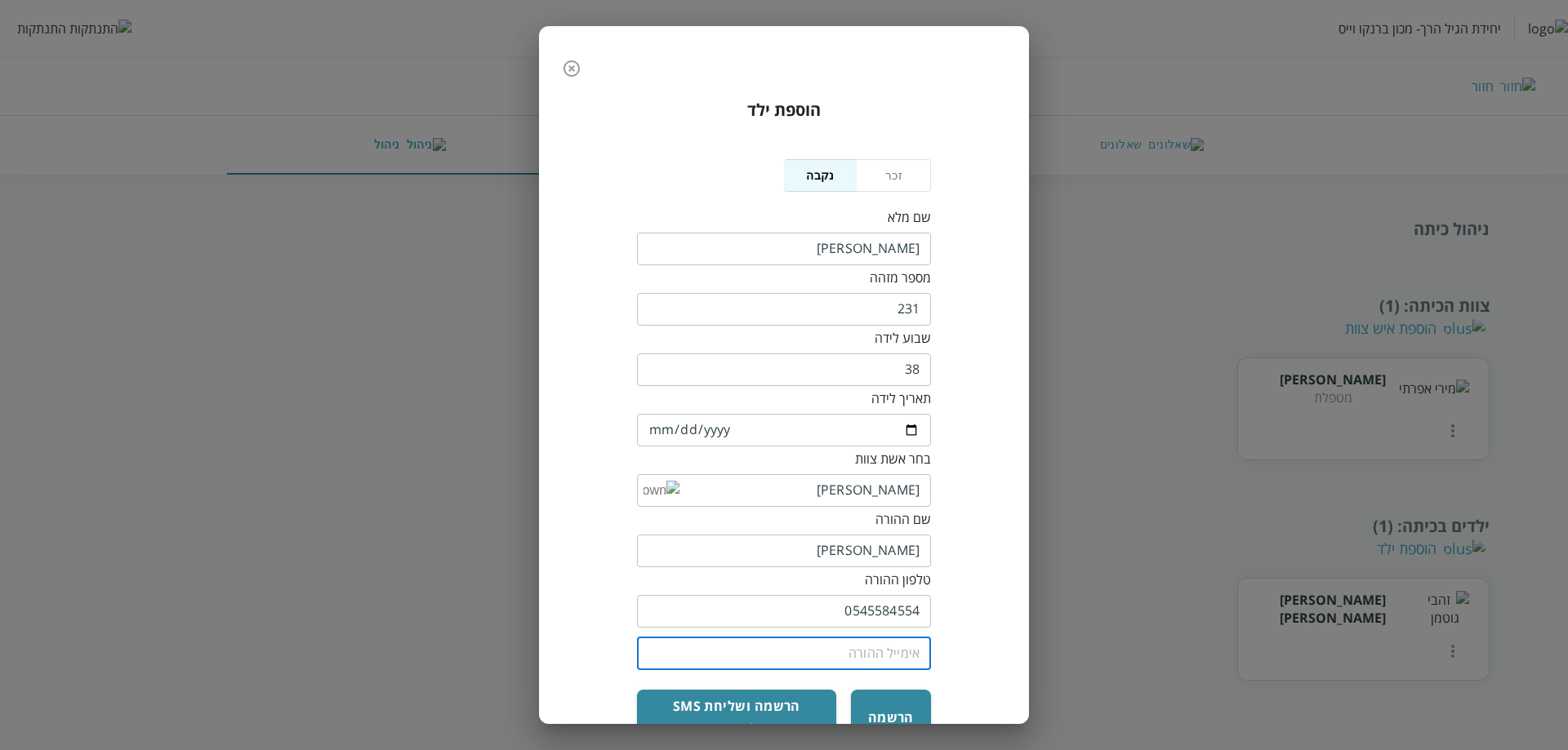
type input "[EMAIL_ADDRESS][DOMAIN_NAME]"
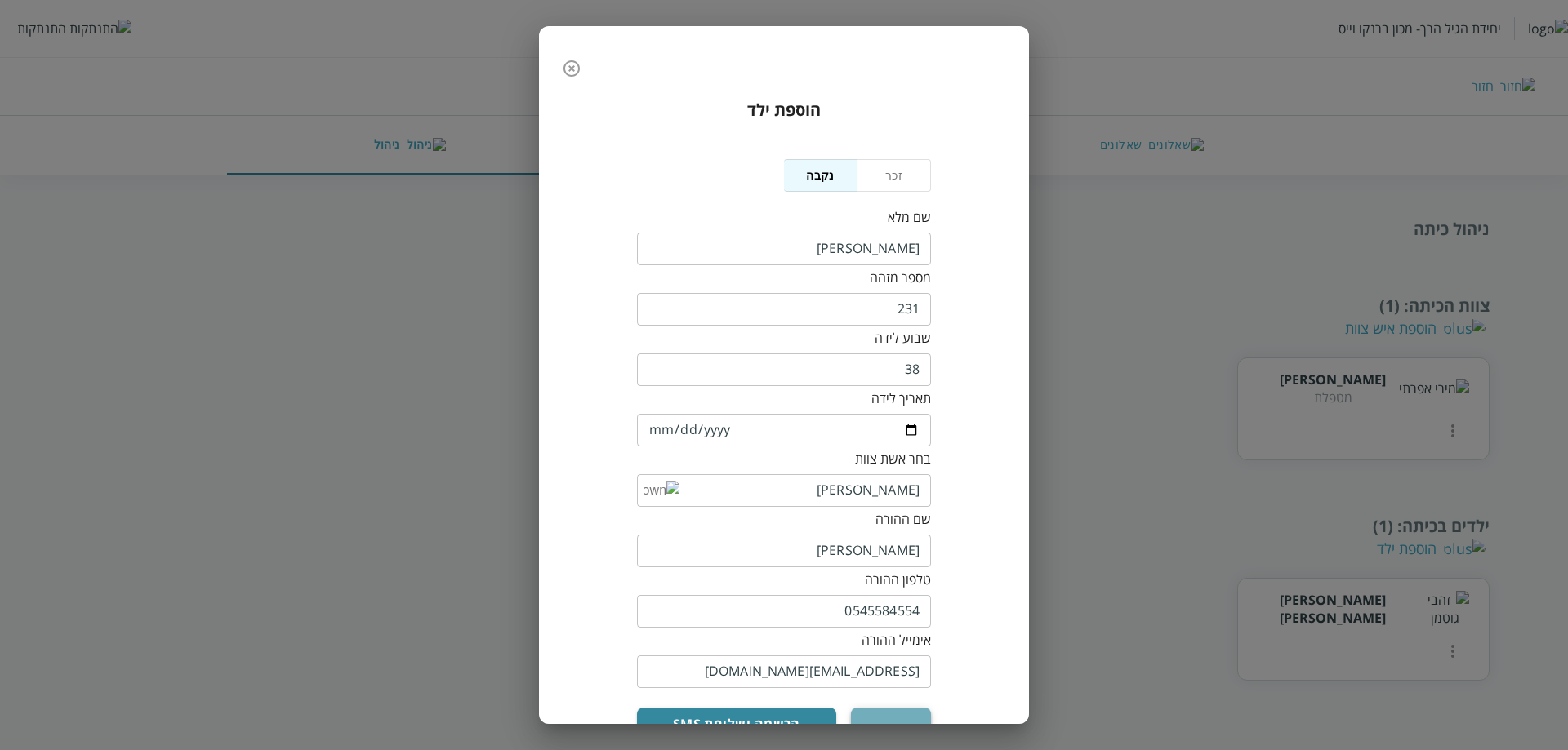
click at [878, 708] on button "הרשמה" at bounding box center [892, 735] width 80 height 55
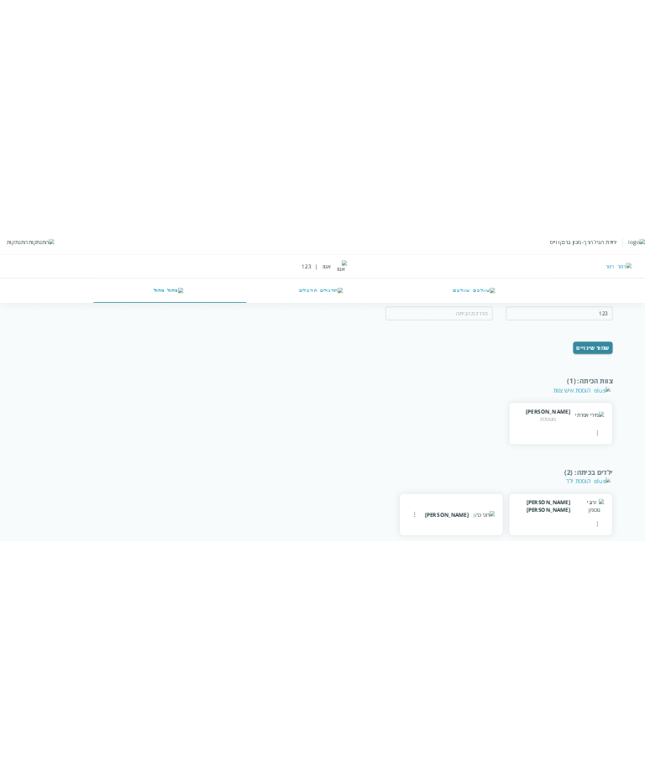
scroll to position [165, 0]
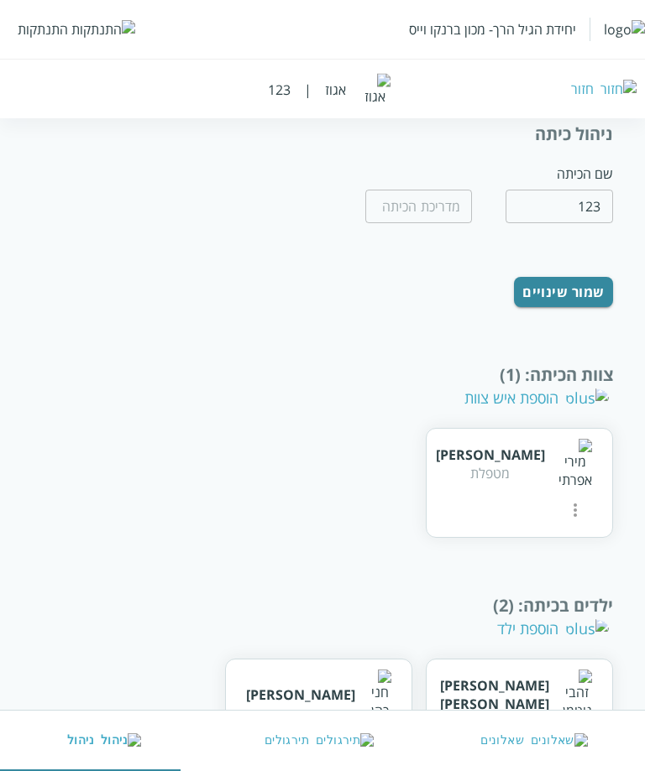
click at [542, 619] on div "הוספת ילד" at bounding box center [553, 629] width 112 height 20
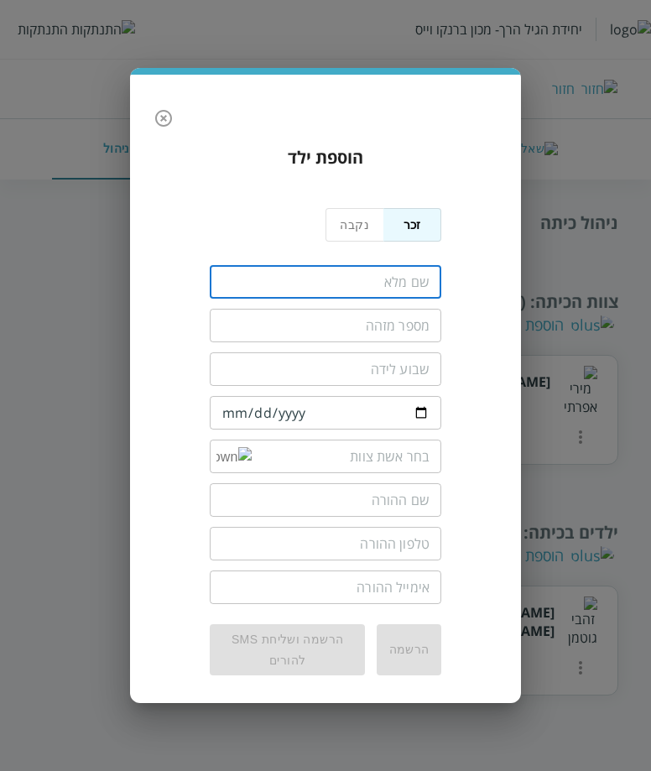
click at [381, 283] on input "fullName" at bounding box center [326, 282] width 232 height 34
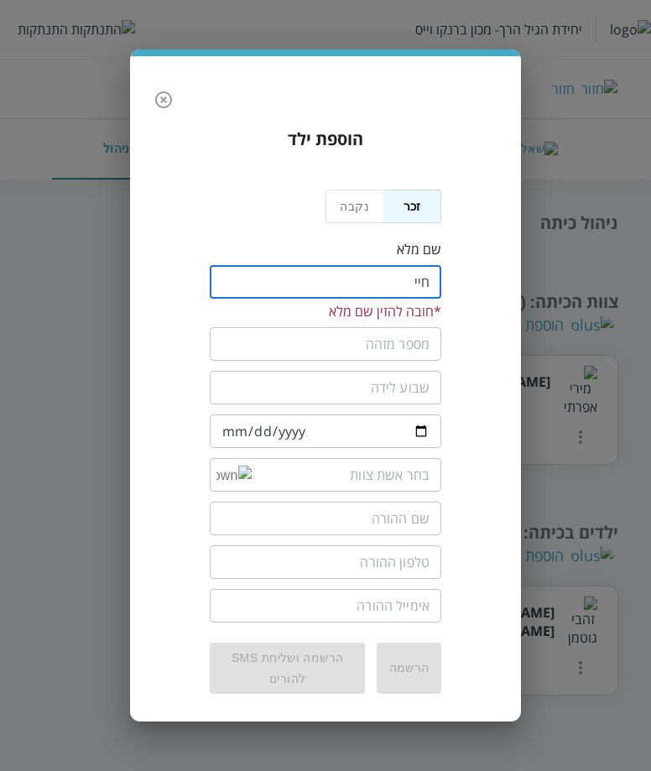
type input "[PERSON_NAME]"
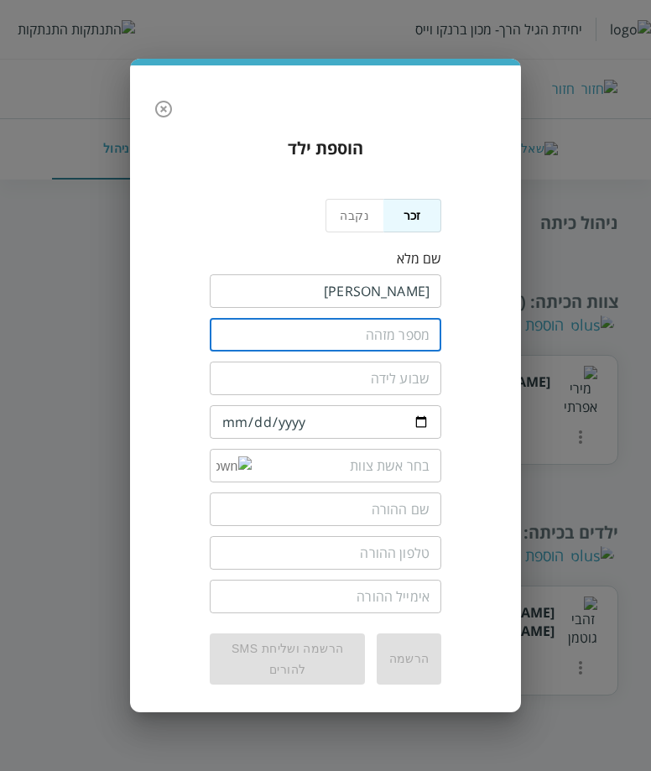
click at [400, 342] on input "text" at bounding box center [326, 335] width 232 height 34
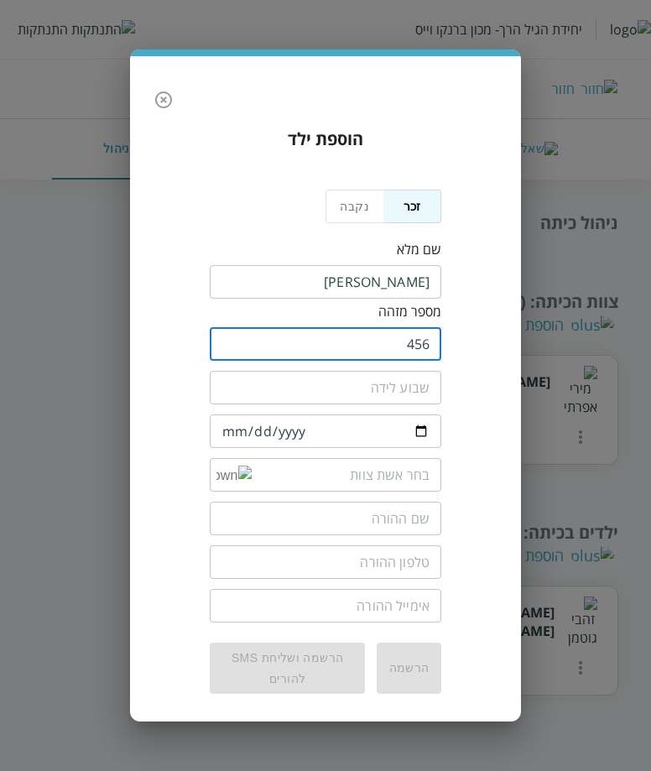
type input "456"
click at [382, 381] on input "number" at bounding box center [326, 388] width 232 height 34
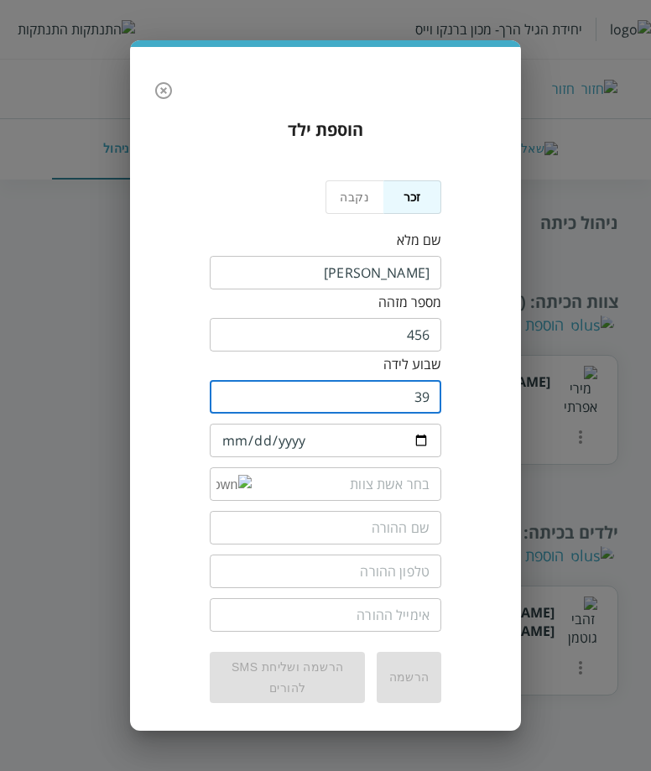
type input "39"
click at [226, 429] on input "date" at bounding box center [326, 441] width 232 height 34
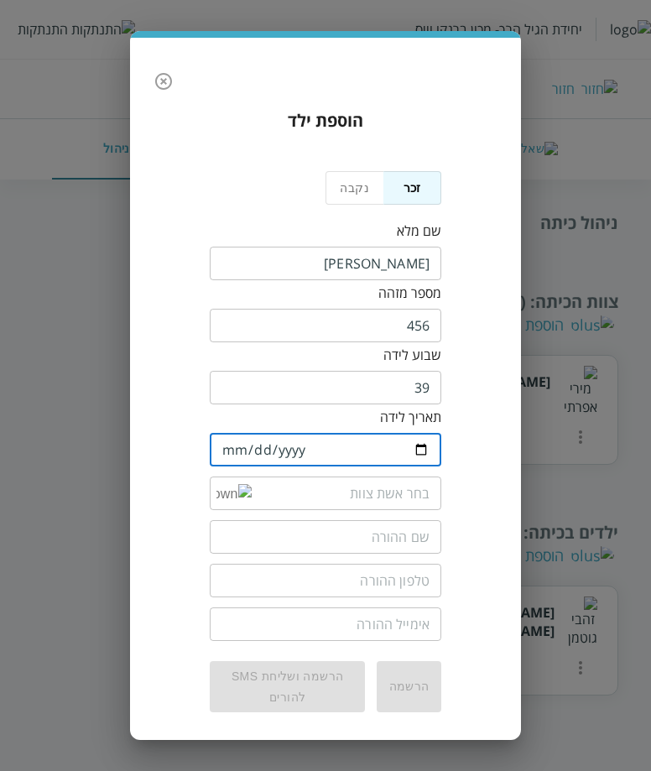
type input "[DATE]"
click at [455, 438] on div "הוספת ילד נקבה זכר שם מלא ​ מספר מזהה 456 ​ שבוע לידה 39 ​ תאריך לידה [DEMOGRAP…" at bounding box center [326, 410] width 358 height 625
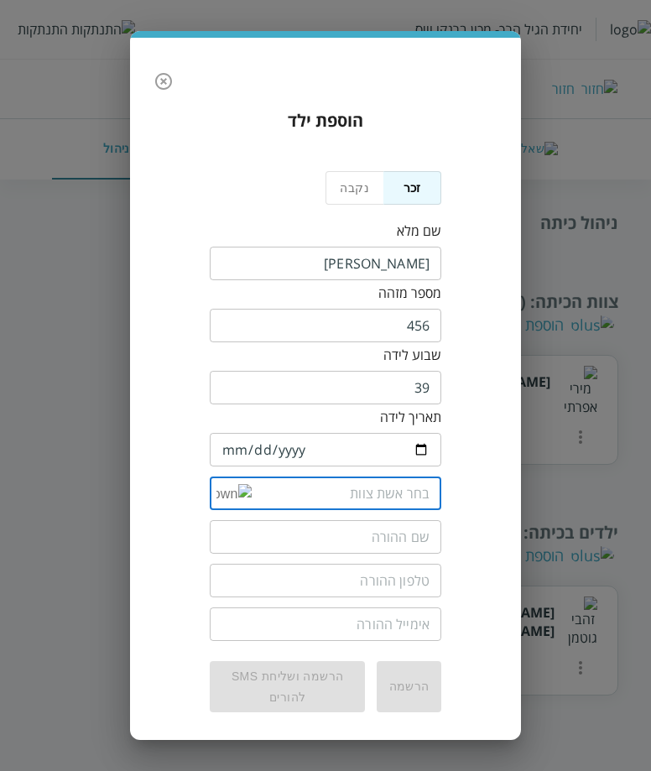
click at [350, 501] on input "list" at bounding box center [341, 494] width 178 height 34
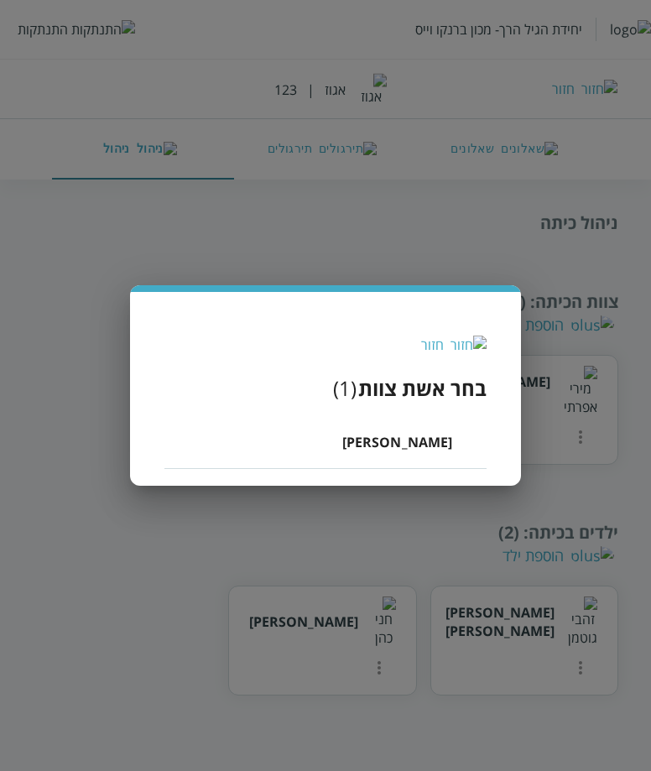
click at [387, 432] on li "[PERSON_NAME]" at bounding box center [325, 442] width 321 height 54
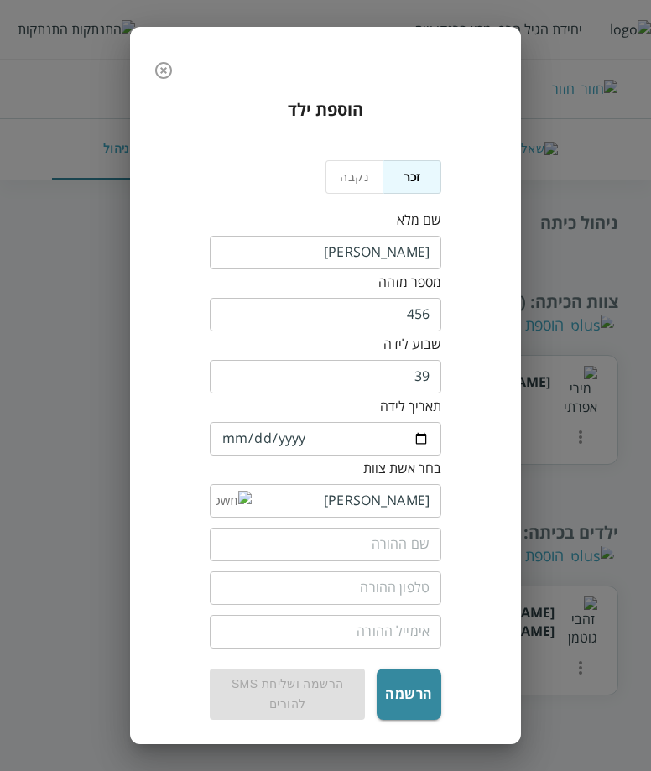
click at [378, 528] on input "text" at bounding box center [326, 545] width 232 height 34
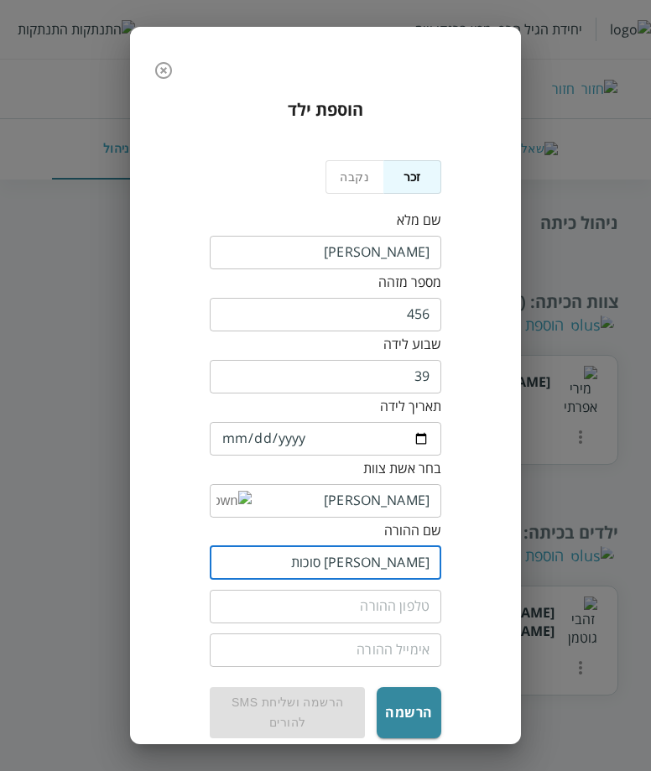
type input "[PERSON_NAME] סוכות"
click at [353, 590] on input "tel" at bounding box center [326, 607] width 232 height 34
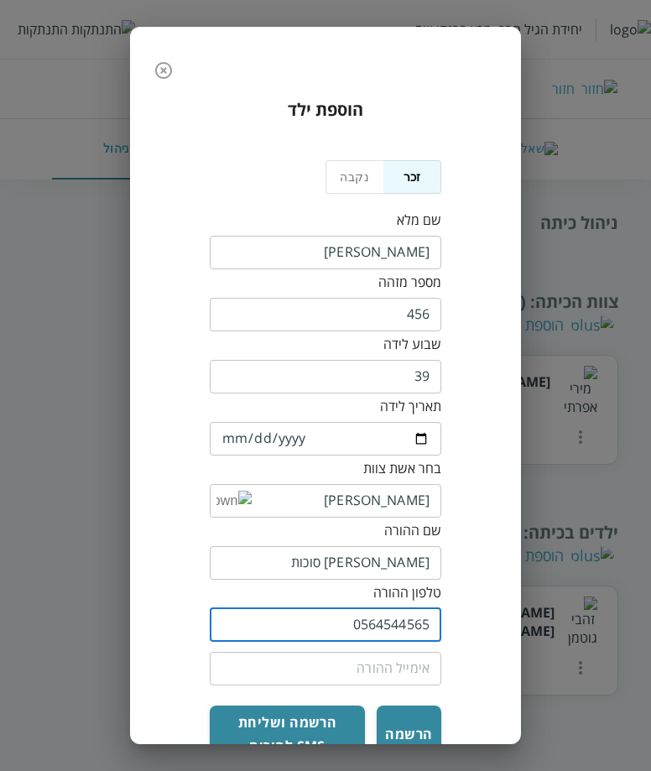
type input "0564544565"
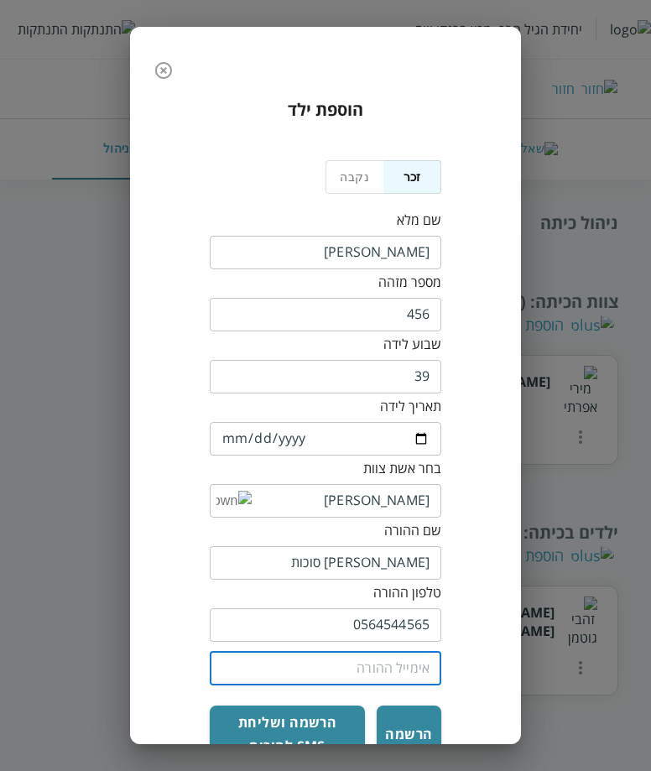
click at [358, 652] on input "email" at bounding box center [326, 669] width 232 height 34
type input "[EMAIL_ADDRESS][DOMAIN_NAME]"
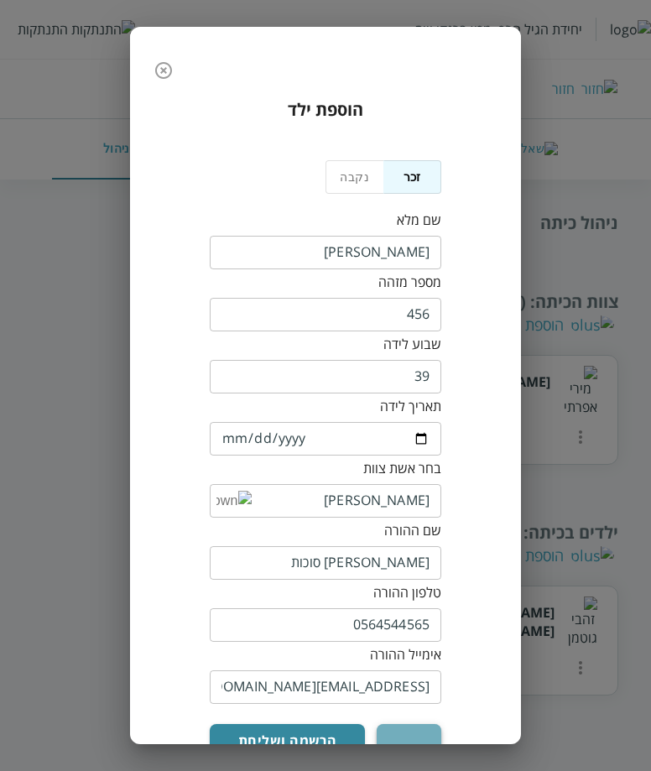
click at [391, 724] on button "הרשמה" at bounding box center [409, 752] width 65 height 57
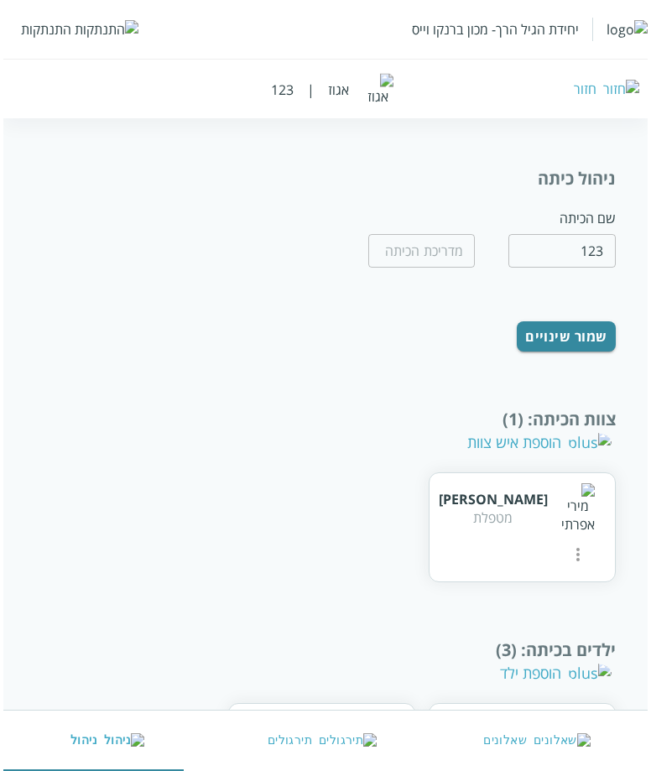
scroll to position [284, 0]
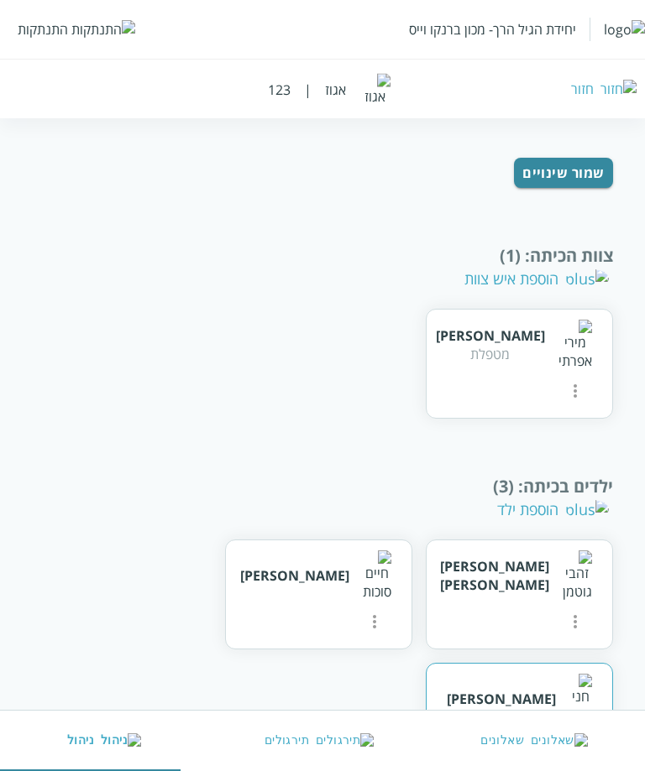
click at [565, 735] on icon "more" at bounding box center [575, 745] width 20 height 20
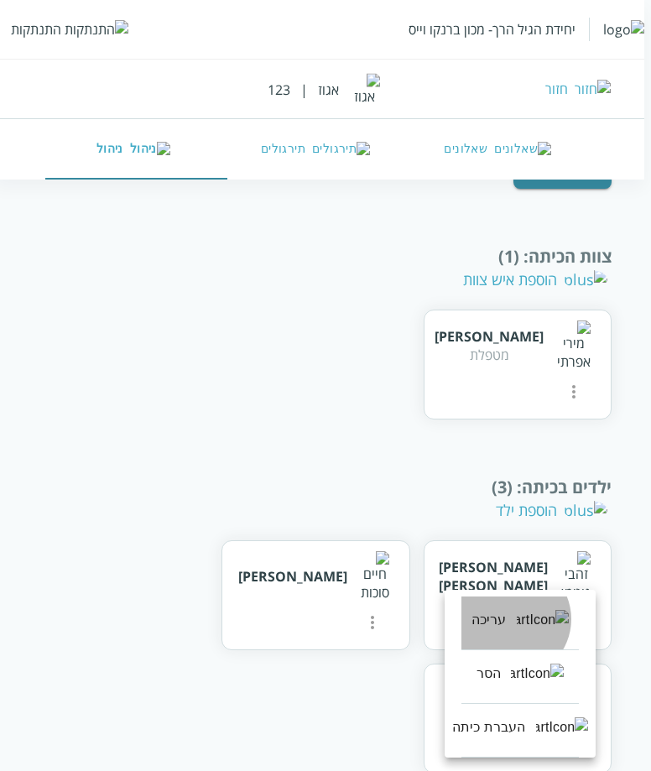
click at [507, 619] on div "עריכה" at bounding box center [489, 620] width 35 height 20
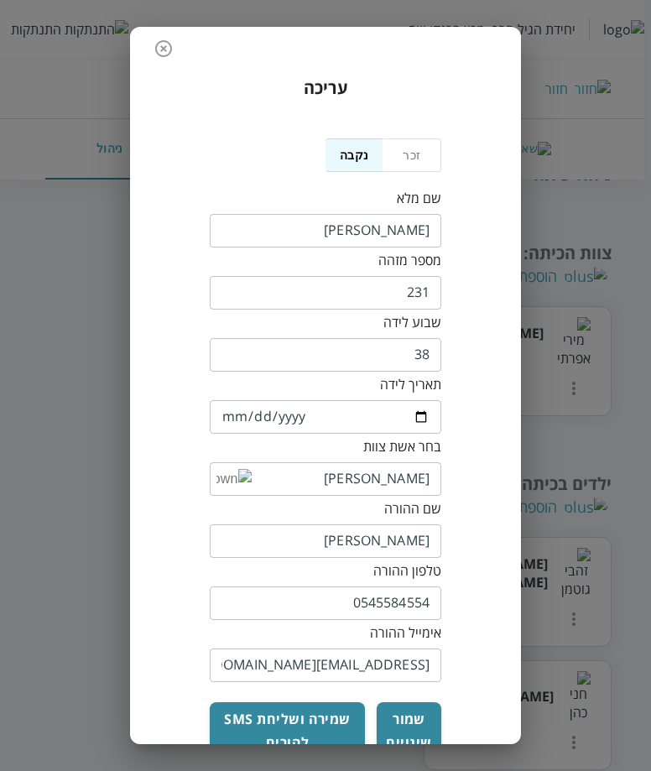
scroll to position [34, 0]
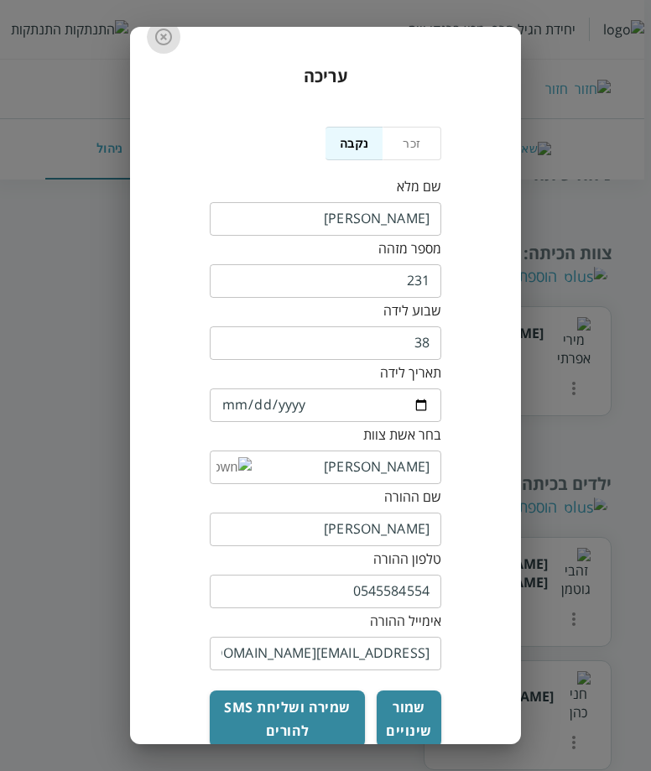
click at [168, 33] on icon "button" at bounding box center [164, 37] width 20 height 20
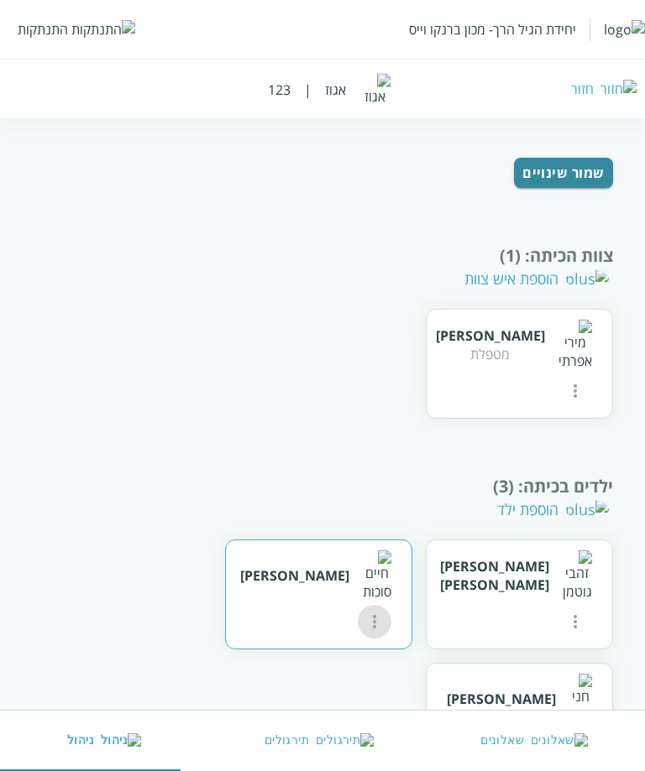
click at [377, 605] on button "more" at bounding box center [375, 622] width 34 height 34
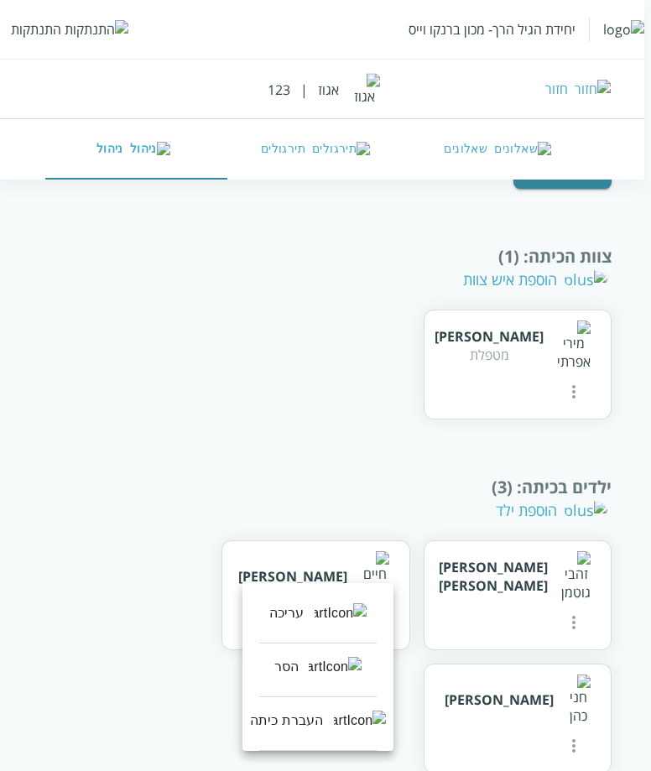
click at [322, 603] on li "עריכה" at bounding box center [318, 617] width 118 height 54
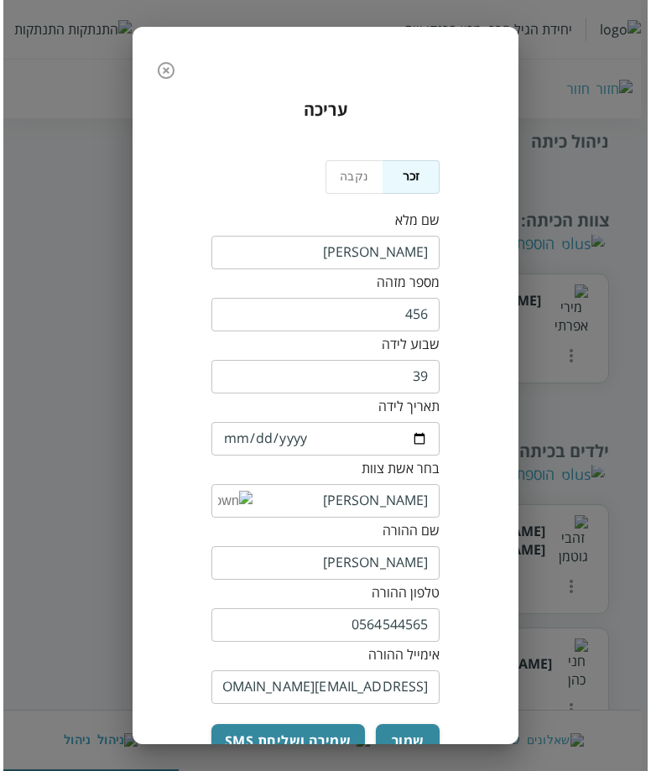
scroll to position [51, 0]
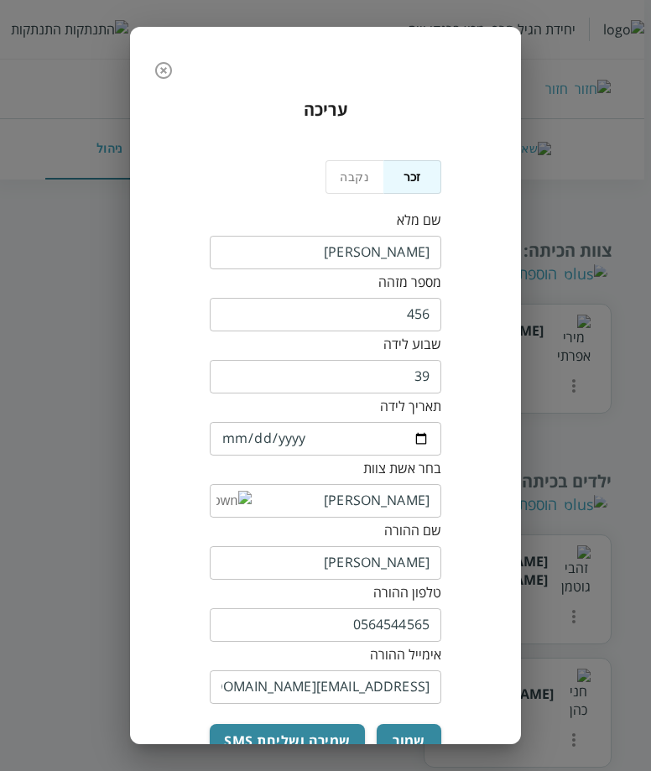
click at [173, 66] on icon "button" at bounding box center [164, 70] width 20 height 20
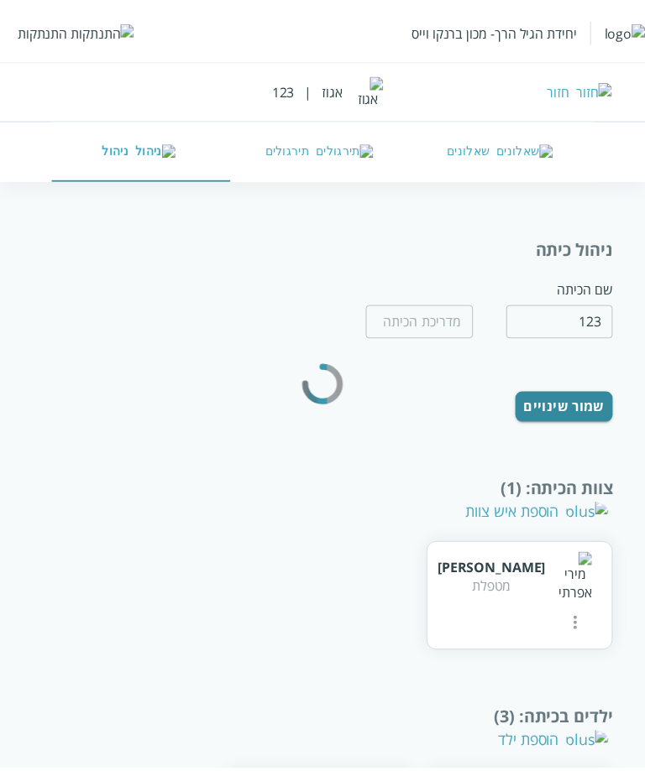
scroll to position [284, 0]
